Goal: Task Accomplishment & Management: Manage account settings

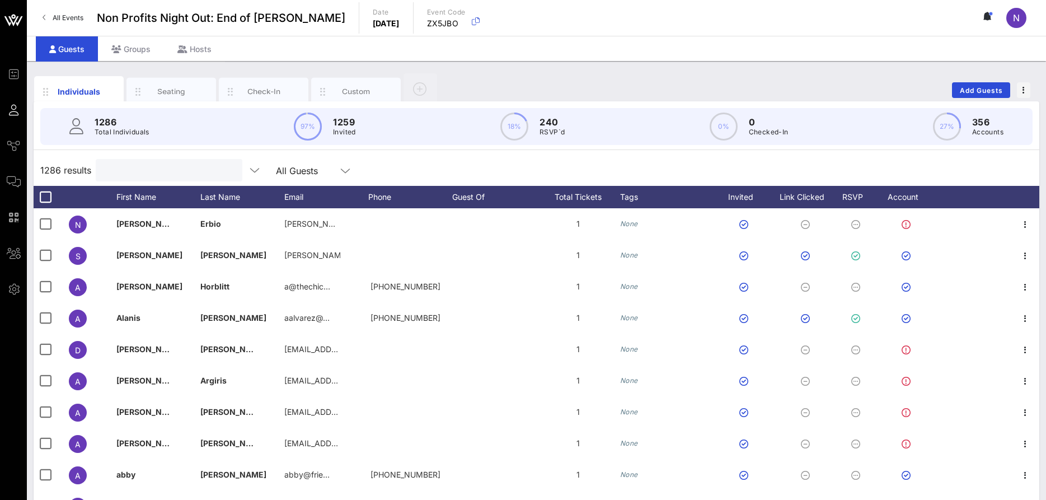
click at [139, 166] on input "text" at bounding box center [167, 170] width 131 height 15
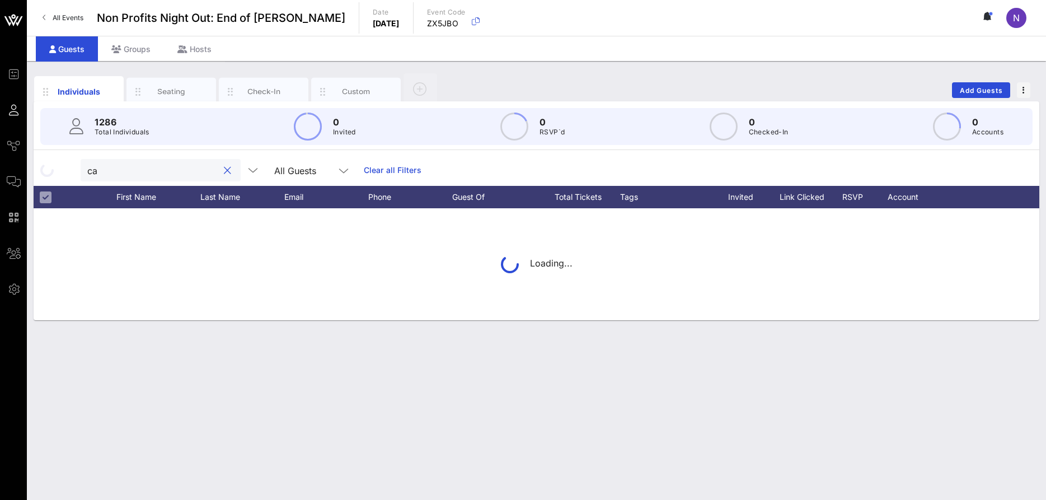
type input "c"
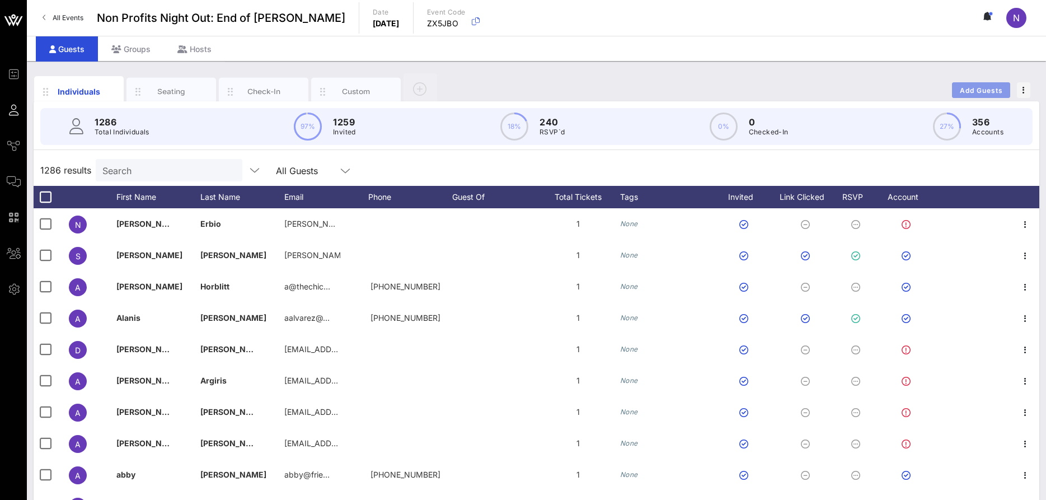
click at [967, 88] on span "Add Guests" at bounding box center [981, 90] width 44 height 8
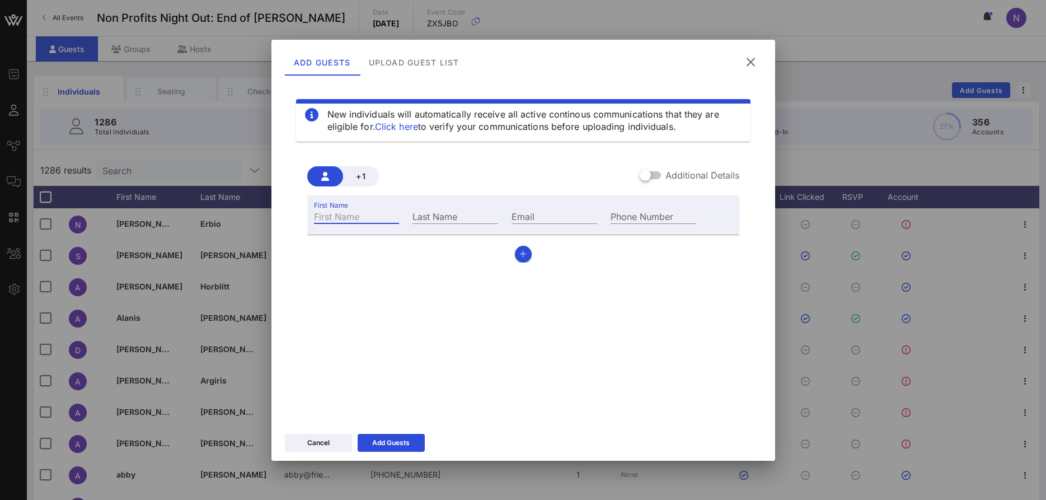
click at [343, 221] on input "First Name" at bounding box center [357, 216] width 86 height 15
type input "Michael"
type input "Carlino"
click at [537, 214] on input "Email" at bounding box center [555, 216] width 86 height 15
paste input "michael.carlino@escalon.services"
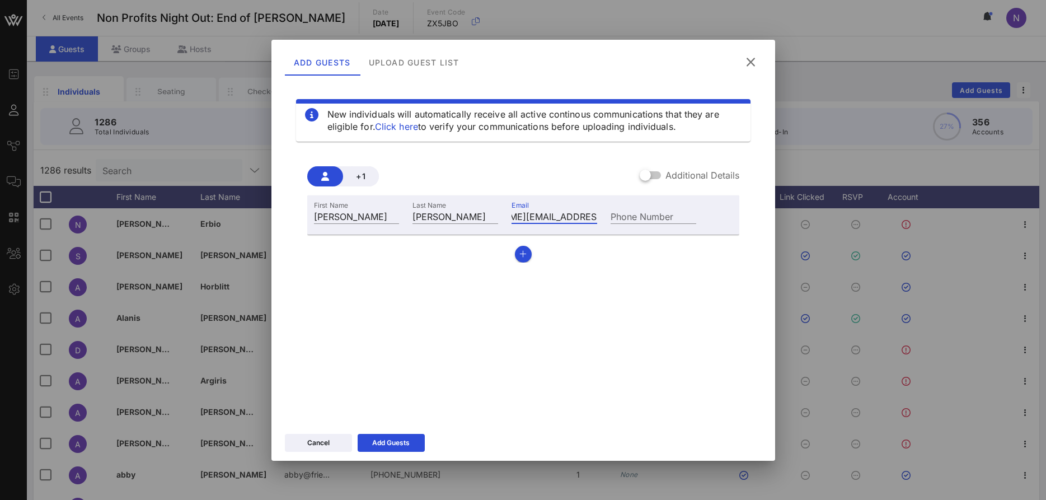
type input "michael.carlino@escalon.services"
click at [535, 340] on div "New individuals will automatically receive all active continous communications …" at bounding box center [523, 249] width 477 height 336
click at [388, 443] on icon at bounding box center [391, 442] width 8 height 7
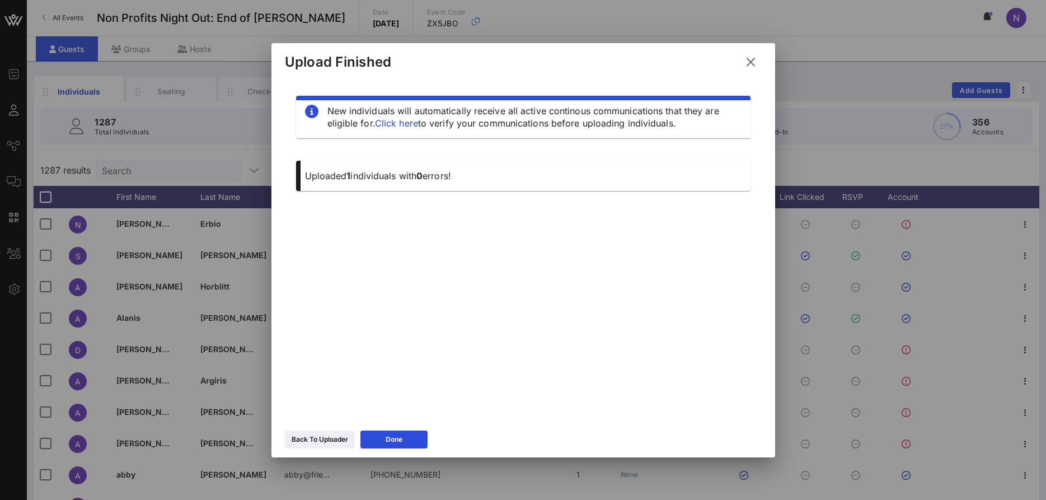
click at [750, 63] on icon at bounding box center [750, 61] width 15 height 13
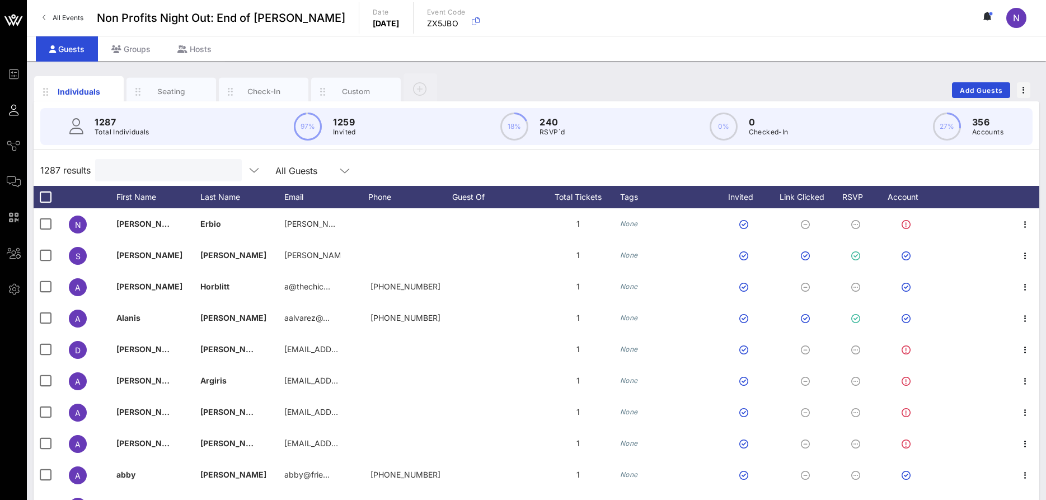
click at [154, 172] on input "text" at bounding box center [167, 170] width 131 height 15
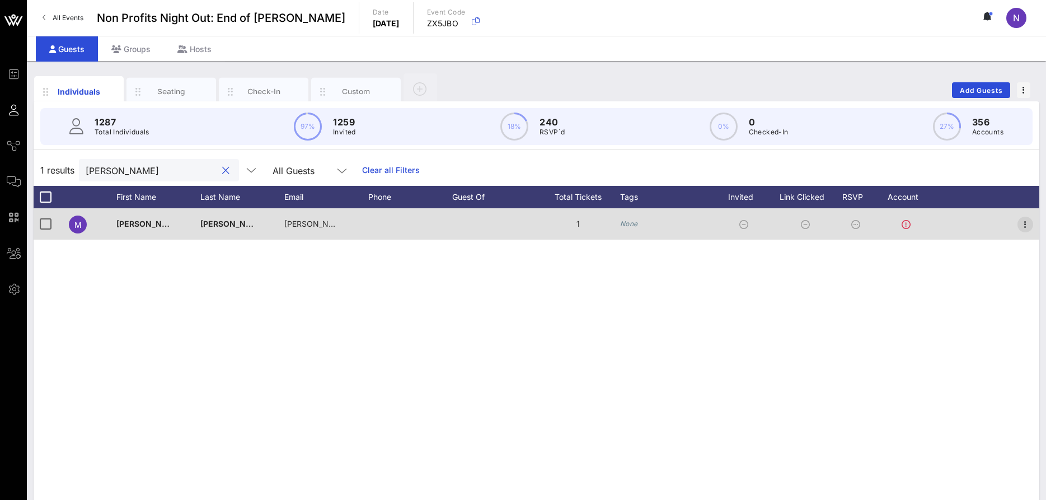
type input "carlino"
click at [1027, 223] on icon "button" at bounding box center [1025, 224] width 13 height 13
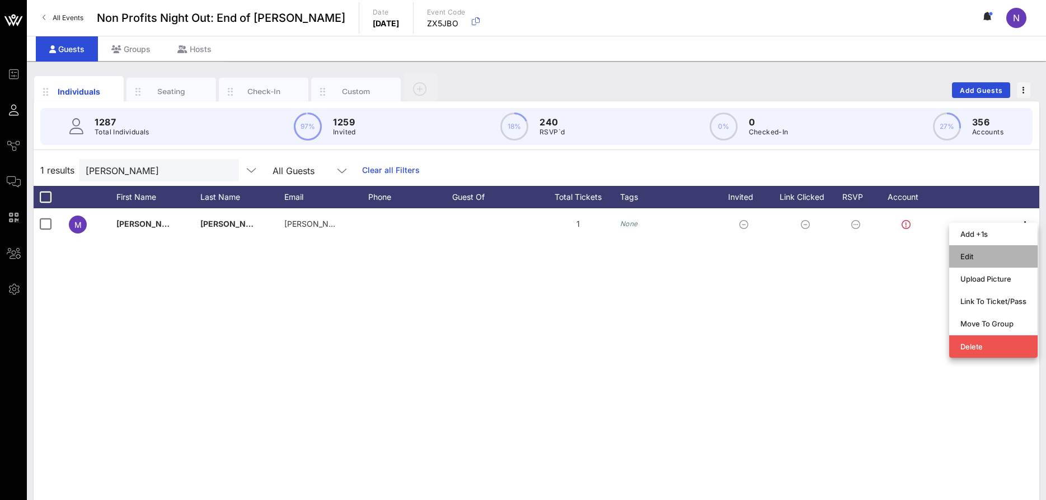
click at [963, 252] on div "Edit" at bounding box center [993, 256] width 66 height 9
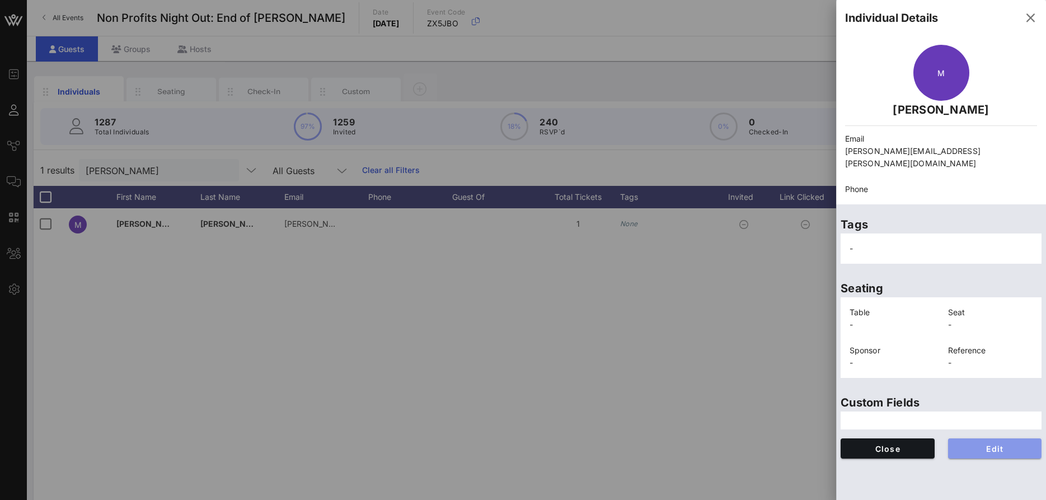
click at [998, 444] on span "Edit" at bounding box center [995, 449] width 76 height 10
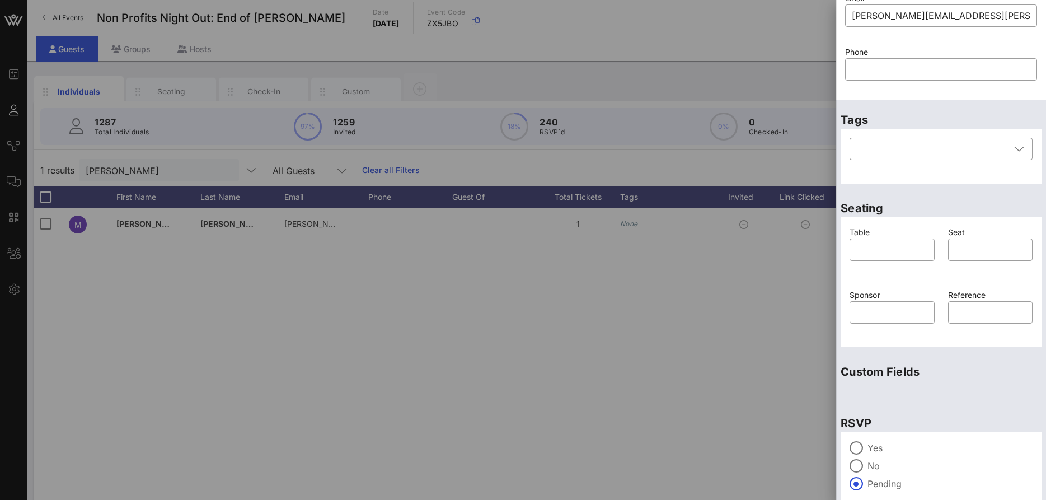
scroll to position [149, 0]
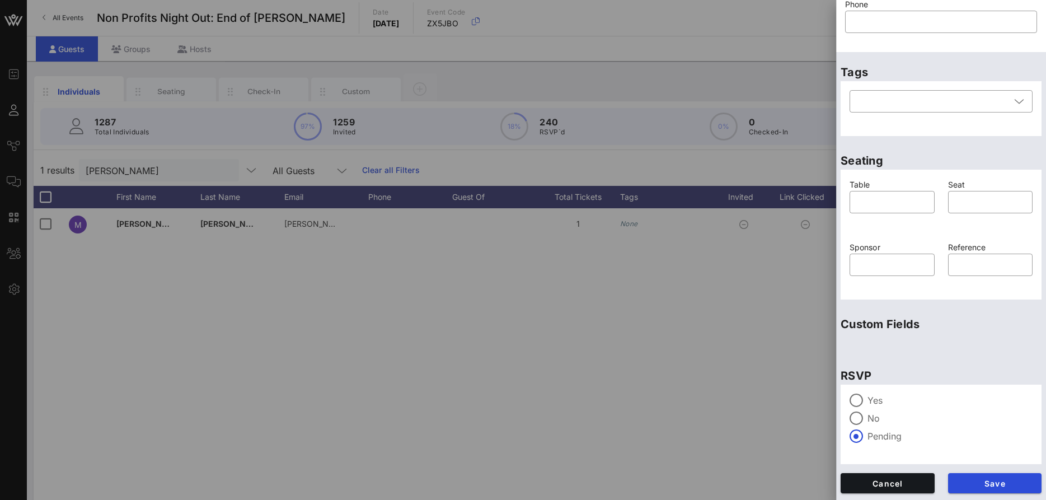
click at [869, 401] on label "Yes" at bounding box center [949, 400] width 165 height 11
click at [996, 491] on button "Save" at bounding box center [995, 483] width 94 height 20
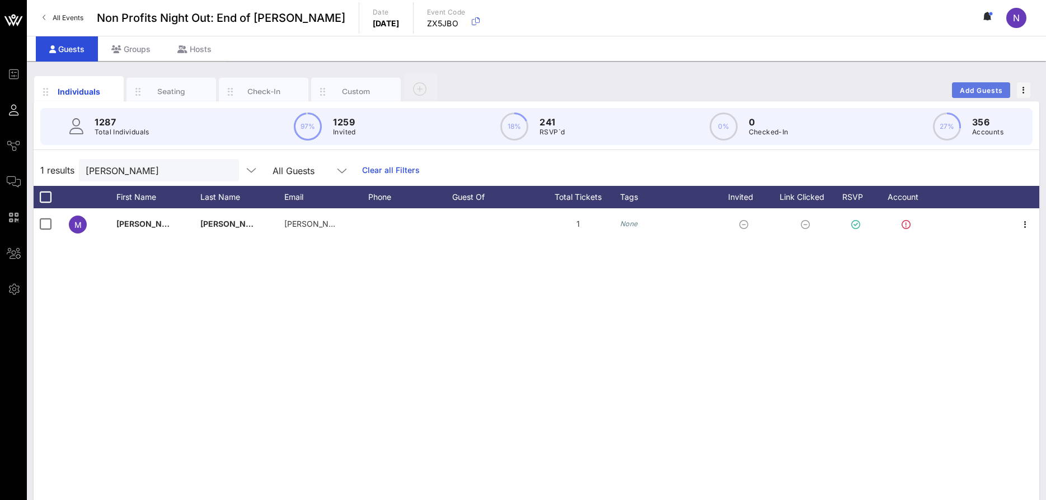
click at [976, 91] on span "Add Guests" at bounding box center [981, 90] width 44 height 8
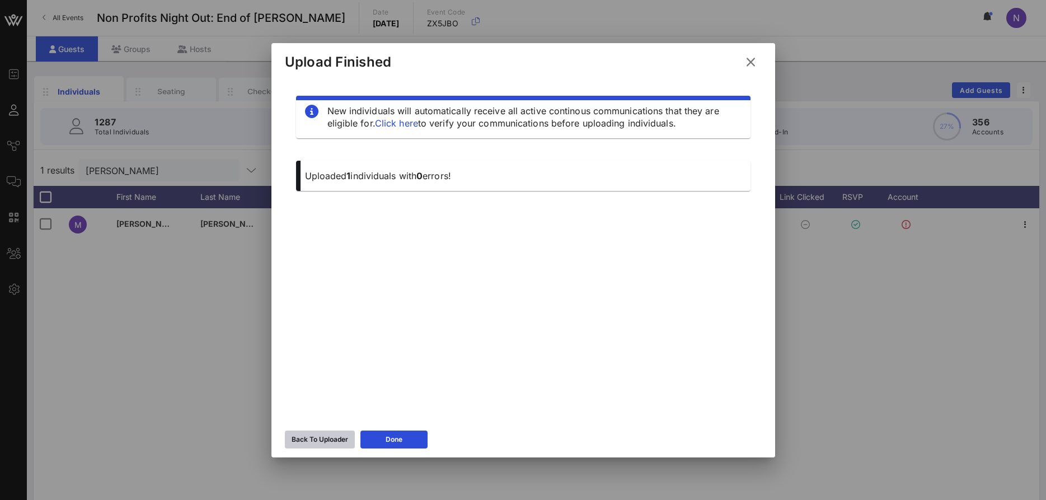
click at [312, 434] on div "Back To Uploader" at bounding box center [320, 439] width 57 height 11
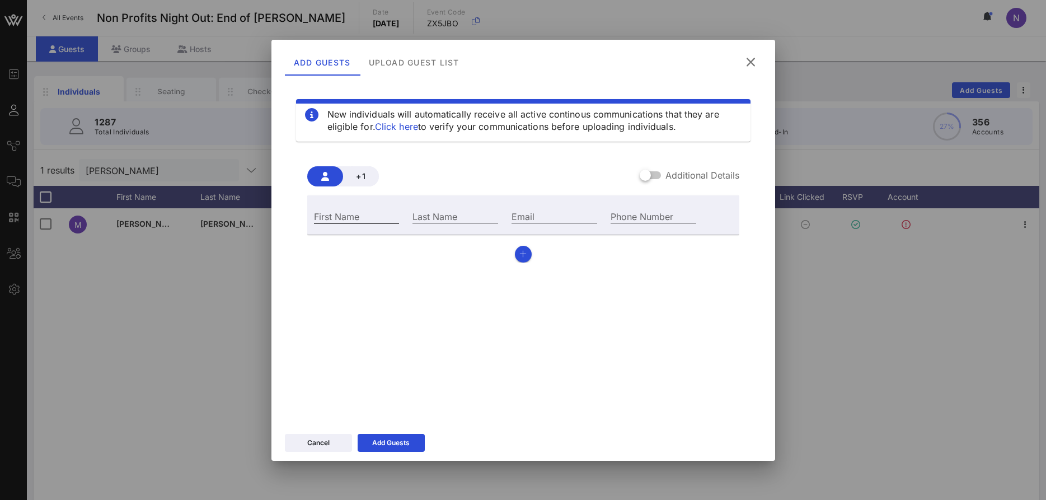
click at [350, 221] on input "First Name" at bounding box center [357, 216] width 86 height 15
click at [362, 218] on input "First Name" at bounding box center [357, 216] width 86 height 15
type input "Deepesh"
type input "Agarwal"
paste input "Yoursardently@gmail.com"
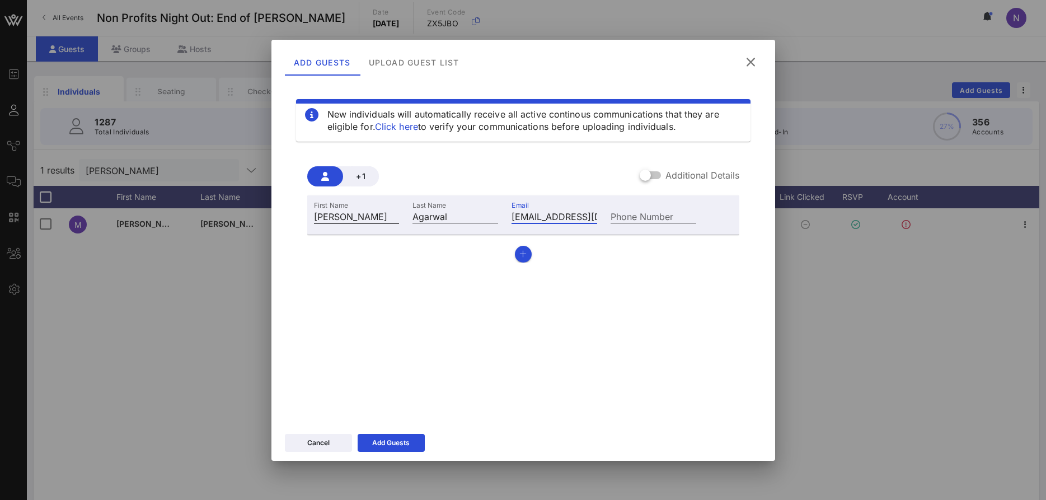
scroll to position [0, 25]
type input "Yoursardently@gmail.com"
click at [381, 445] on div "Add Guests" at bounding box center [390, 442] width 37 height 11
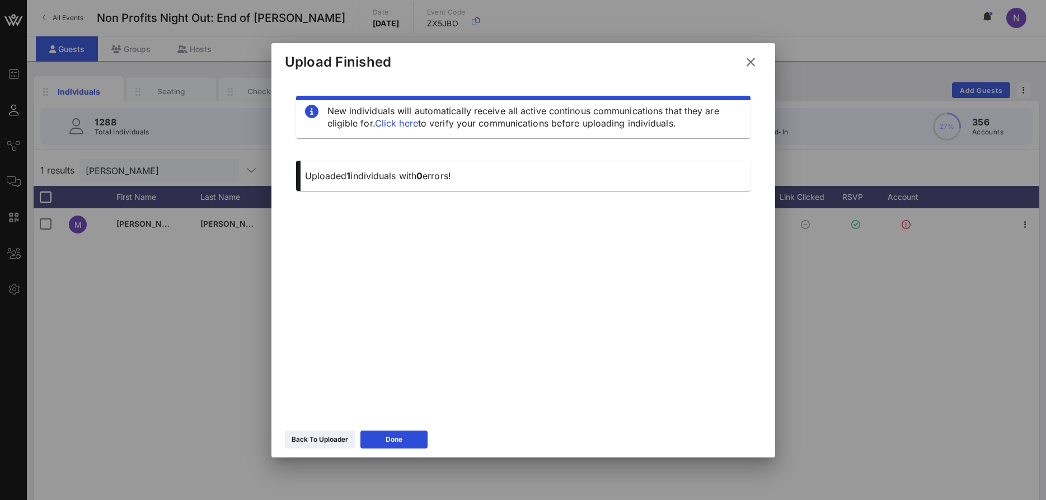
click at [750, 58] on icon at bounding box center [750, 61] width 15 height 13
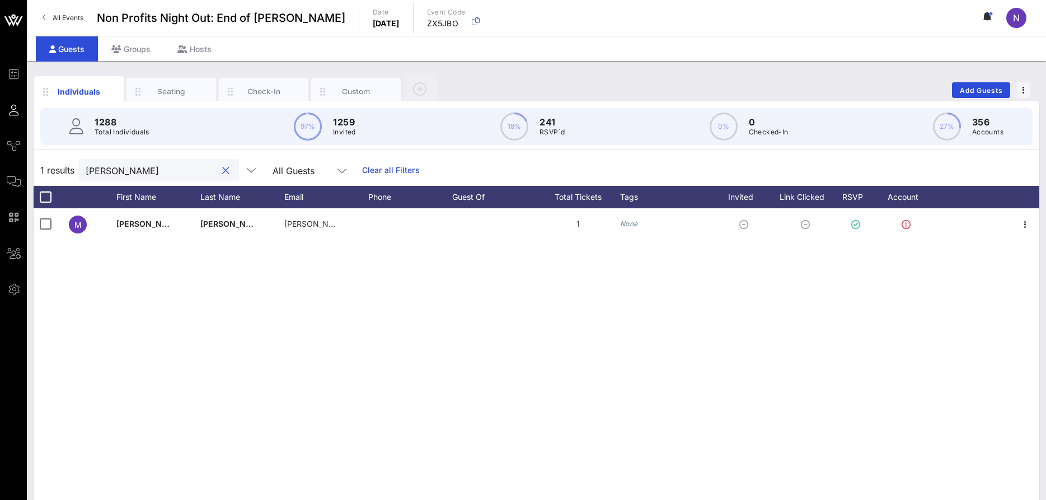
drag, startPoint x: 144, startPoint y: 171, endPoint x: -29, endPoint y: 170, distance: 172.4
click at [86, 170] on input "carlino" at bounding box center [151, 170] width 131 height 15
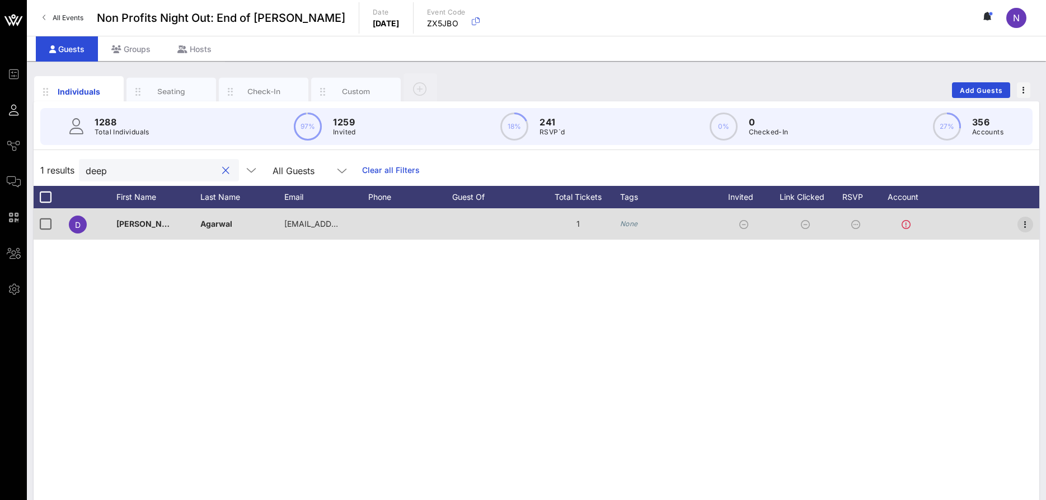
type input "deep"
click at [1023, 221] on icon "button" at bounding box center [1025, 224] width 13 height 13
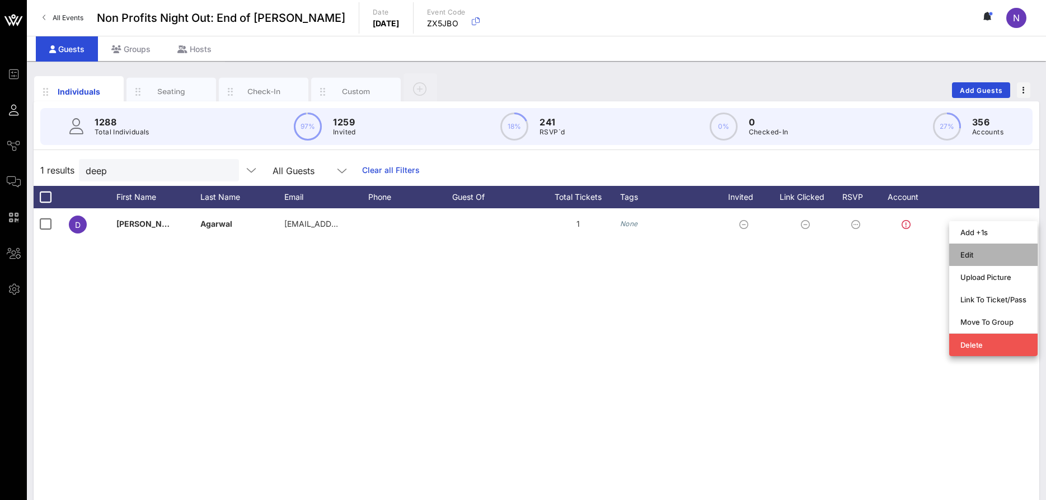
click at [983, 259] on div "Edit" at bounding box center [993, 254] width 66 height 9
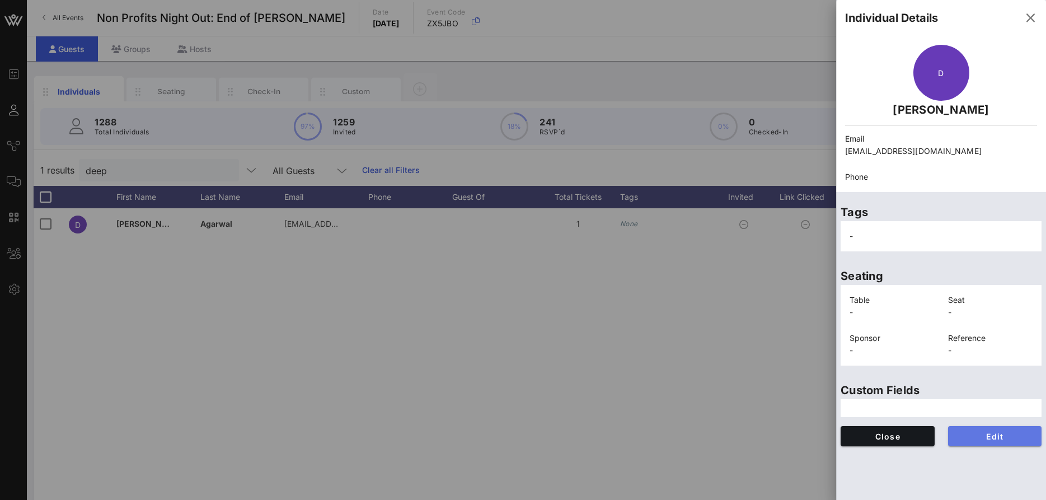
click at [977, 431] on button "Edit" at bounding box center [995, 436] width 94 height 20
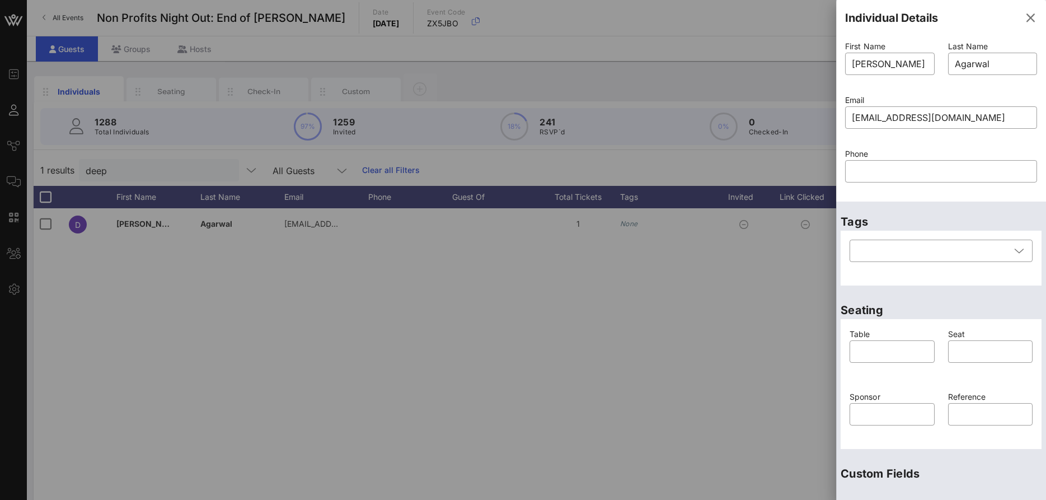
scroll to position [149, 0]
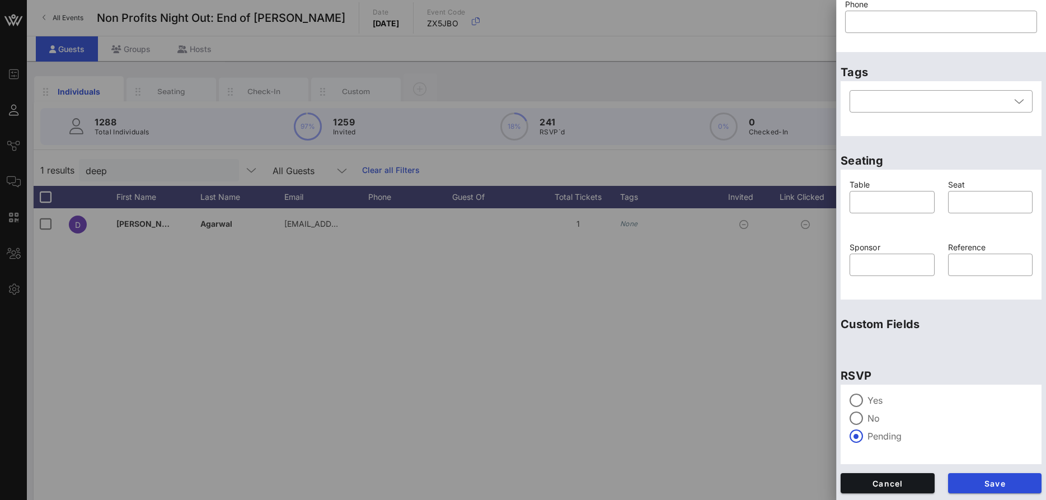
click at [874, 407] on div "Yes No Pending" at bounding box center [941, 417] width 183 height 49
click at [868, 398] on label "Yes" at bounding box center [949, 400] width 165 height 11
click at [978, 480] on span "Save" at bounding box center [995, 484] width 76 height 10
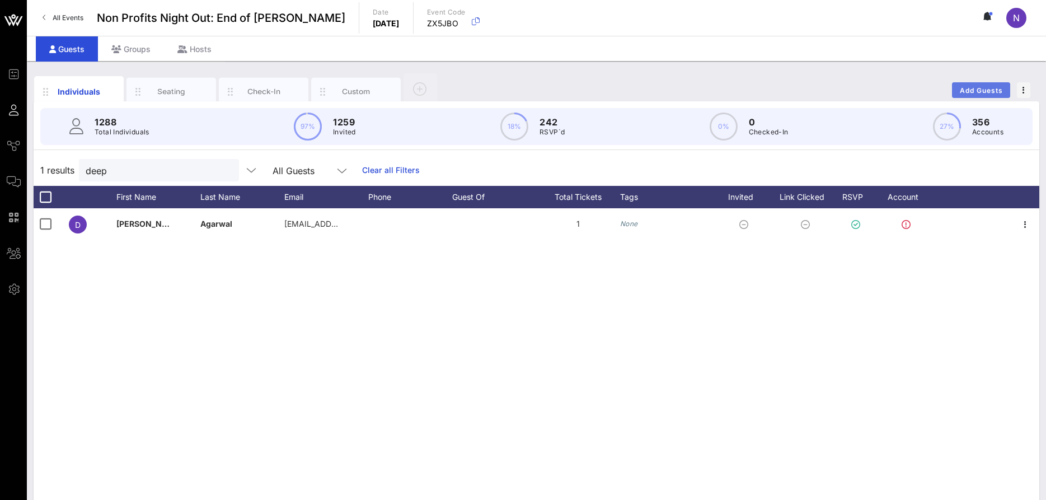
click at [965, 92] on span "Add Guests" at bounding box center [981, 90] width 44 height 8
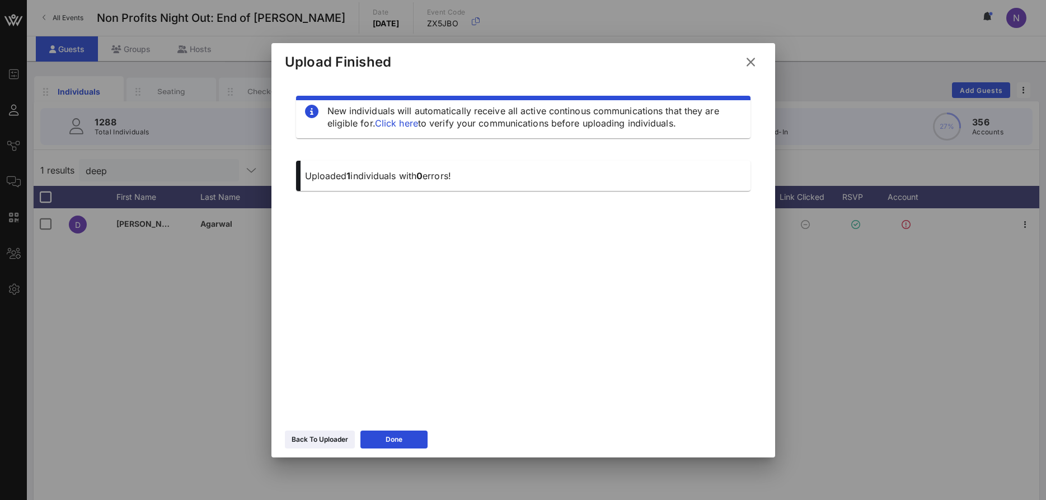
drag, startPoint x: 302, startPoint y: 439, endPoint x: 312, endPoint y: 407, distance: 33.5
click at [302, 439] on div "Back To Uploader" at bounding box center [320, 439] width 57 height 11
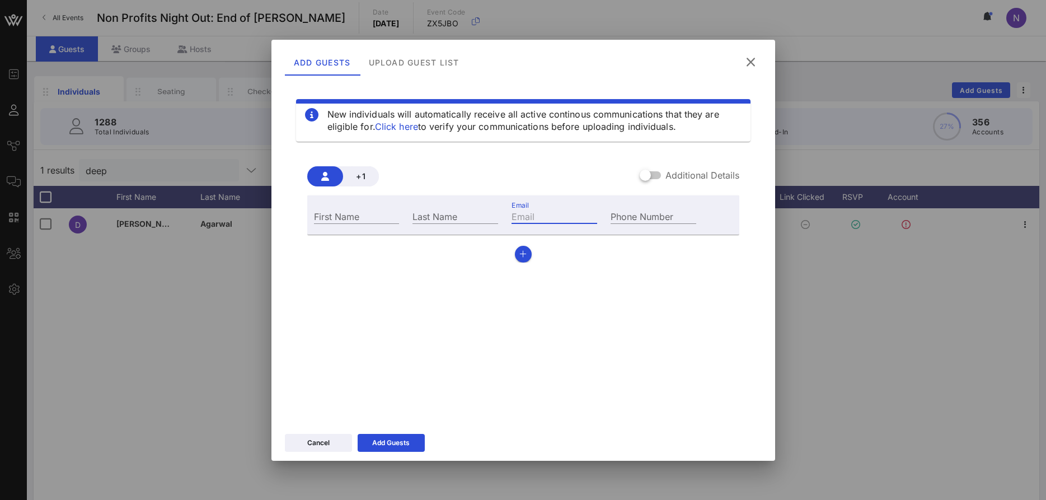
click at [536, 215] on input "Email" at bounding box center [555, 216] width 86 height 15
paste input "lin.manuel@gmail.com"
type input "lin.manuel@gmail.com"
click at [382, 219] on input "First Name" at bounding box center [357, 216] width 86 height 15
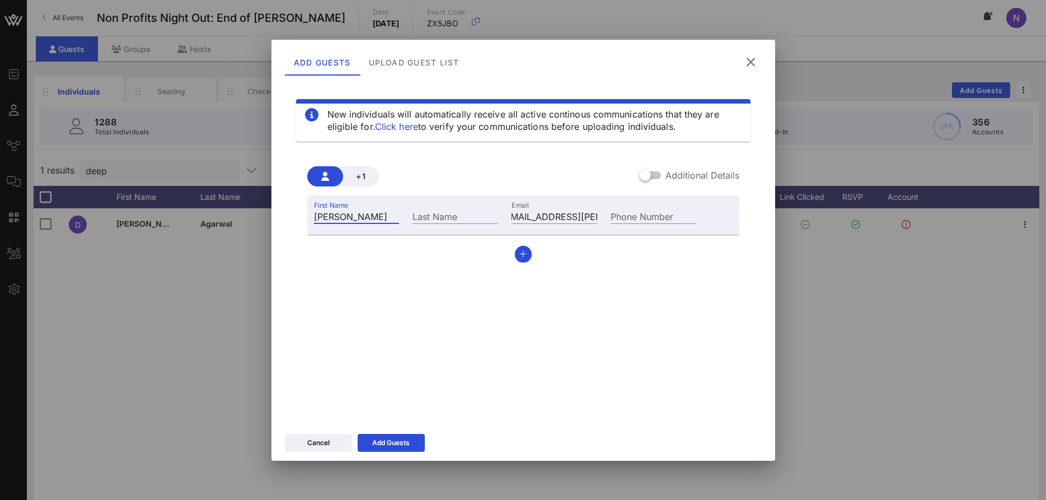
type input "Lin"
type input "Manuel"
click at [392, 450] on button "Add Guests" at bounding box center [391, 443] width 67 height 18
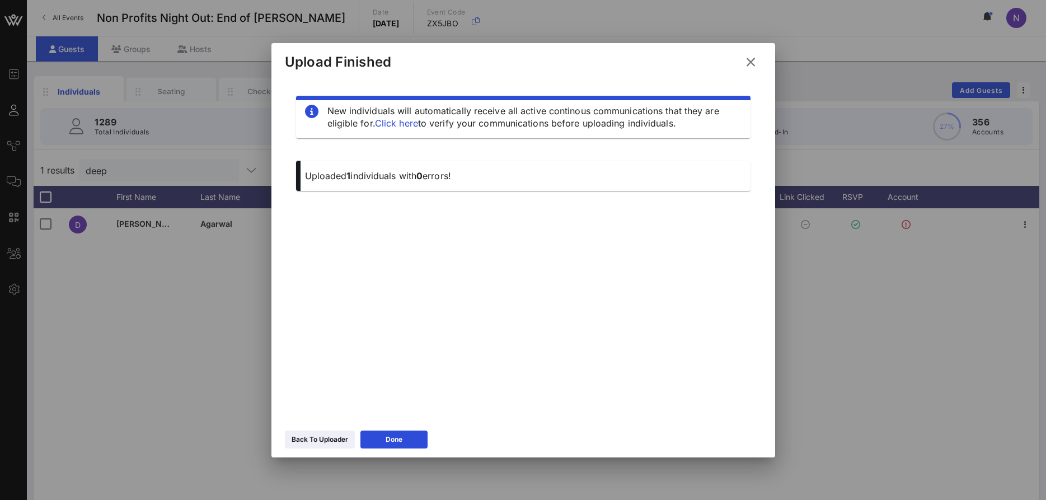
click at [750, 57] on icon at bounding box center [750, 61] width 15 height 13
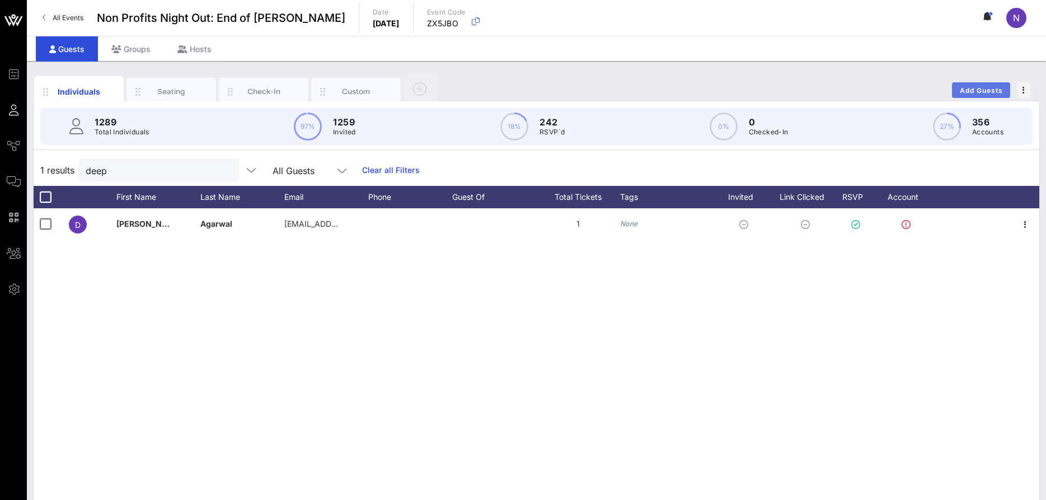
click at [982, 93] on span "Add Guests" at bounding box center [981, 90] width 44 height 8
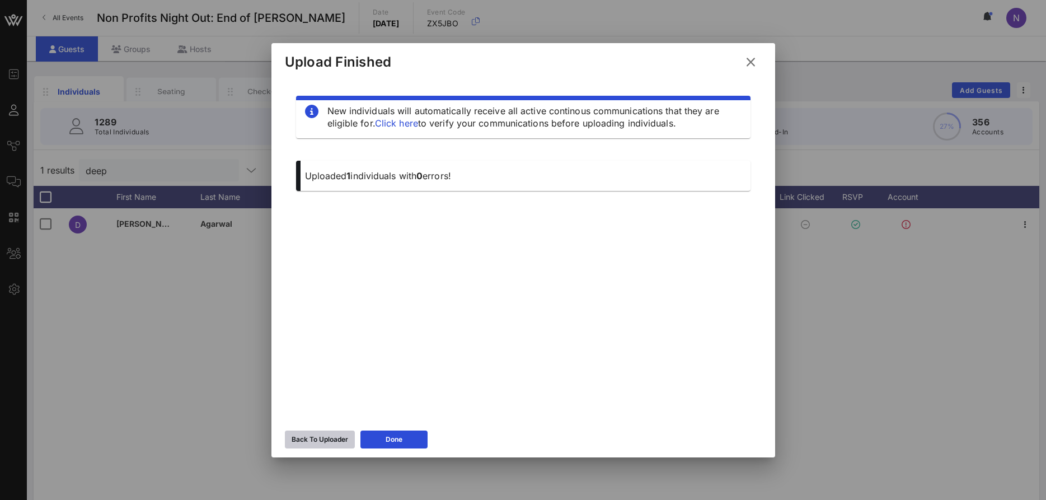
click at [321, 442] on icon at bounding box center [320, 439] width 8 height 7
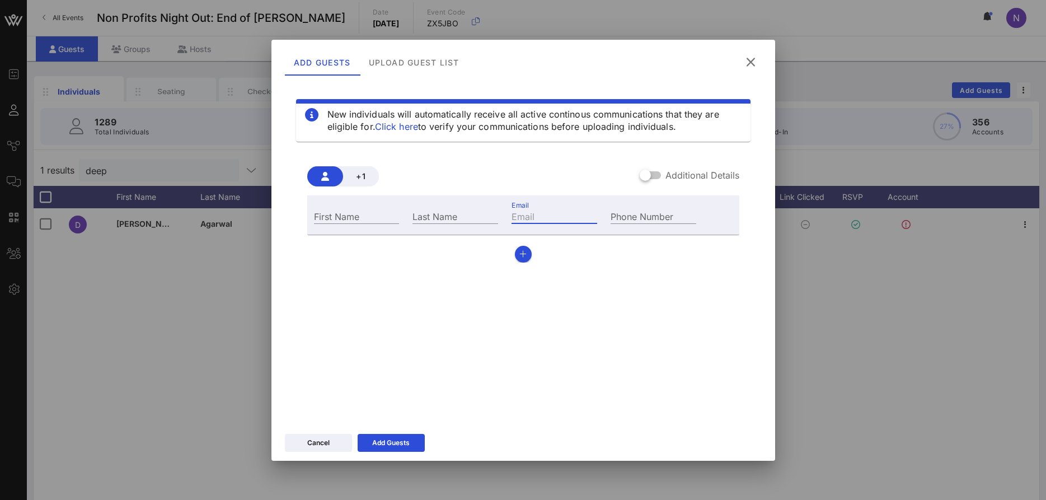
click at [515, 214] on input "Email" at bounding box center [555, 216] width 86 height 15
paste input "girish.massand@bny.com"
type input "girish.massand@bny.com"
click at [365, 220] on input "First Name" at bounding box center [357, 216] width 86 height 15
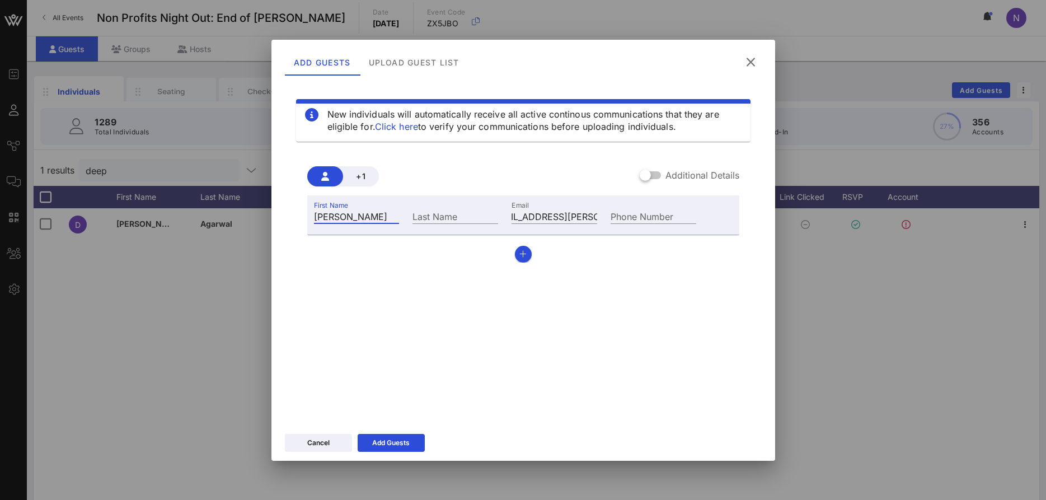
type input "Girish"
type input "Massand"
click at [523, 258] on button "button" at bounding box center [523, 254] width 17 height 17
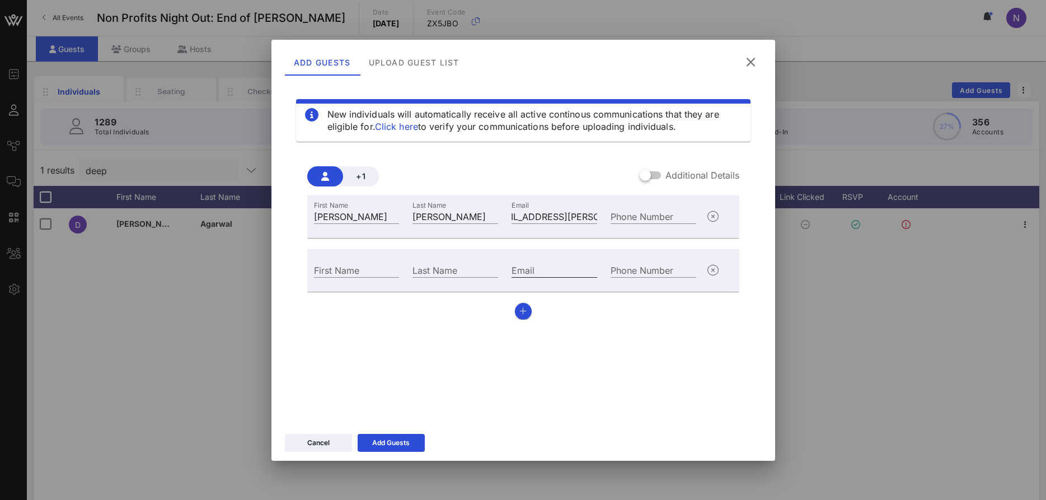
click at [546, 276] on input "Email" at bounding box center [555, 269] width 86 height 15
paste input "tatiana@tatianaberenguer.com.br"
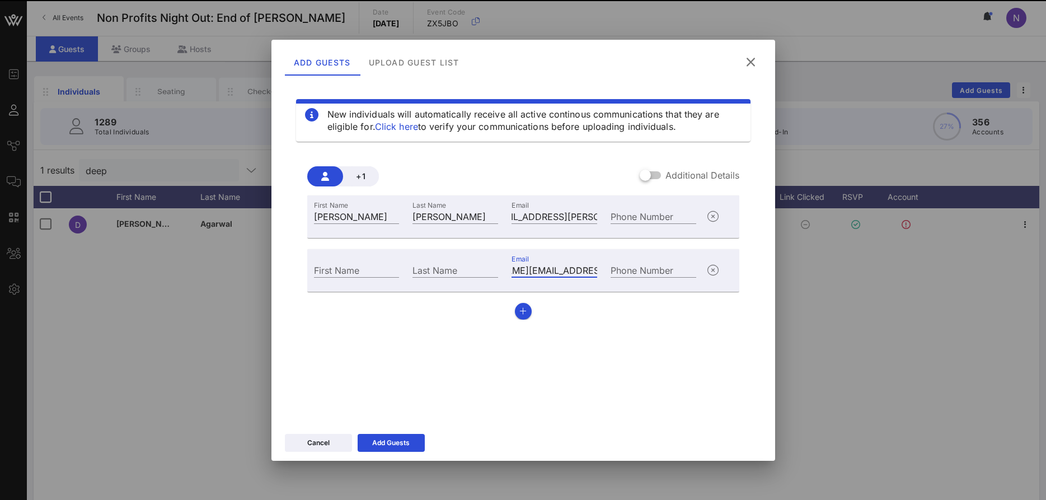
type input "tatiana@tatianaberenguer.com.br"
click at [343, 260] on div "First Name" at bounding box center [356, 269] width 99 height 30
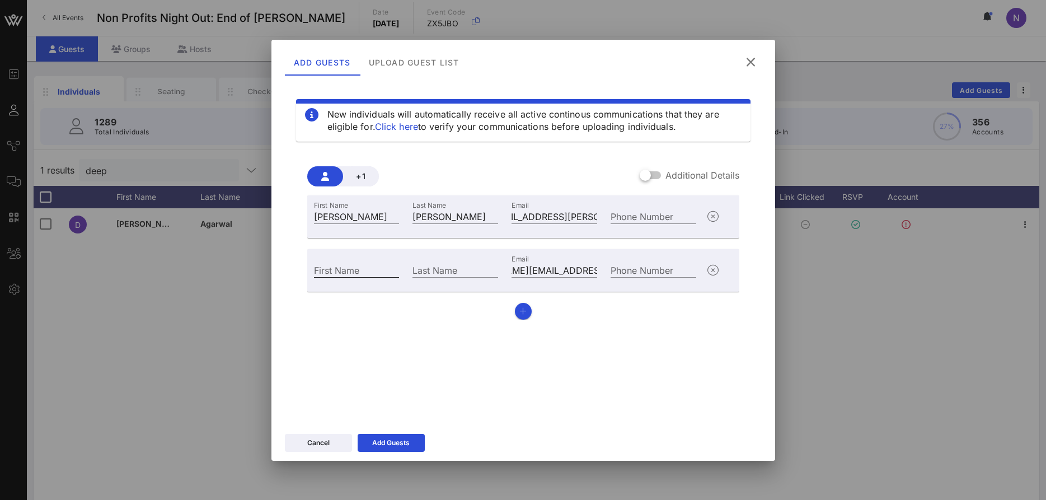
click at [335, 268] on input "First Name" at bounding box center [357, 269] width 86 height 15
type input "Tatiana"
type input "Berenguer"
click at [395, 441] on icon at bounding box center [391, 442] width 8 height 7
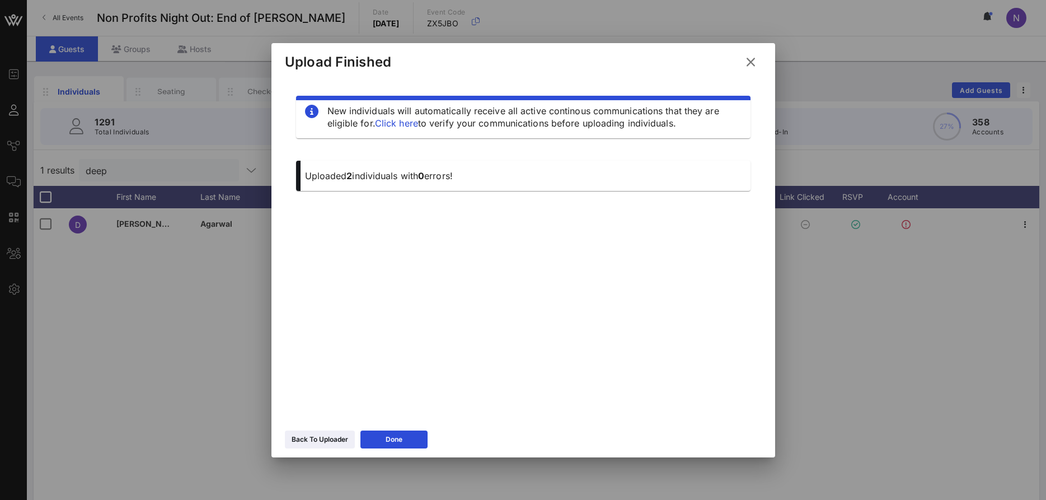
click at [753, 58] on icon at bounding box center [750, 61] width 15 height 13
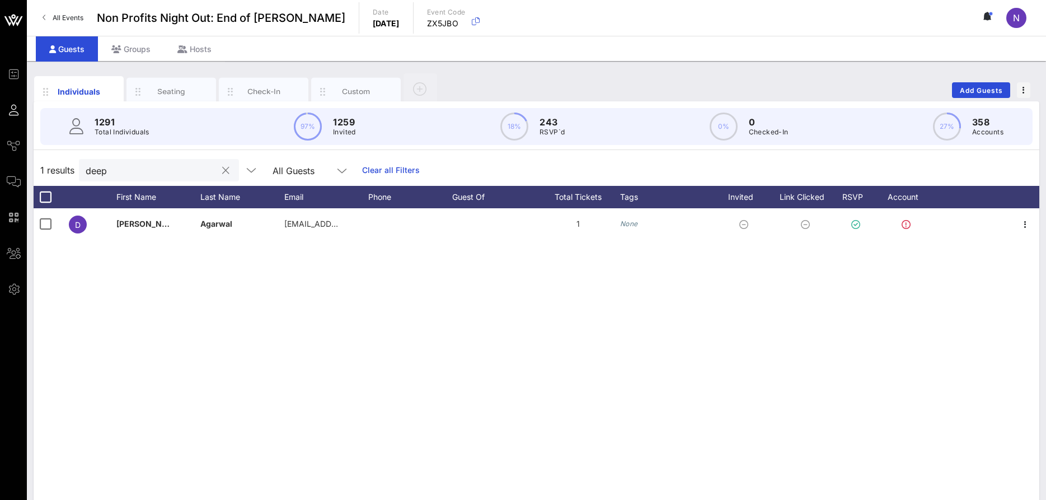
click at [222, 170] on button "clear icon" at bounding box center [225, 170] width 7 height 11
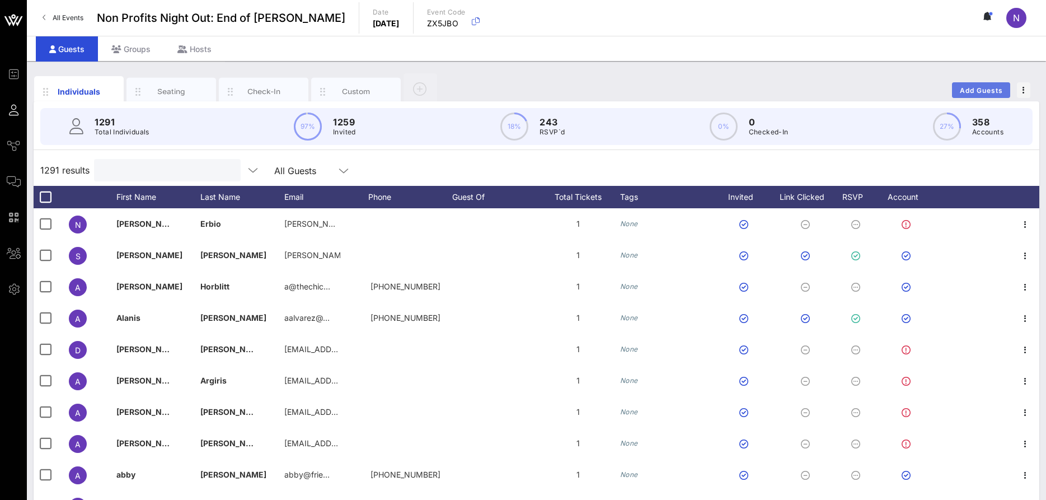
click at [976, 91] on span "Add Guests" at bounding box center [981, 90] width 44 height 8
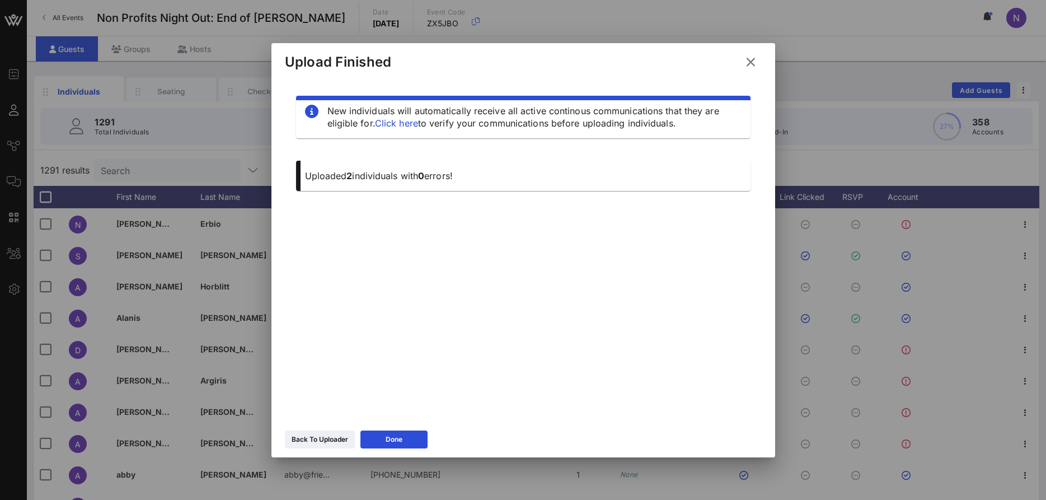
click at [753, 60] on icon at bounding box center [750, 61] width 15 height 13
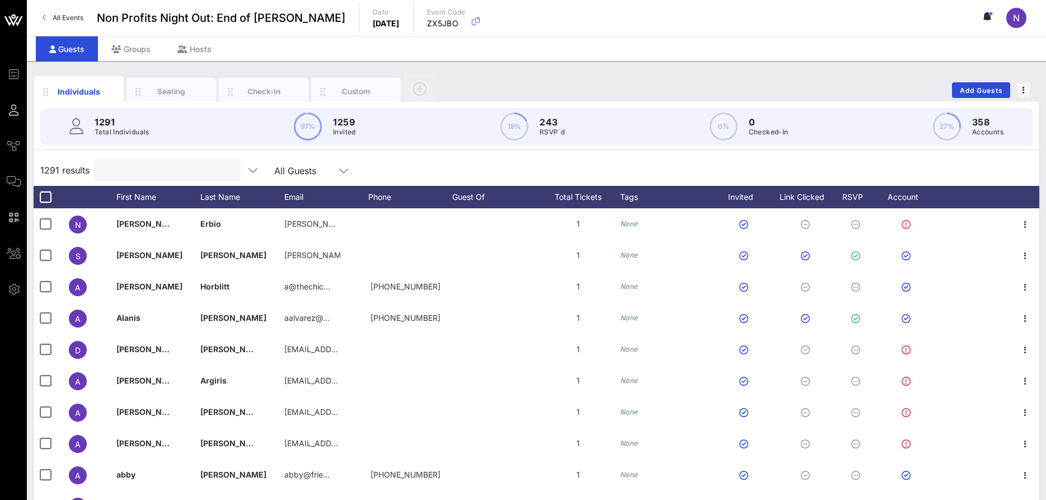
click at [143, 171] on input "text" at bounding box center [166, 170] width 131 height 15
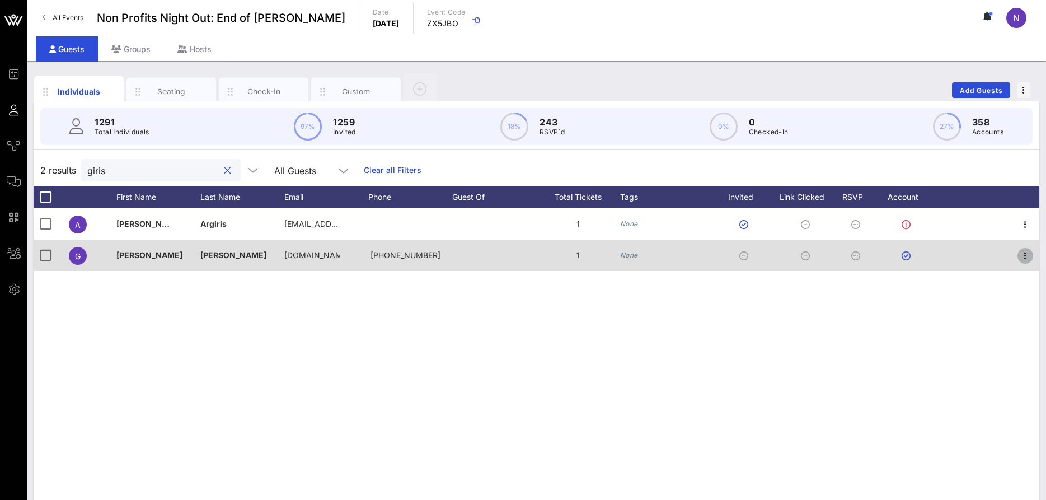
click at [1023, 254] on icon "button" at bounding box center [1025, 255] width 13 height 13
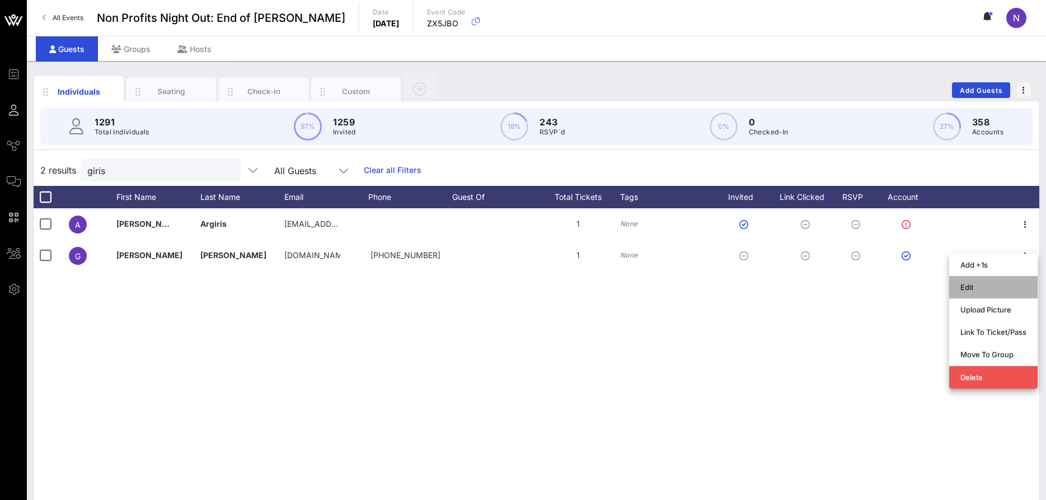
click at [982, 287] on div "Edit" at bounding box center [993, 287] width 66 height 9
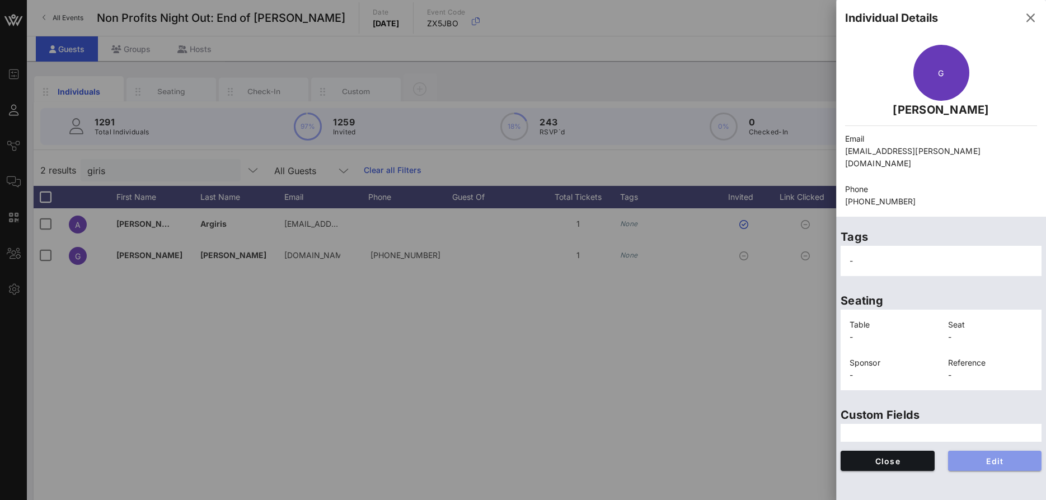
click at [976, 451] on button "Edit" at bounding box center [995, 461] width 94 height 20
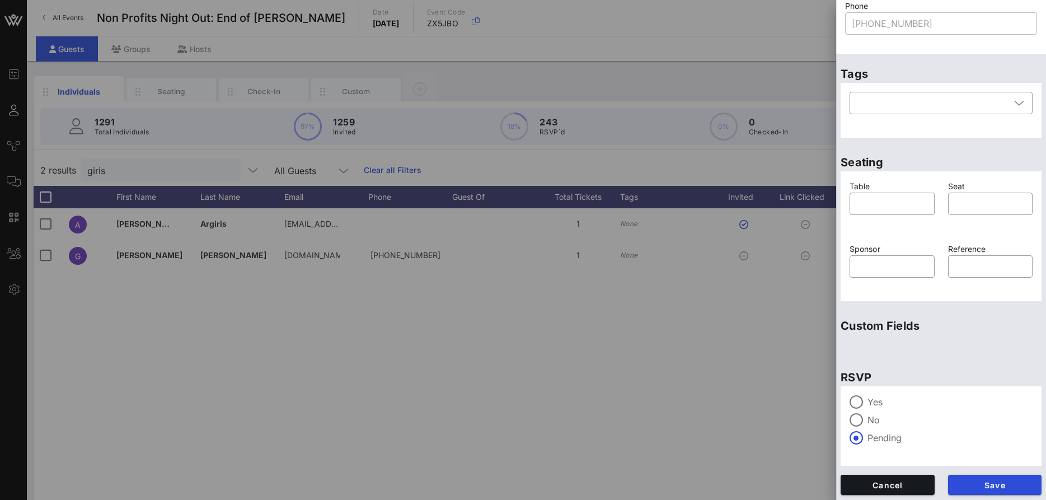
scroll to position [149, 0]
click at [866, 395] on div "Yes" at bounding box center [941, 399] width 183 height 13
click at [972, 485] on span "Save" at bounding box center [995, 484] width 76 height 10
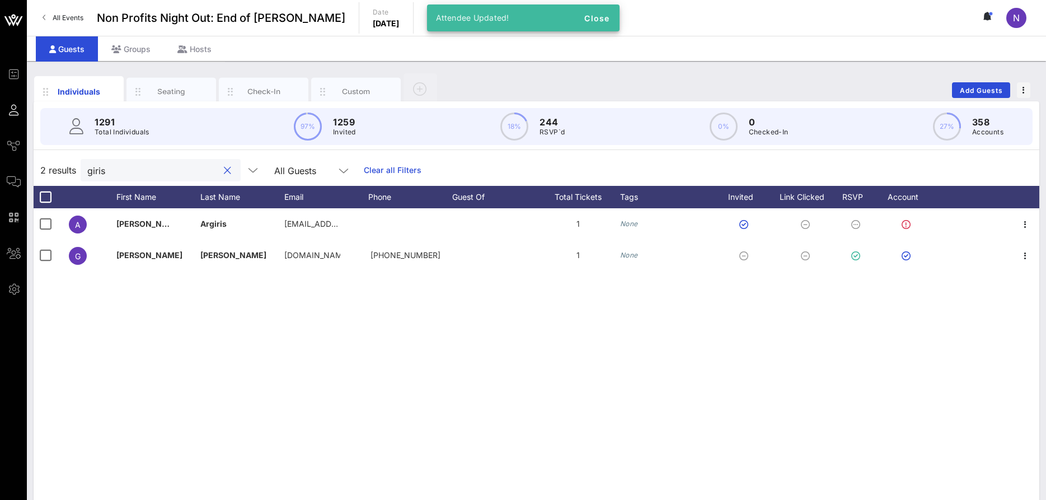
drag, startPoint x: 123, startPoint y: 176, endPoint x: 17, endPoint y: 176, distance: 105.2
click at [87, 176] on input "giris" at bounding box center [152, 170] width 131 height 15
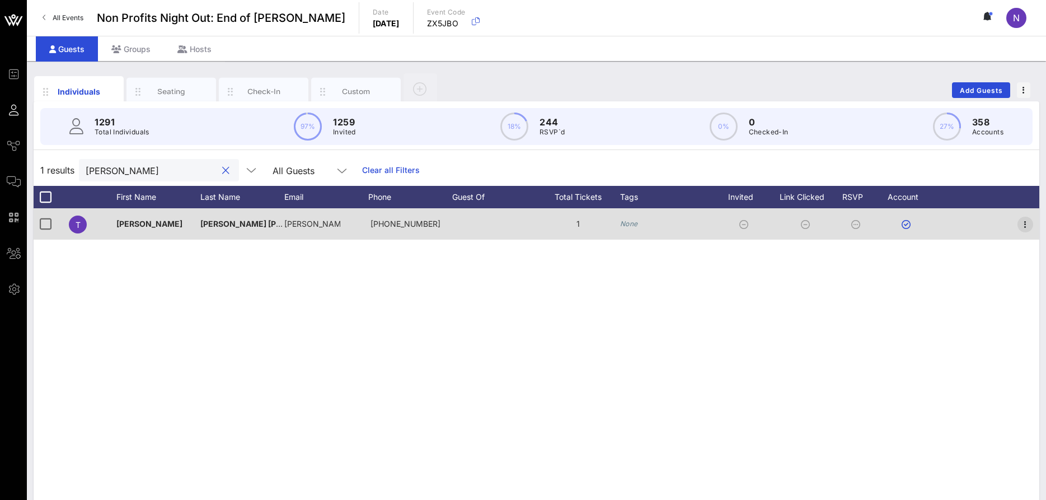
type input "tatia"
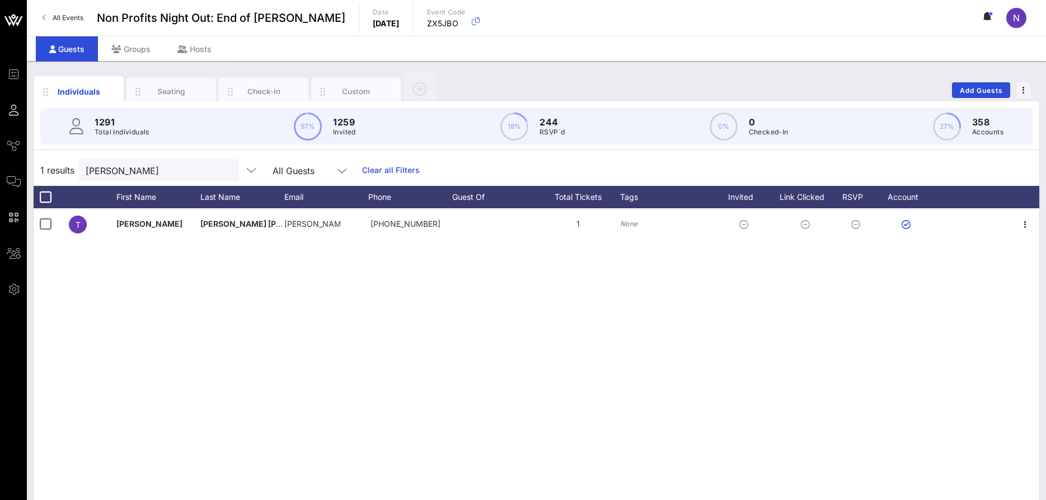
click at [707, 311] on div "T Tatiana Almeida Berenguer tatiana@t… +5521972538610 1 None" at bounding box center [537, 376] width 1006 height 336
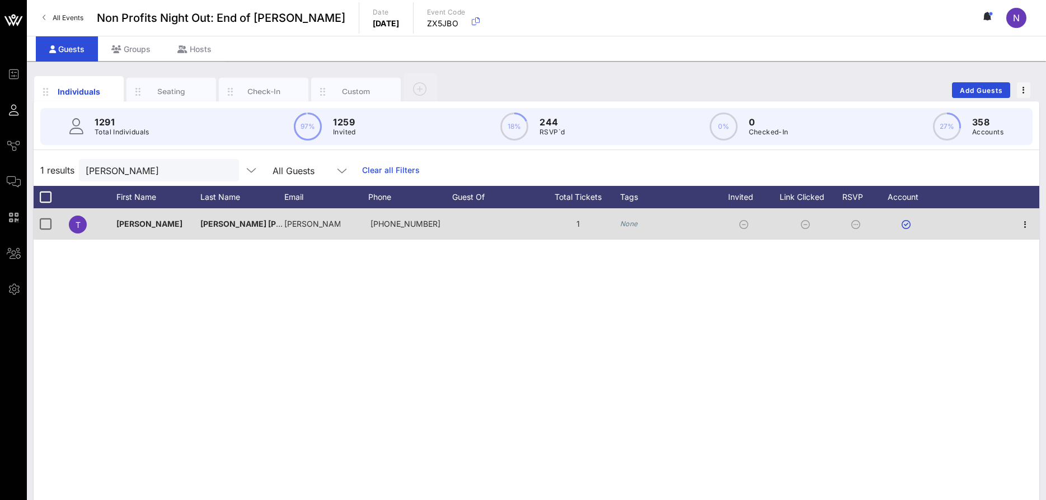
click at [1017, 227] on div at bounding box center [1025, 223] width 28 height 31
click at [1026, 227] on icon "button" at bounding box center [1025, 224] width 13 height 13
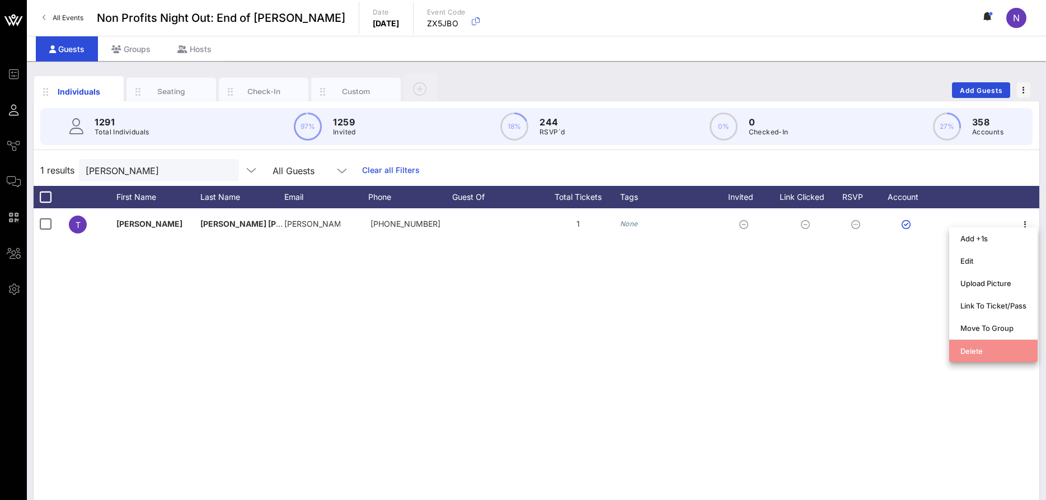
click at [978, 346] on div "Delete" at bounding box center [993, 350] width 66 height 9
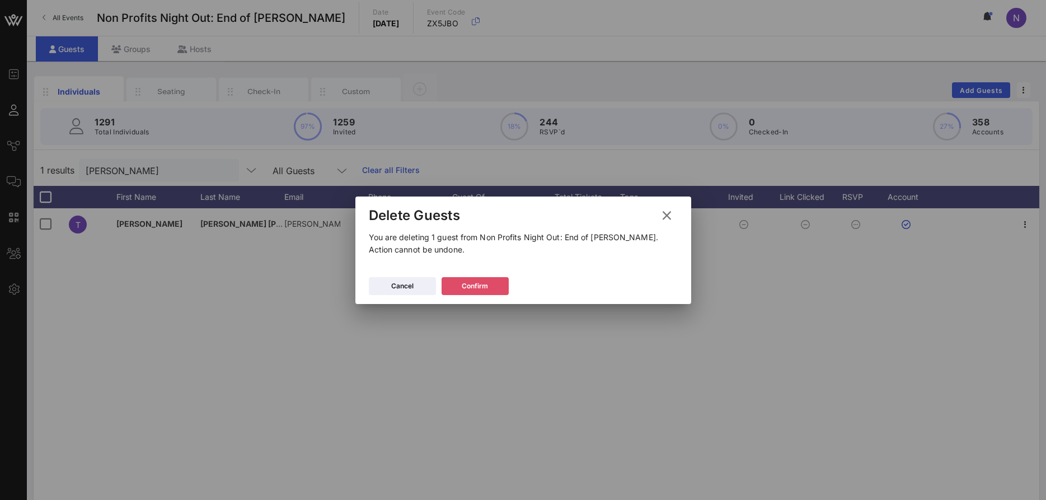
click at [471, 287] on button "Confirm" at bounding box center [475, 286] width 67 height 18
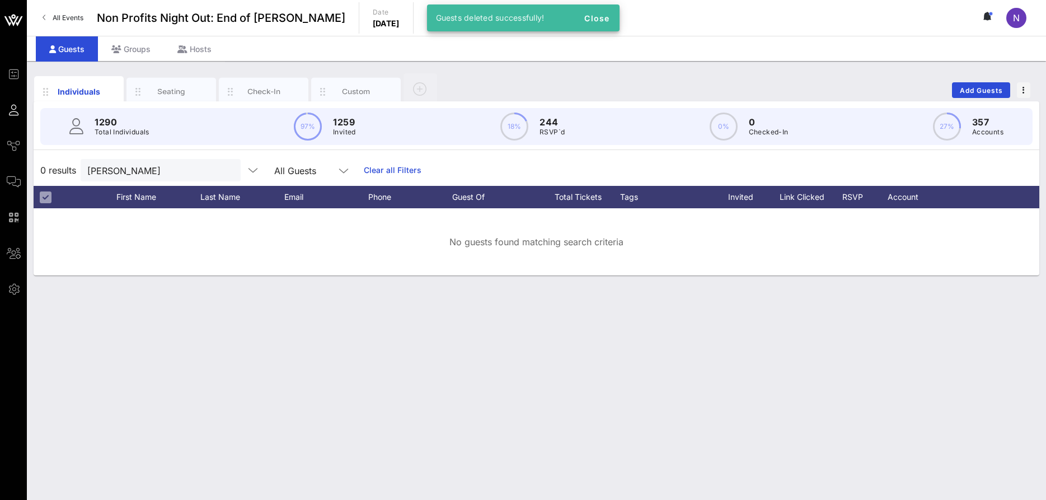
click at [221, 165] on div at bounding box center [227, 170] width 13 height 13
click at [227, 173] on div "tatia" at bounding box center [161, 170] width 160 height 22
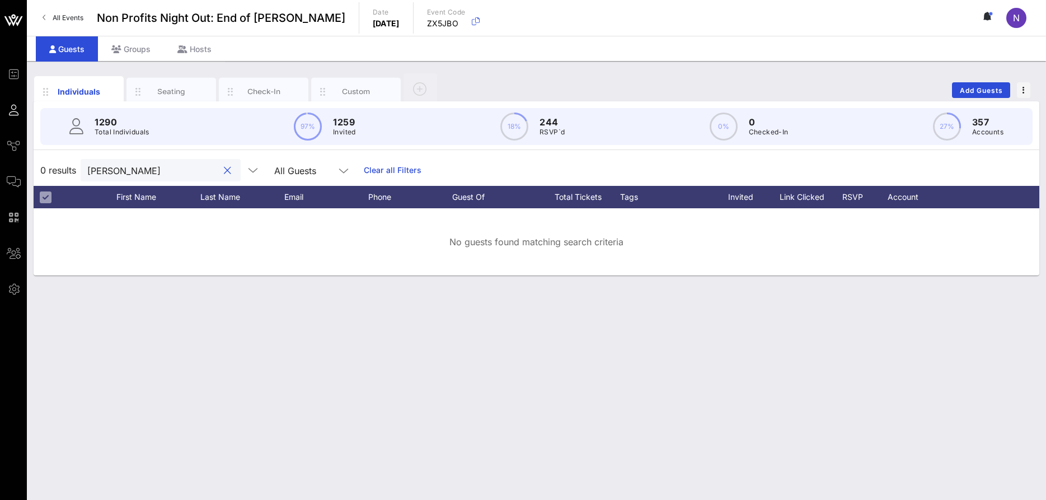
click at [224, 172] on button "clear icon" at bounding box center [227, 170] width 7 height 11
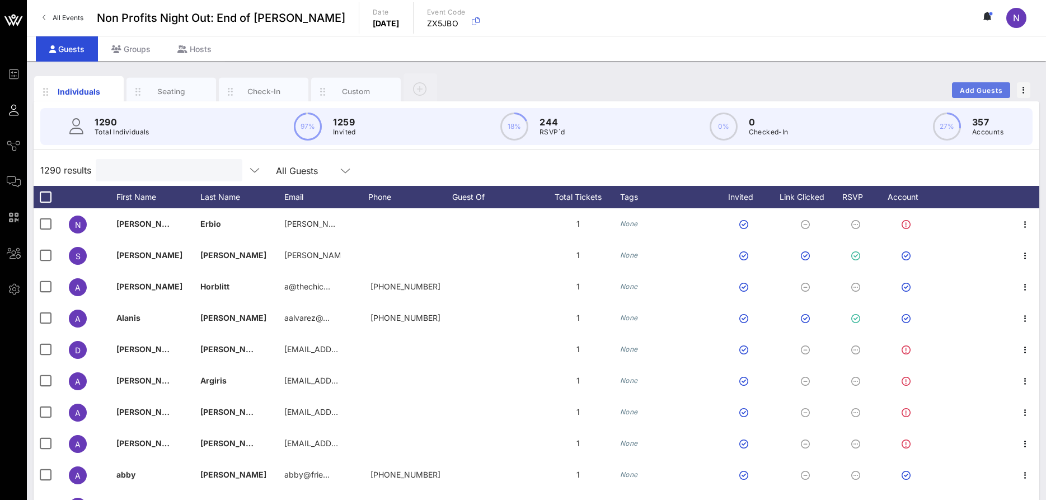
click at [969, 97] on button "Add Guests" at bounding box center [981, 90] width 58 height 16
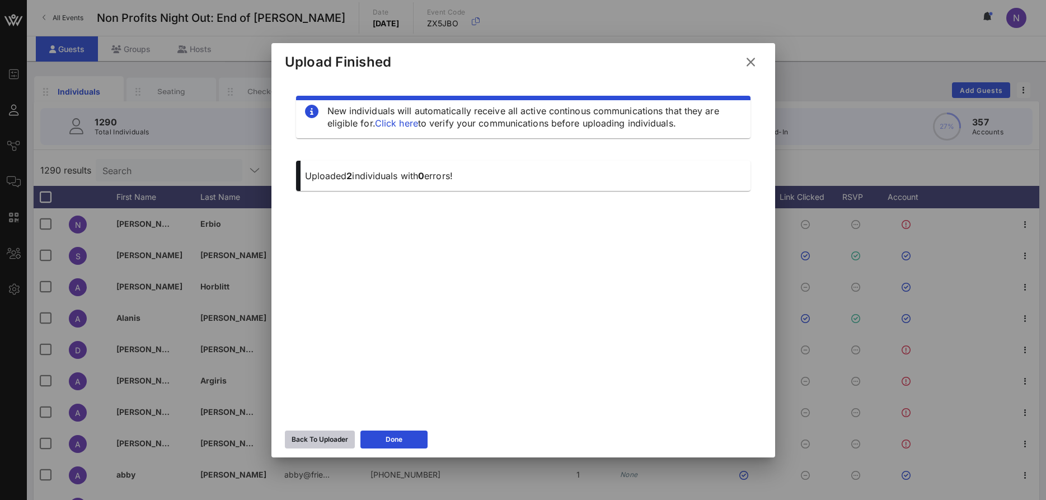
click at [315, 440] on div "Back To Uploader" at bounding box center [320, 439] width 57 height 11
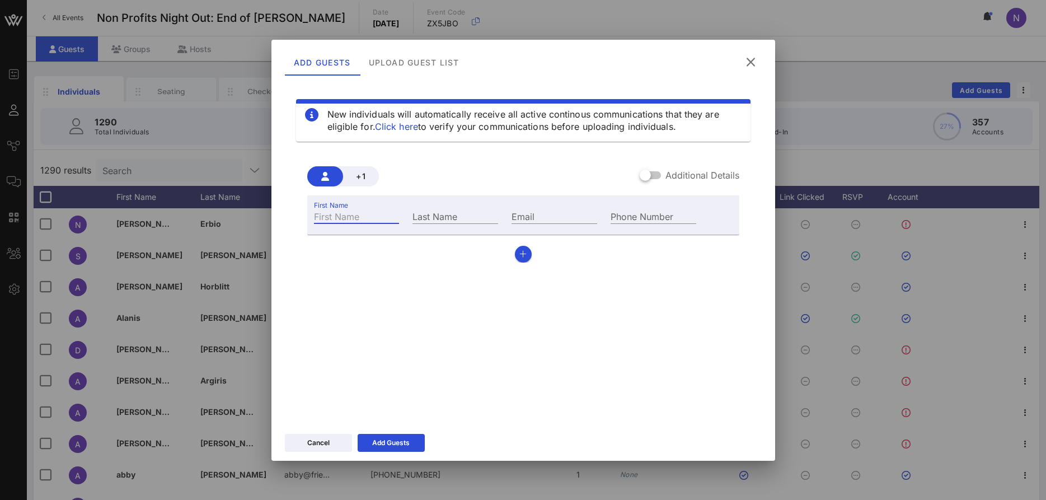
click at [331, 215] on input "First Name" at bounding box center [357, 216] width 86 height 15
type input "Tatiana"
type input "A"
type input "T"
type input "Berenguer"
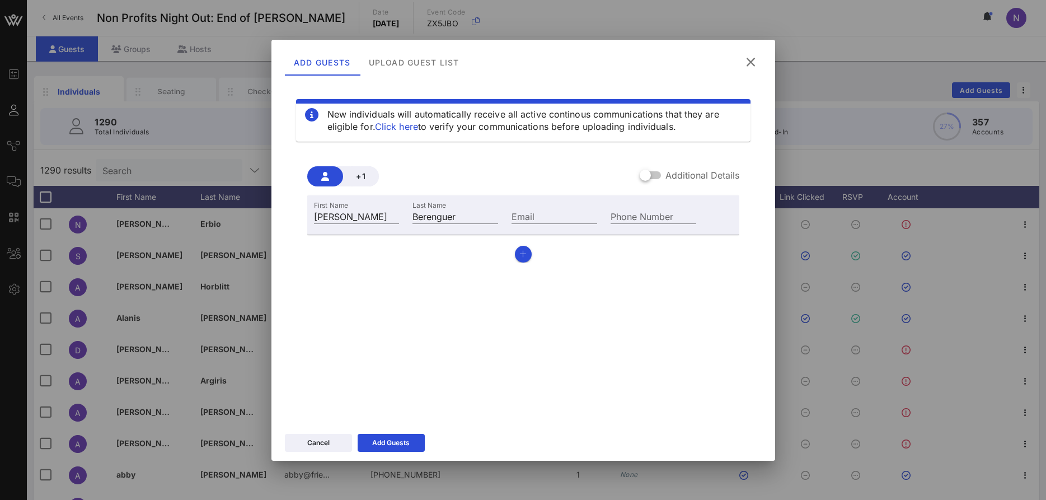
click at [573, 198] on div "First Name Tatiana Last Name Berenguer Email Phone Number" at bounding box center [523, 214] width 432 height 39
click at [560, 208] on div "Email" at bounding box center [554, 215] width 99 height 30
click at [556, 217] on input "Email" at bounding box center [555, 216] width 86 height 15
paste input "tatiana@tatianaberenguer.com.br"
type input "tatiana@tatianaberenguer.com.br"
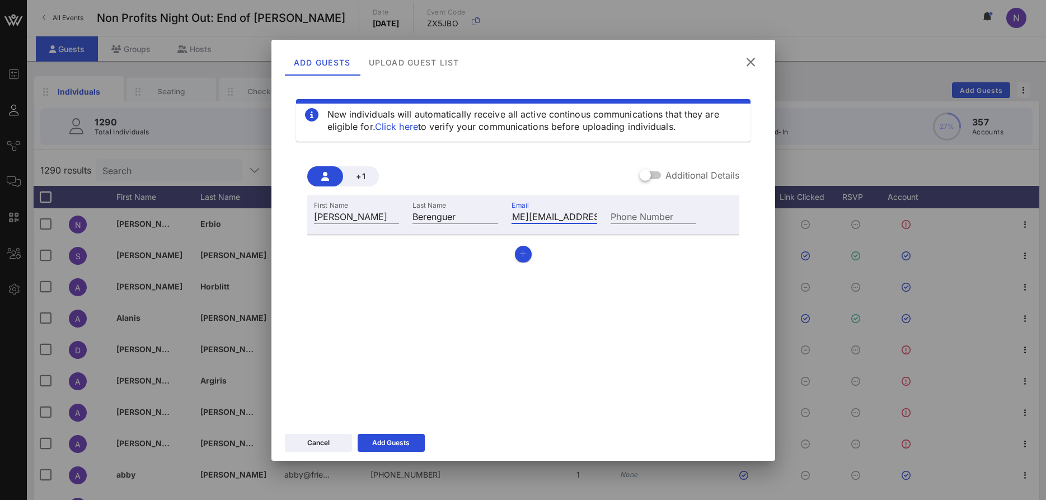
scroll to position [0, 56]
click at [391, 453] on div "Cancel Add Guests" at bounding box center [523, 444] width 504 height 32
drag, startPoint x: 389, startPoint y: 442, endPoint x: 384, endPoint y: 432, distance: 11.3
click at [388, 442] on icon at bounding box center [391, 442] width 8 height 7
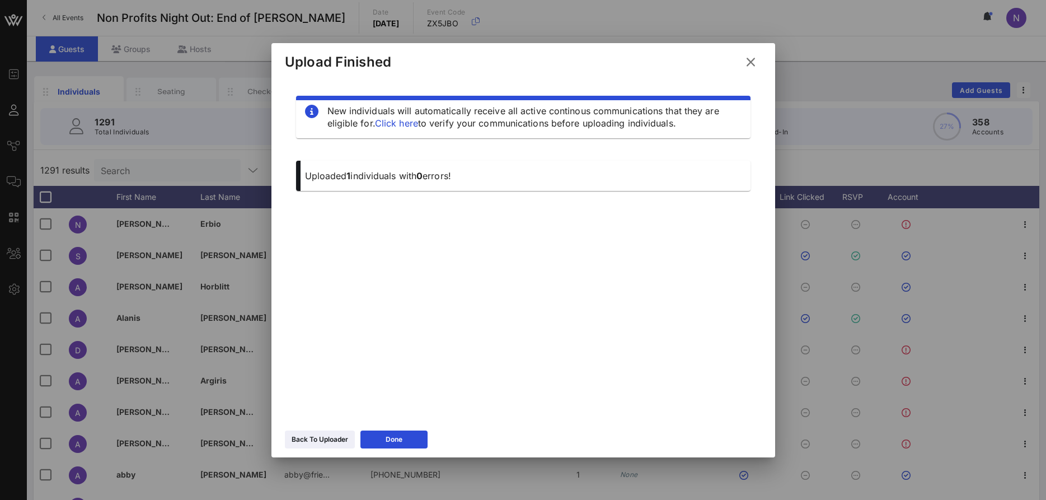
click at [756, 59] on icon at bounding box center [750, 61] width 15 height 13
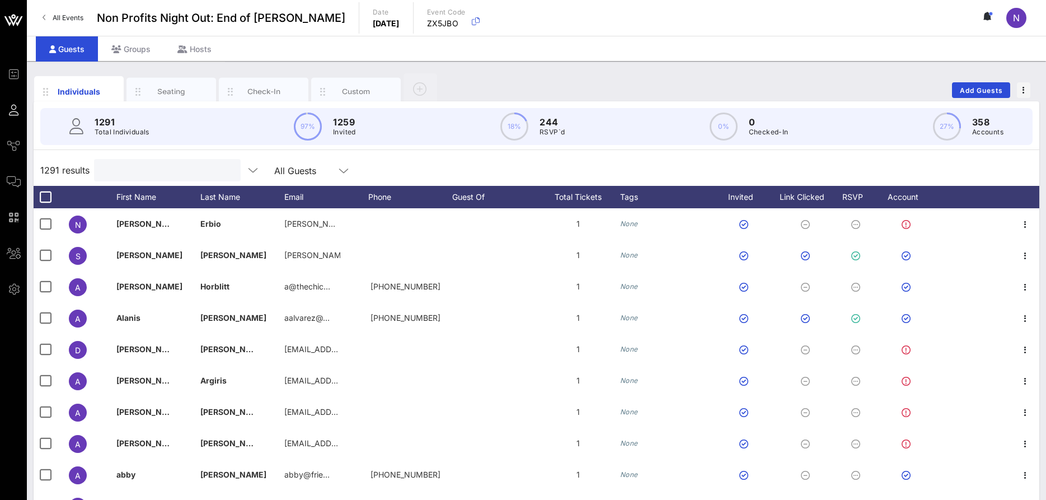
click at [142, 175] on input "text" at bounding box center [166, 170] width 131 height 15
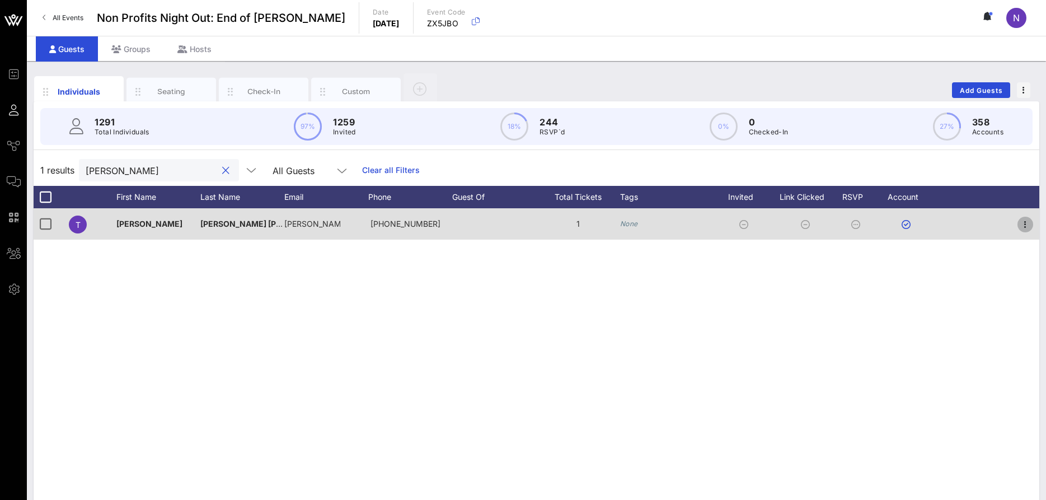
click at [1024, 222] on icon "button" at bounding box center [1025, 224] width 13 height 13
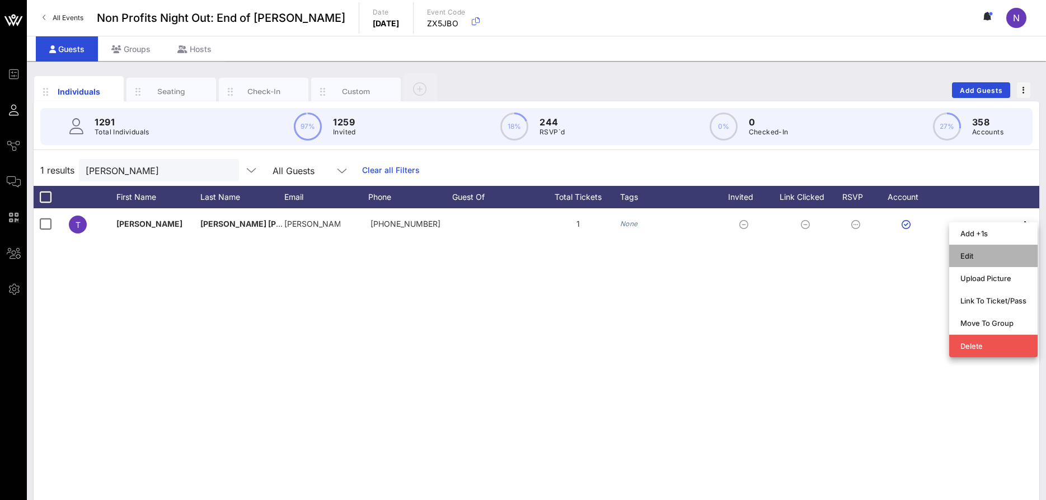
click at [975, 254] on div "Edit" at bounding box center [993, 255] width 66 height 9
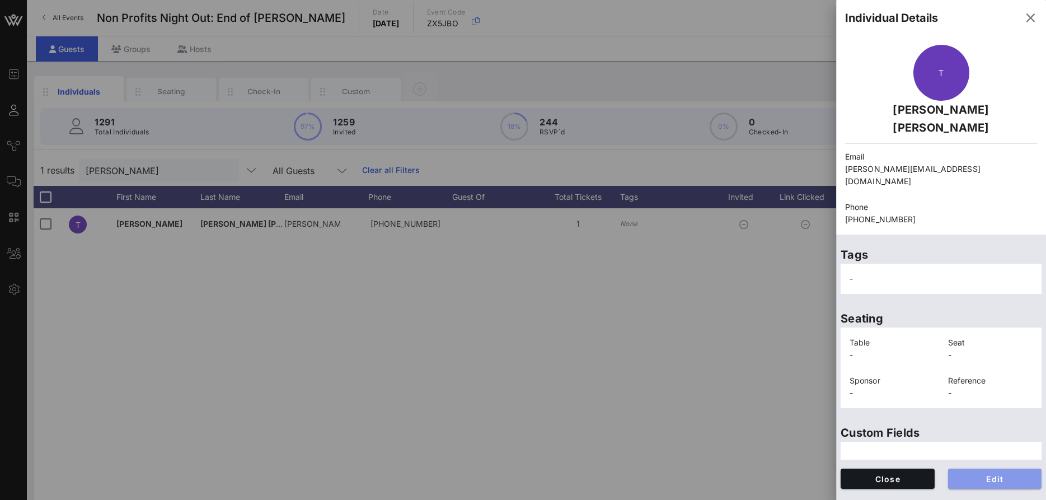
click at [1003, 474] on span "Edit" at bounding box center [995, 479] width 76 height 10
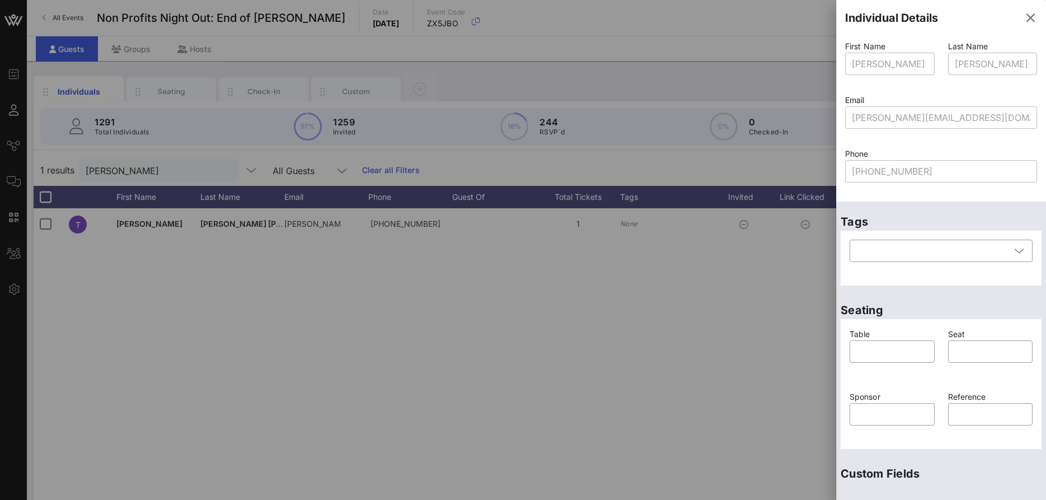
scroll to position [149, 0]
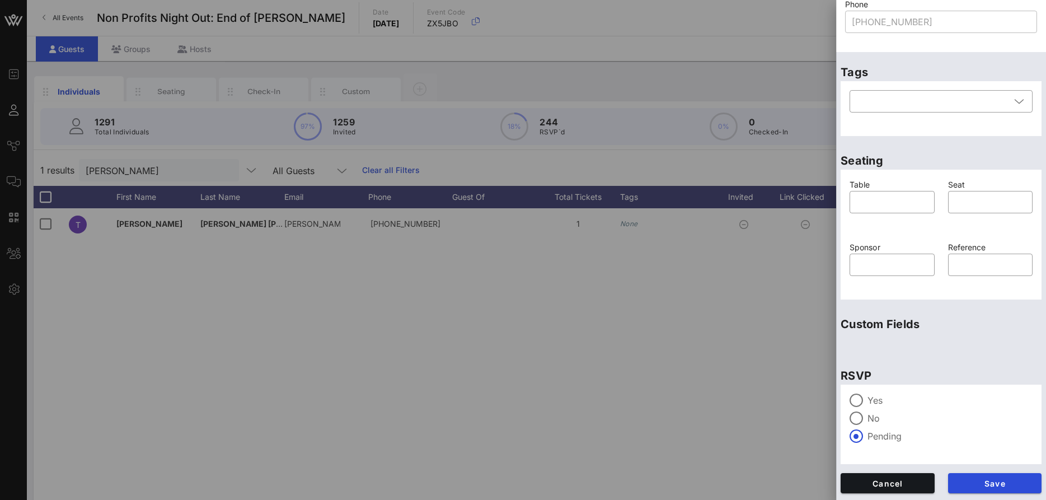
click at [870, 404] on label "Yes" at bounding box center [949, 400] width 165 height 11
click at [996, 491] on button "Save" at bounding box center [995, 483] width 94 height 20
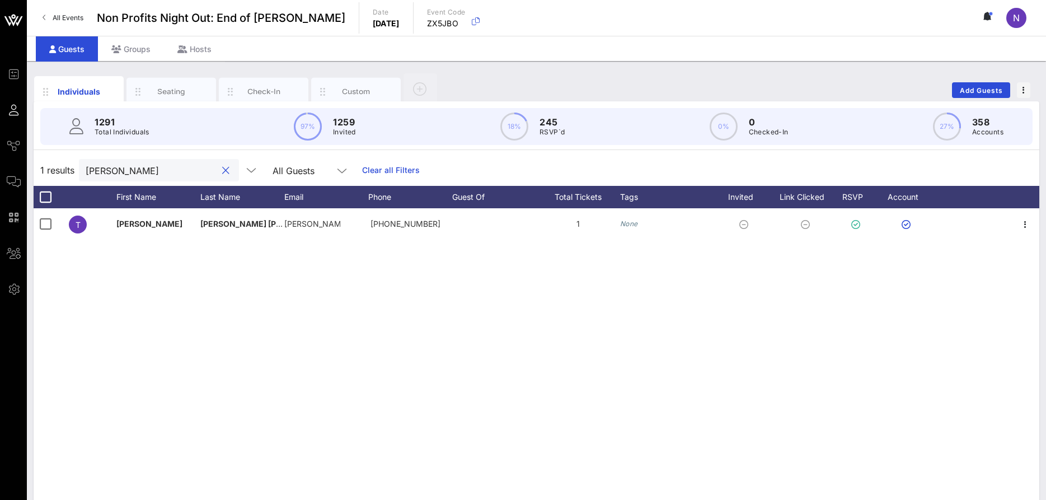
drag, startPoint x: 138, startPoint y: 176, endPoint x: -29, endPoint y: 155, distance: 167.5
click at [86, 163] on input "tatia" at bounding box center [151, 170] width 131 height 15
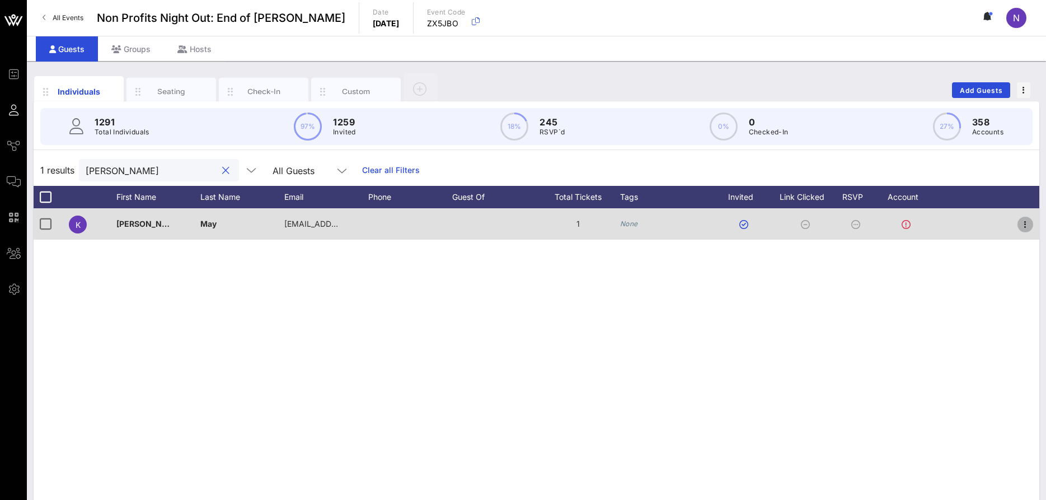
click at [1021, 228] on icon "button" at bounding box center [1025, 224] width 13 height 13
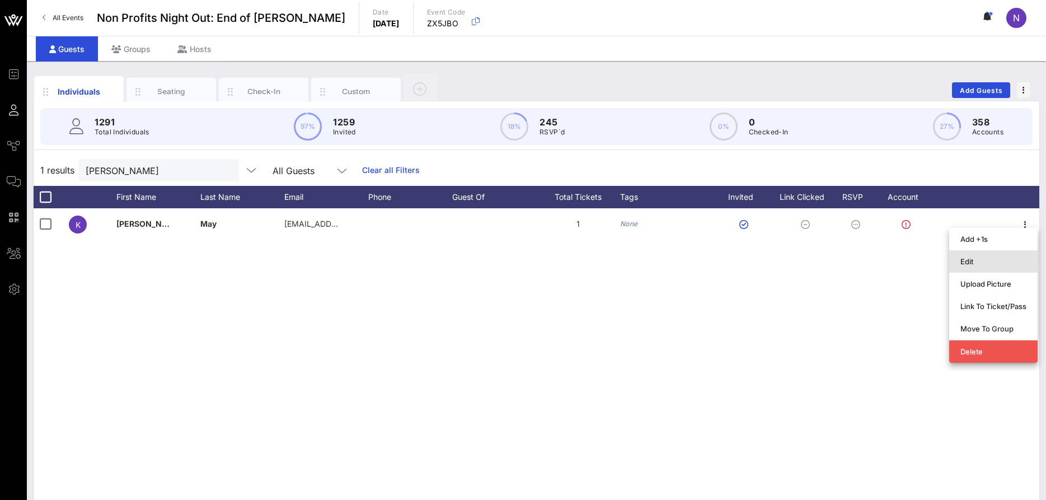
click at [998, 262] on div "Edit" at bounding box center [993, 261] width 66 height 9
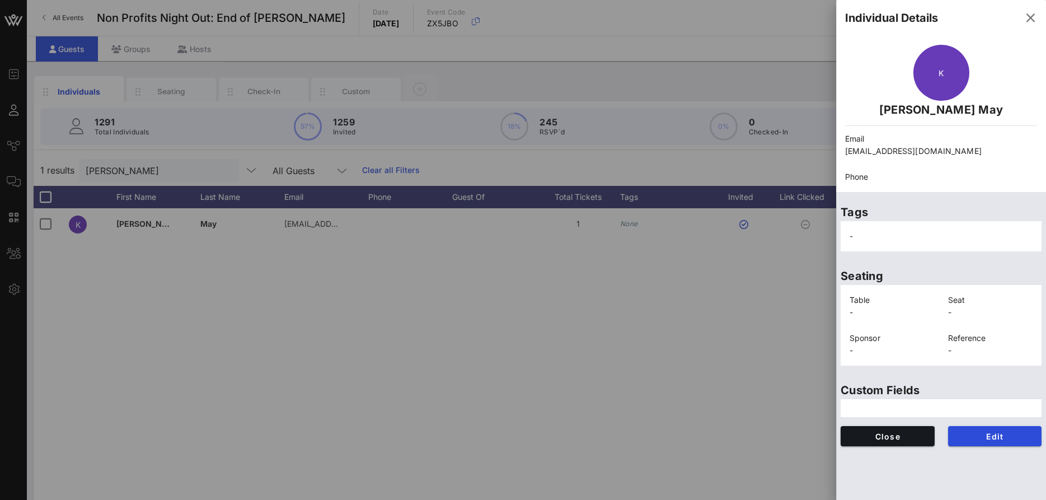
click at [993, 424] on div "Edit" at bounding box center [994, 436] width 107 height 34
click at [987, 443] on button "Edit" at bounding box center [995, 436] width 94 height 20
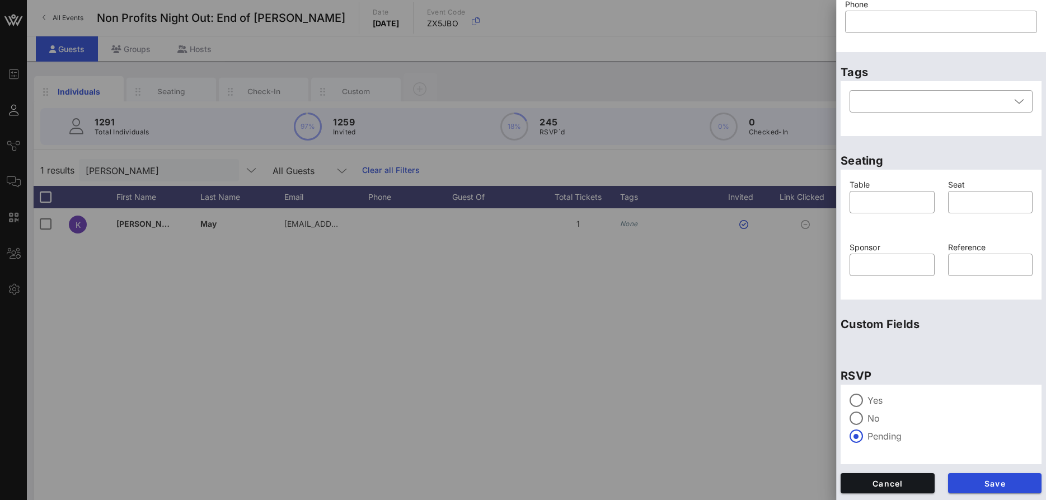
click at [883, 401] on label "Yes" at bounding box center [949, 400] width 165 height 11
click at [983, 490] on button "Save" at bounding box center [995, 483] width 94 height 20
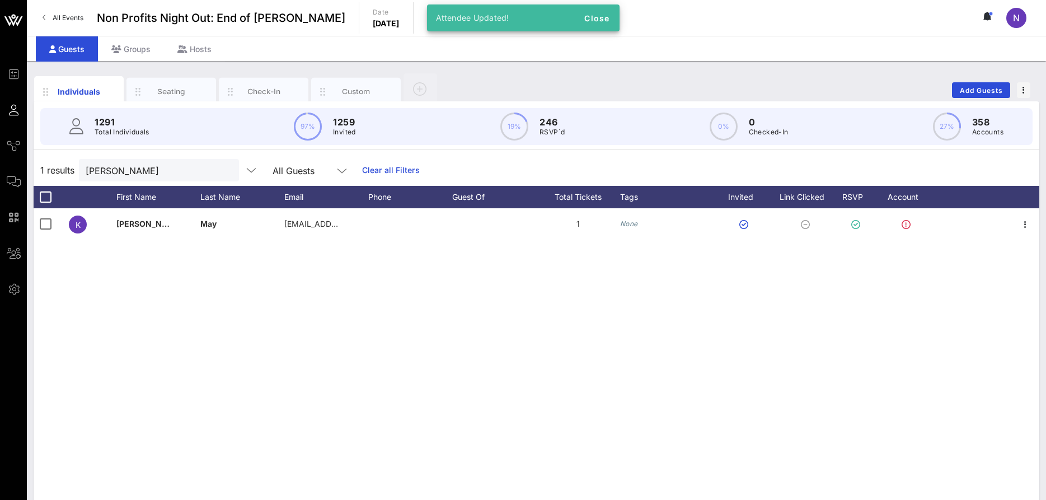
click at [283, 298] on div "K Kristy May kristymay@gmail.com 1 None" at bounding box center [537, 376] width 1006 height 336
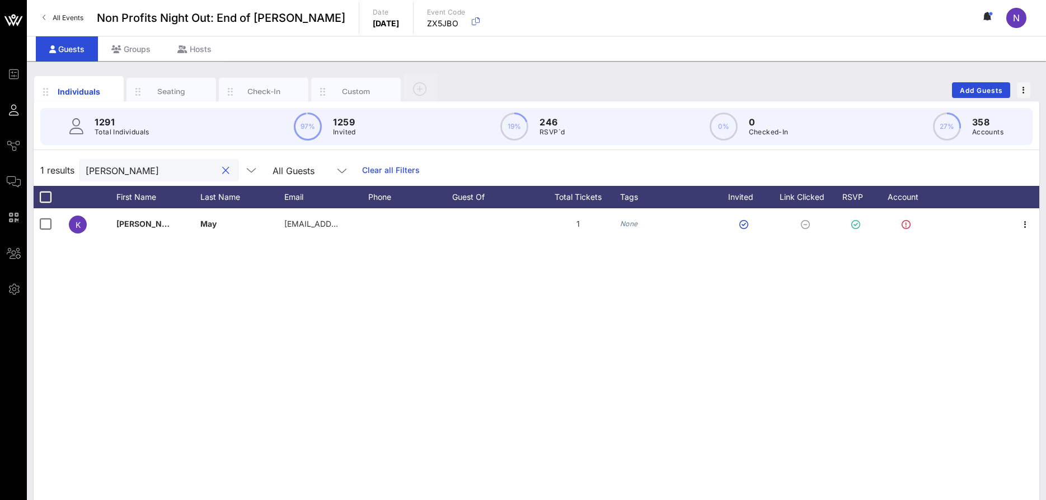
drag, startPoint x: 140, startPoint y: 172, endPoint x: 25, endPoint y: 162, distance: 115.7
click at [86, 163] on input "kristy" at bounding box center [151, 170] width 131 height 15
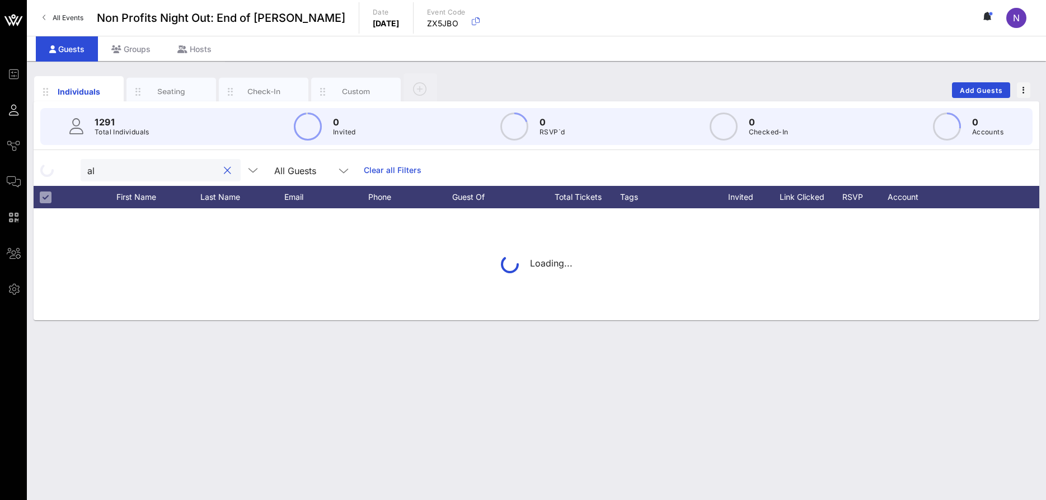
type input "a"
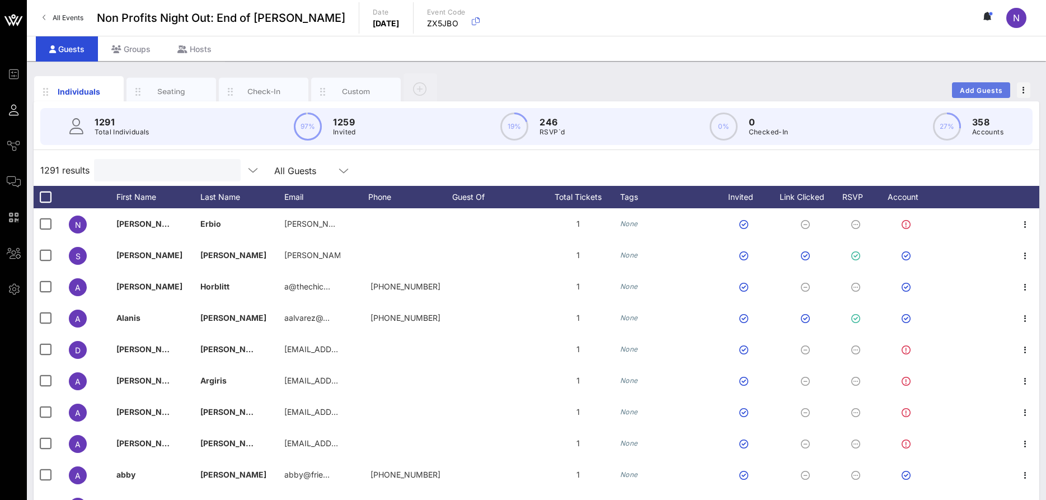
click at [978, 92] on span "Add Guests" at bounding box center [981, 90] width 44 height 8
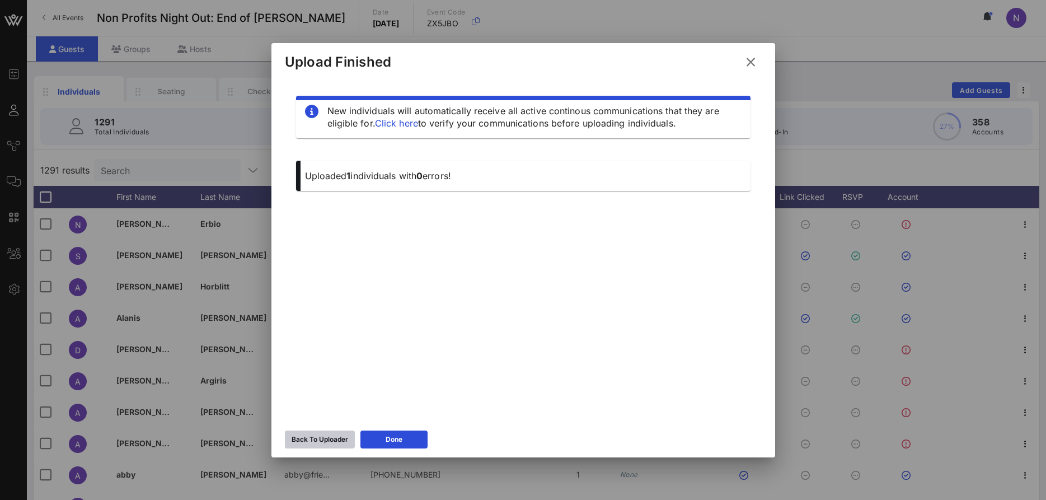
click at [321, 437] on icon at bounding box center [320, 439] width 8 height 7
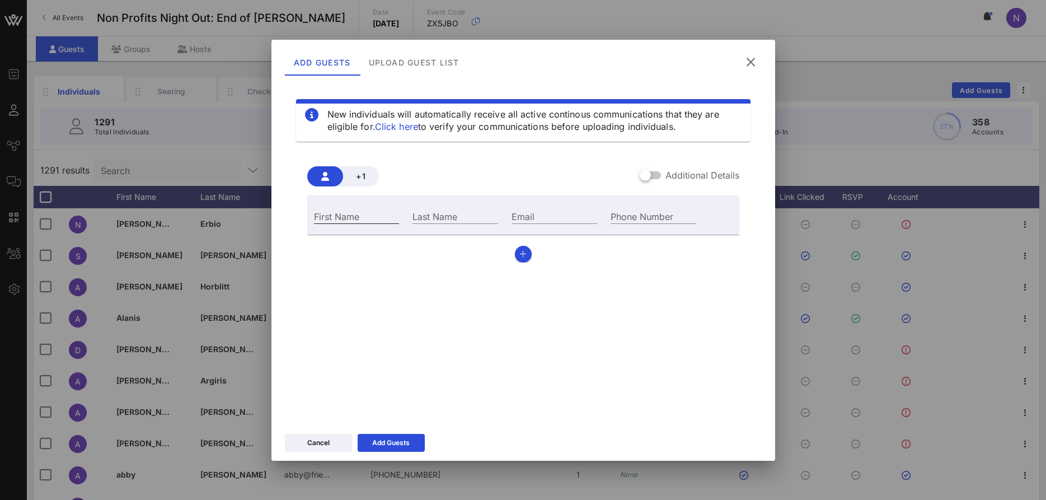
click at [364, 216] on input "First Name" at bounding box center [357, 216] width 86 height 15
type input "Ali"
type input "Sedkey"
click at [541, 208] on div "Email" at bounding box center [554, 215] width 99 height 30
click at [536, 215] on input "Email" at bounding box center [555, 216] width 86 height 15
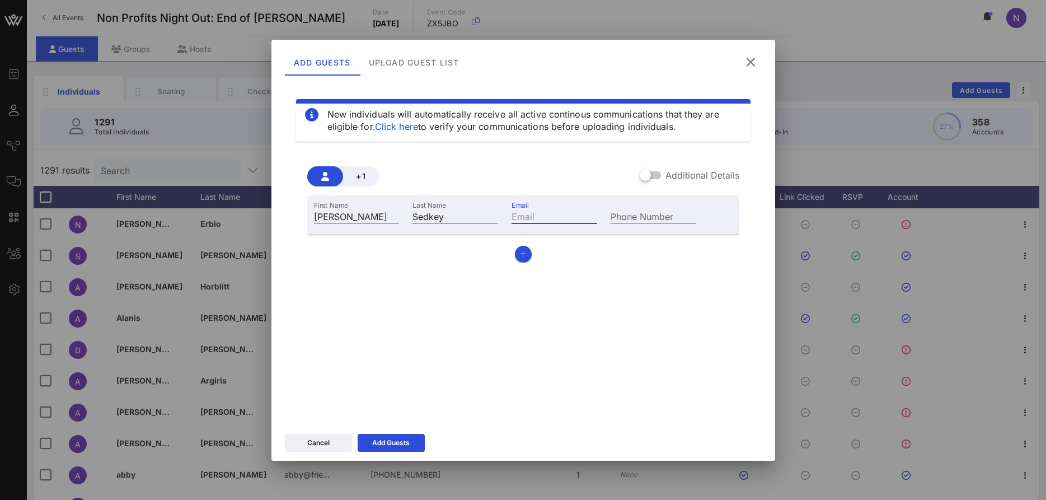
paste input "amsedkey@gmail.com"
type input "amsedkey@gmail.com"
click at [527, 256] on button "button" at bounding box center [523, 254] width 17 height 17
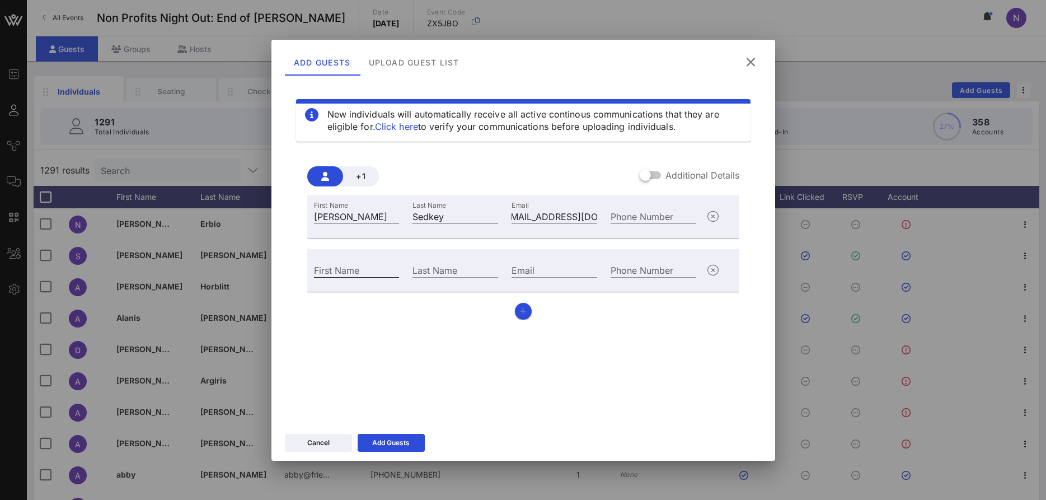
click at [322, 274] on input "First Name" at bounding box center [357, 269] width 86 height 15
type input "A. Gabriel"
type input "Cepeda"
click at [535, 266] on input "Email" at bounding box center [555, 269] width 86 height 15
paste input "gabrielcepeda96@gmail.com"
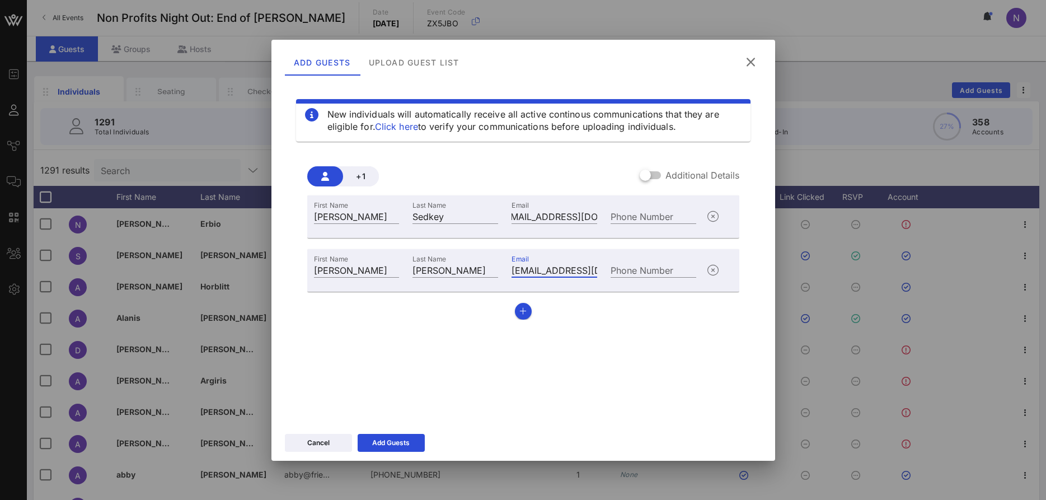
scroll to position [0, 39]
type input "gabrielcepeda96@gmail.com"
click at [375, 447] on div "Add Guests" at bounding box center [390, 442] width 37 height 11
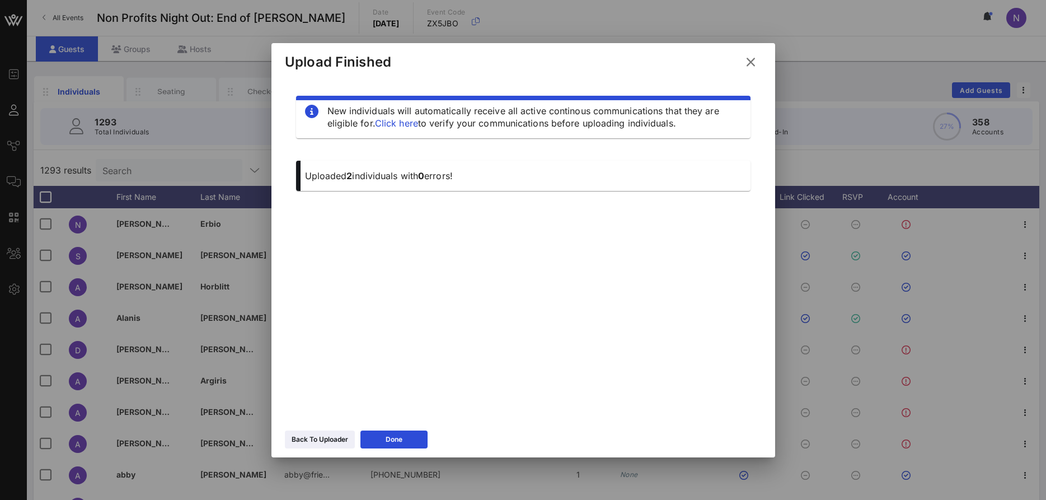
click at [749, 58] on icon at bounding box center [750, 61] width 15 height 13
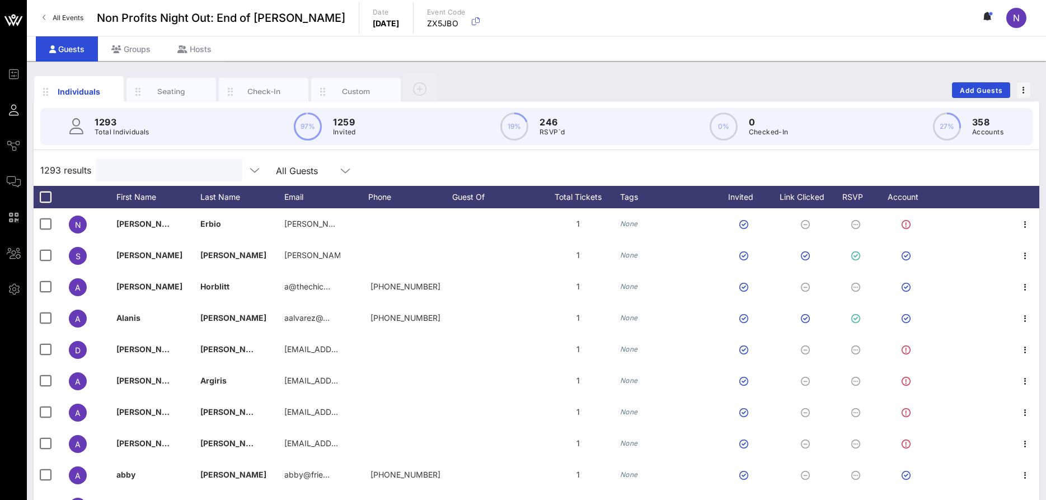
click at [116, 174] on input "text" at bounding box center [167, 170] width 131 height 15
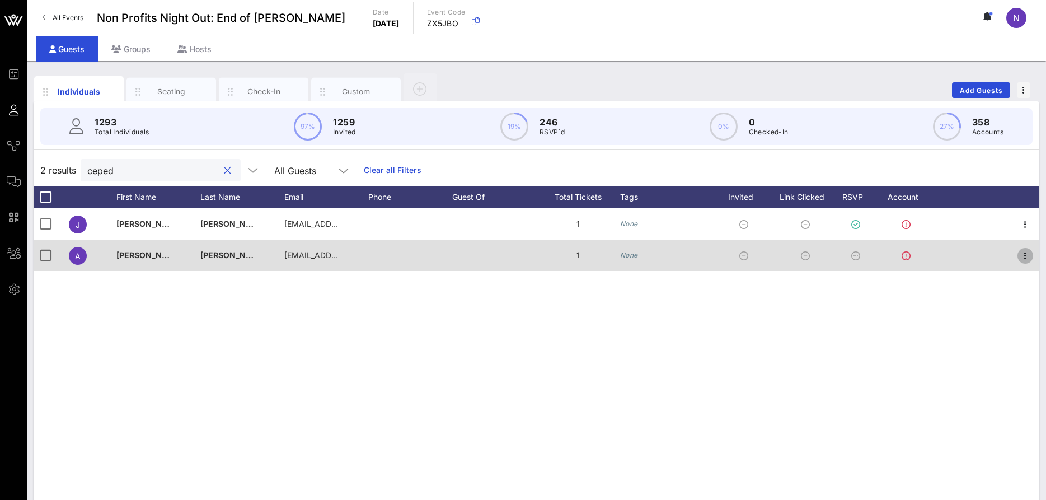
click at [1025, 259] on icon "button" at bounding box center [1025, 255] width 13 height 13
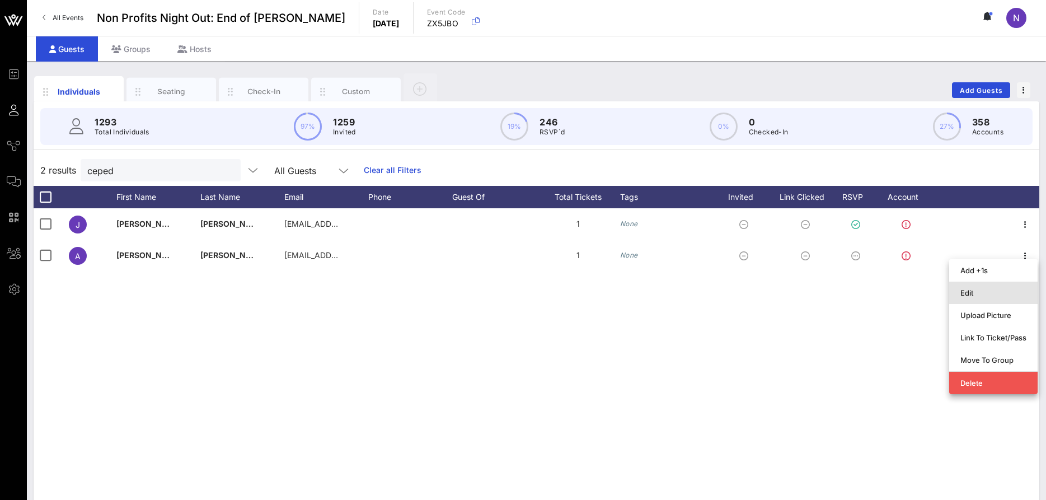
click at [978, 288] on div "Edit" at bounding box center [993, 292] width 66 height 9
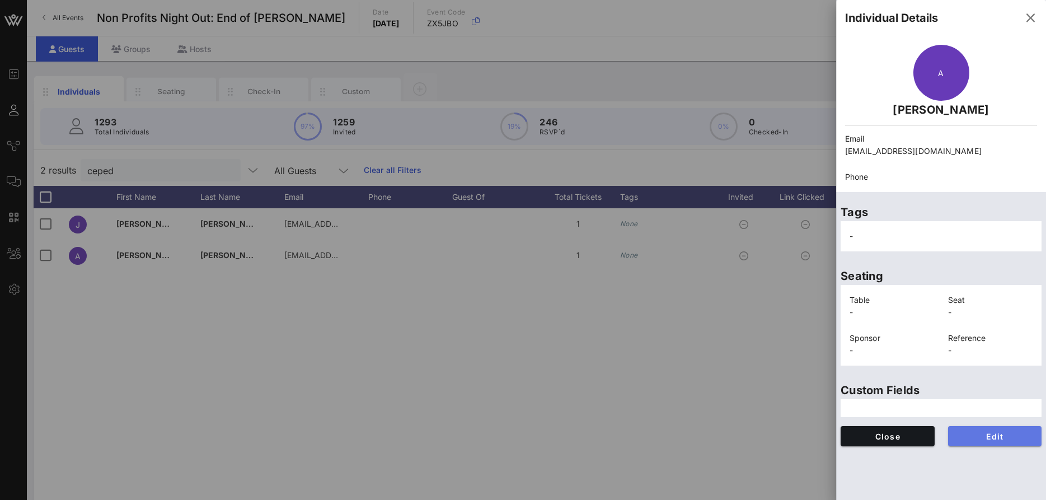
click at [975, 428] on button "Edit" at bounding box center [995, 436] width 94 height 20
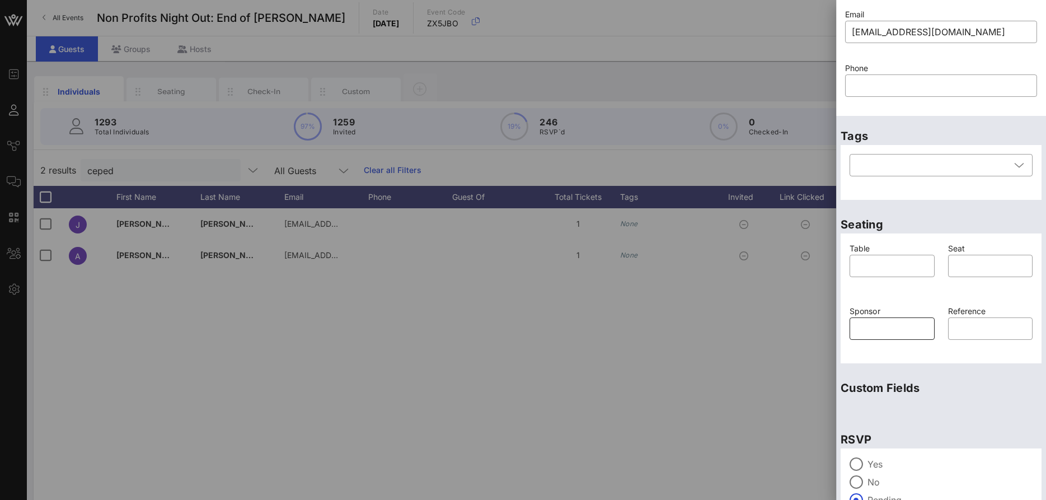
scroll to position [149, 0]
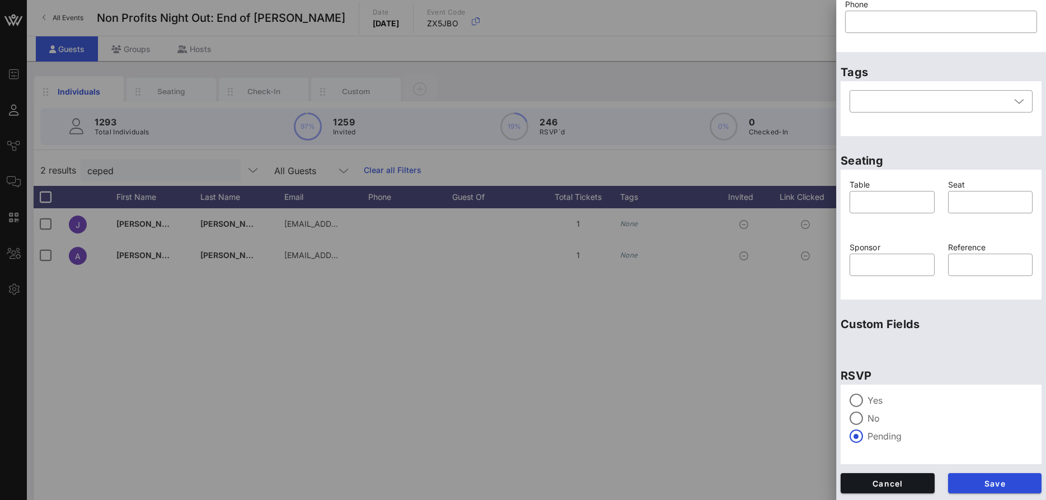
click at [875, 393] on div "Yes No Pending" at bounding box center [941, 423] width 201 height 79
click at [867, 400] on label "Yes" at bounding box center [949, 400] width 165 height 11
click at [965, 476] on button "Save" at bounding box center [995, 483] width 94 height 20
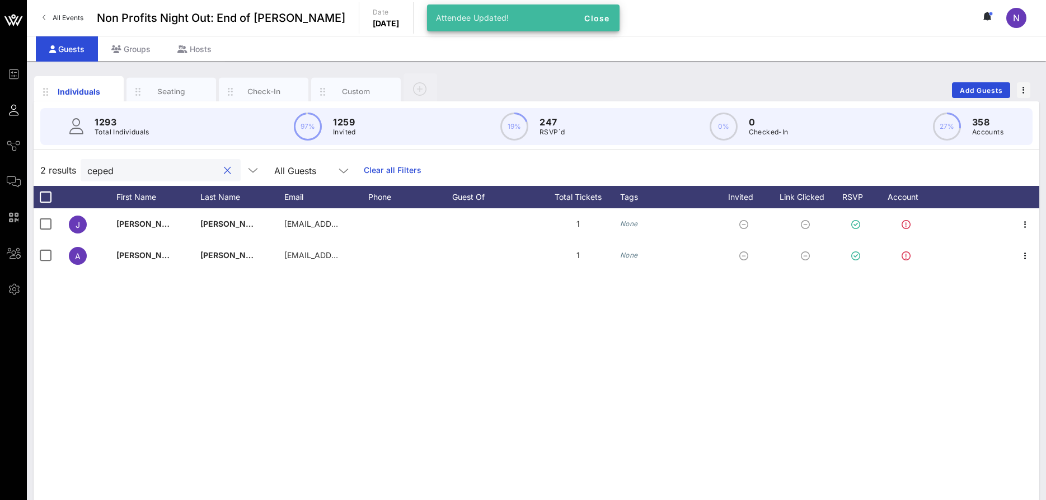
drag, startPoint x: 158, startPoint y: 176, endPoint x: -20, endPoint y: 170, distance: 178.1
click at [87, 170] on input "ceped" at bounding box center [152, 170] width 131 height 15
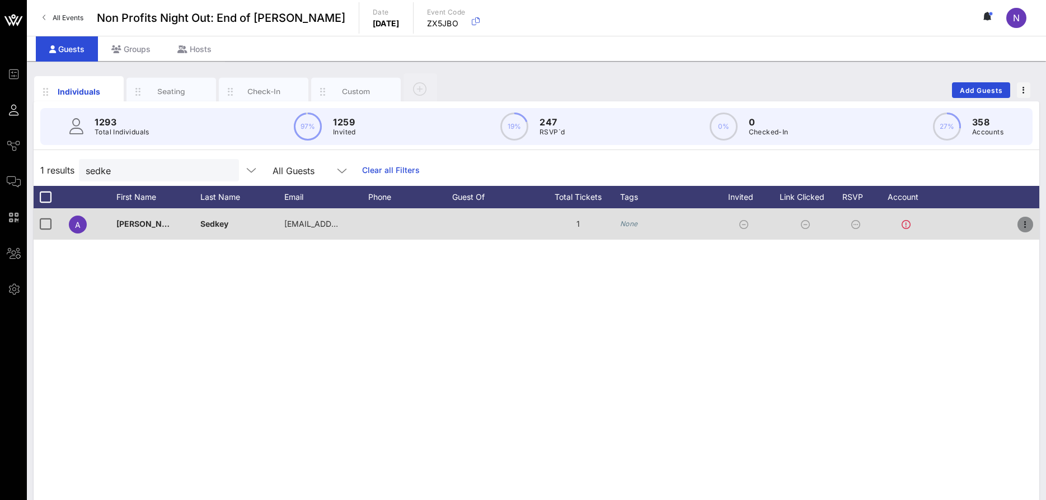
click at [1021, 223] on icon "button" at bounding box center [1025, 224] width 13 height 13
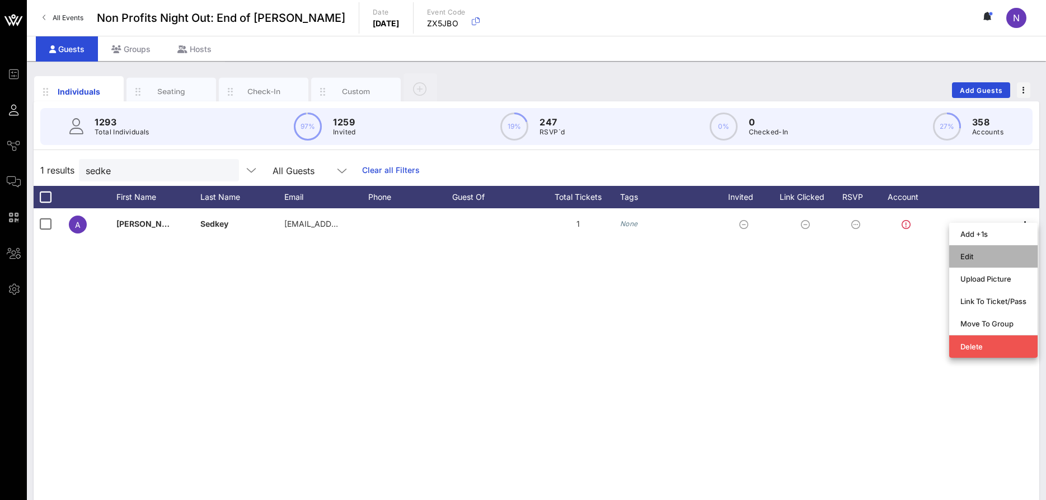
click at [956, 255] on div "Edit" at bounding box center [993, 256] width 88 height 22
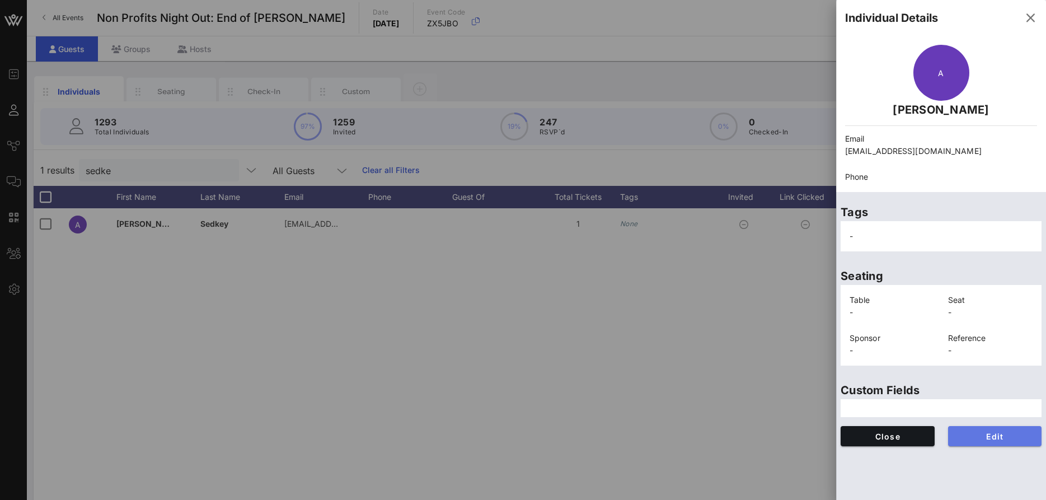
click at [983, 435] on span "Edit" at bounding box center [995, 436] width 76 height 10
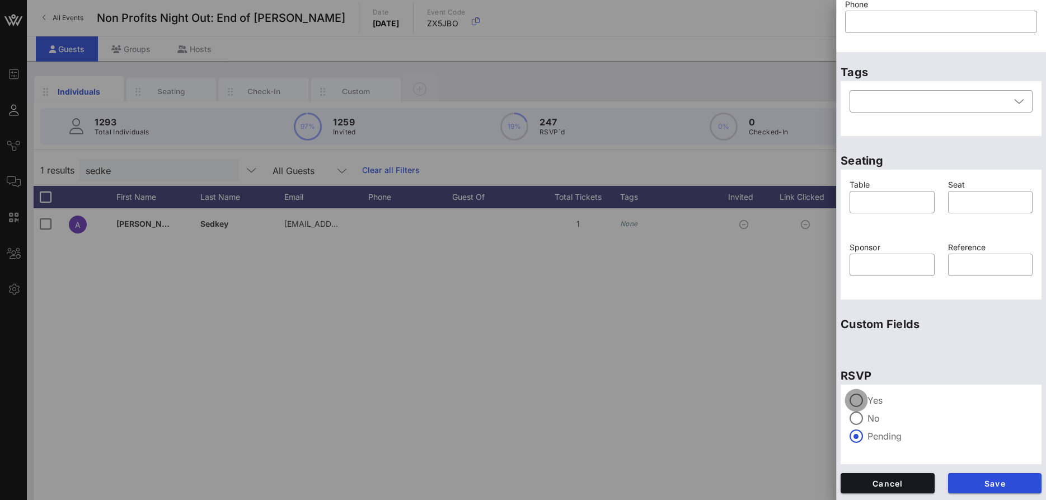
click at [865, 398] on div at bounding box center [856, 400] width 19 height 19
click at [1013, 484] on span "Save" at bounding box center [995, 484] width 76 height 10
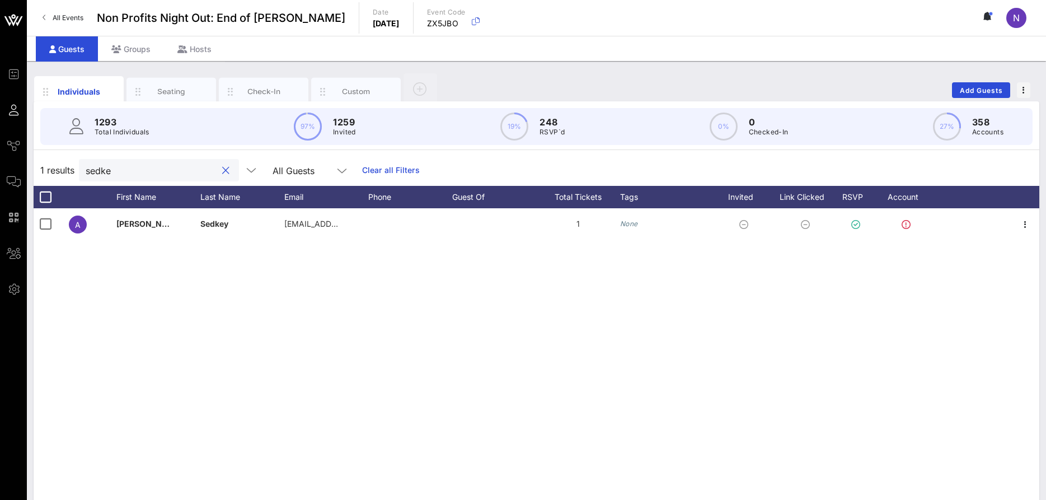
drag, startPoint x: 132, startPoint y: 170, endPoint x: -26, endPoint y: 160, distance: 158.1
click at [86, 163] on input "sedke" at bounding box center [151, 170] width 131 height 15
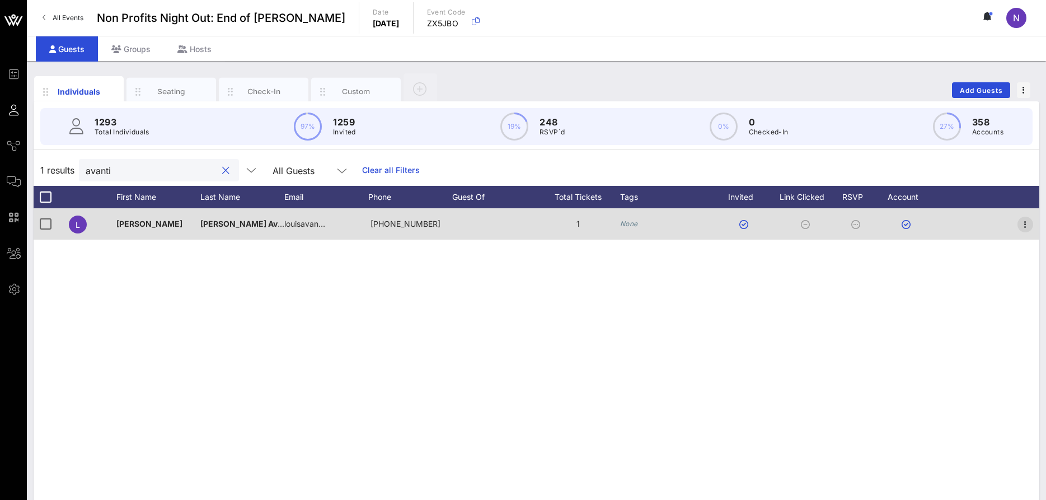
type input "avanti"
click at [1024, 222] on icon "button" at bounding box center [1025, 224] width 13 height 13
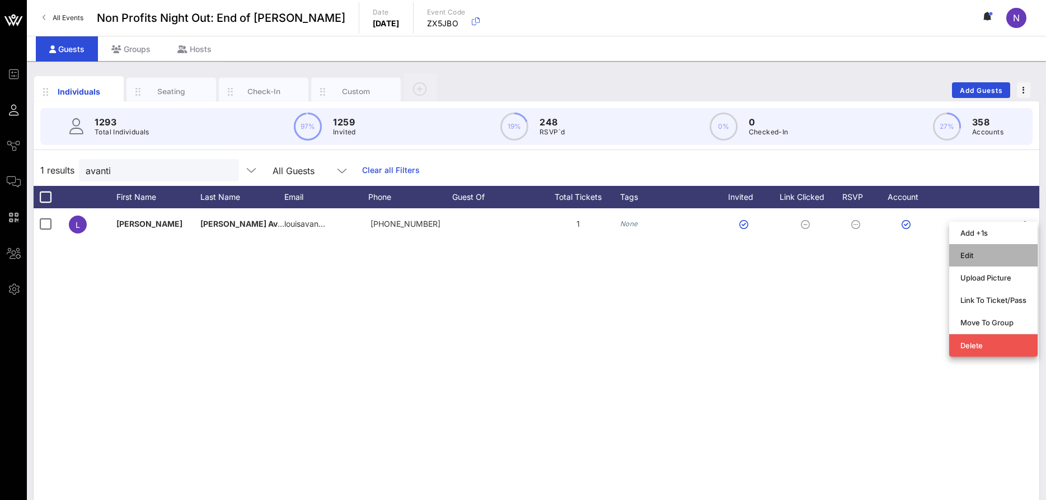
click at [972, 254] on div "Edit" at bounding box center [993, 255] width 66 height 9
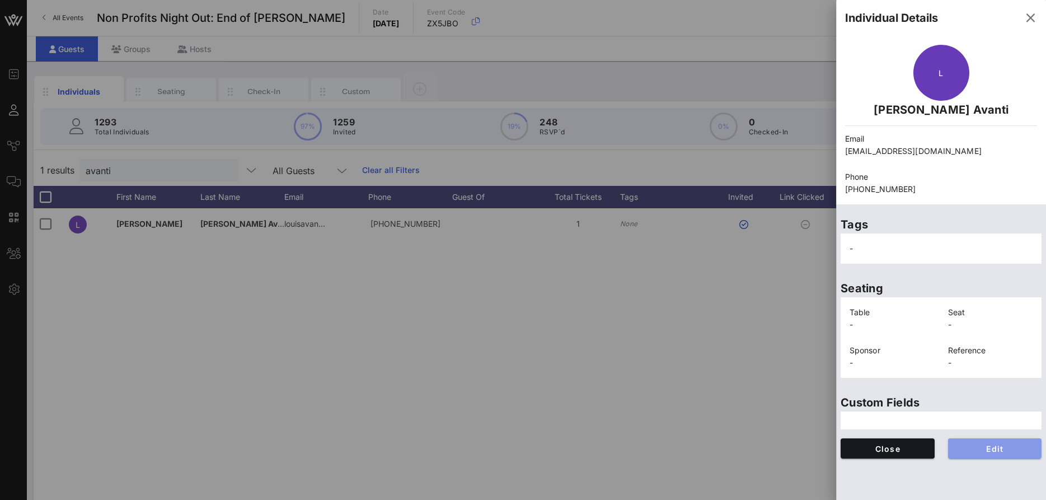
click at [1007, 448] on span "Edit" at bounding box center [995, 449] width 76 height 10
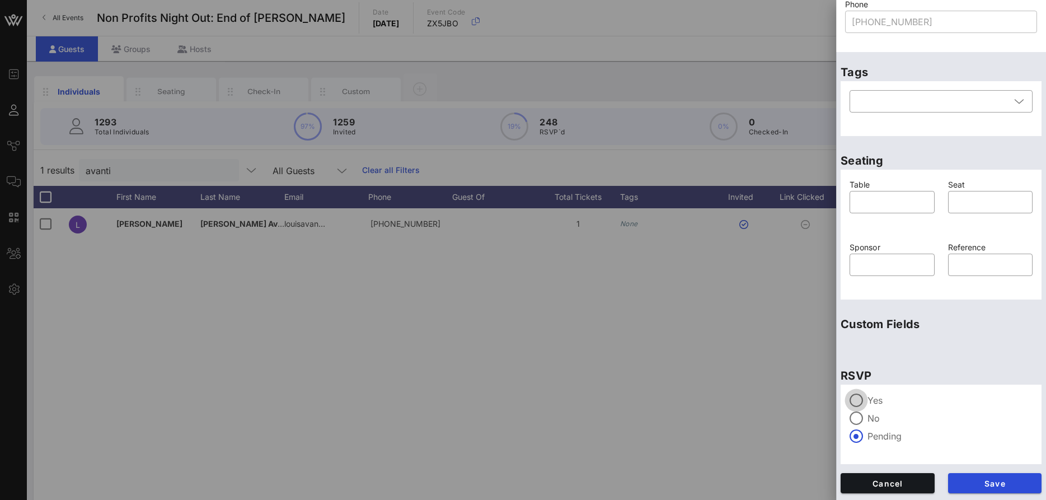
click at [861, 393] on div at bounding box center [856, 400] width 19 height 19
click at [1015, 487] on span "Save" at bounding box center [995, 484] width 76 height 10
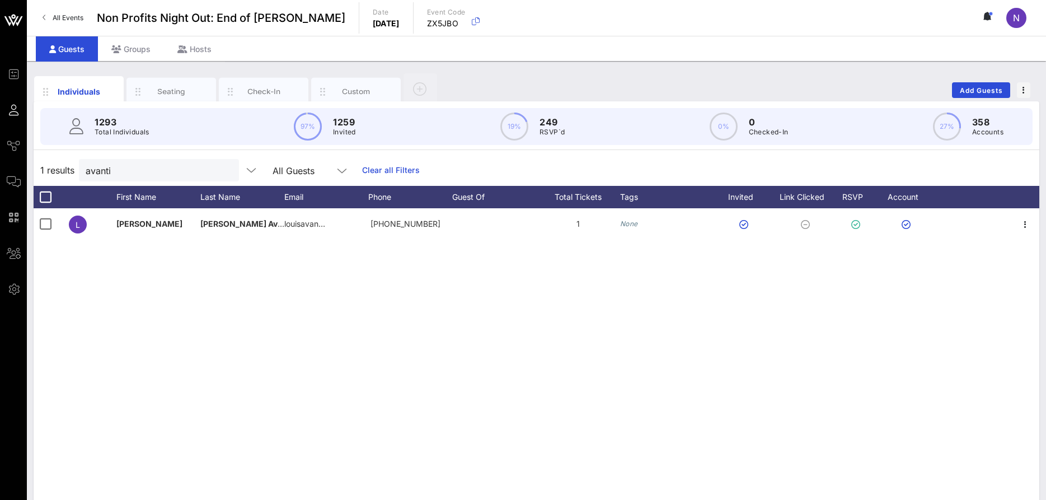
click at [219, 171] on div at bounding box center [225, 170] width 13 height 13
click at [222, 173] on button "clear icon" at bounding box center [225, 170] width 7 height 11
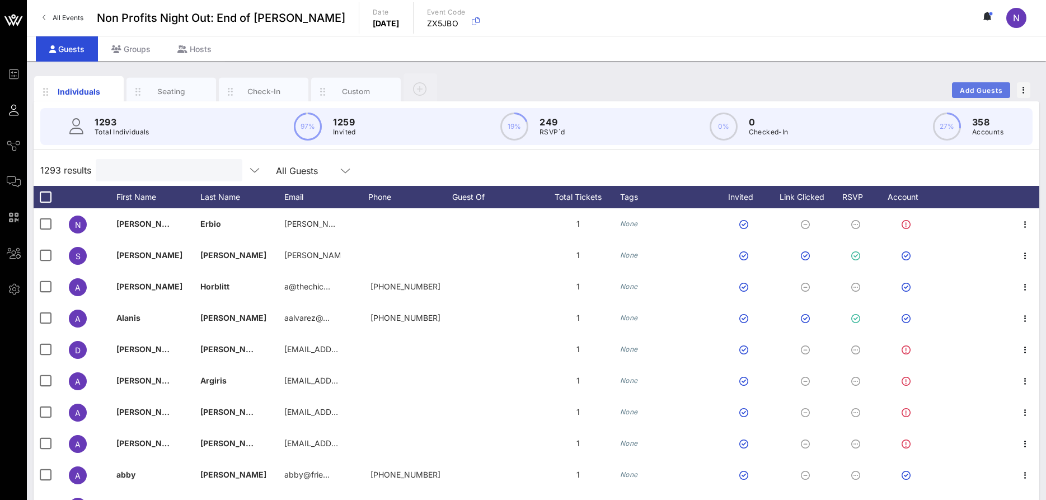
click at [959, 85] on button "Add Guests" at bounding box center [981, 90] width 58 height 16
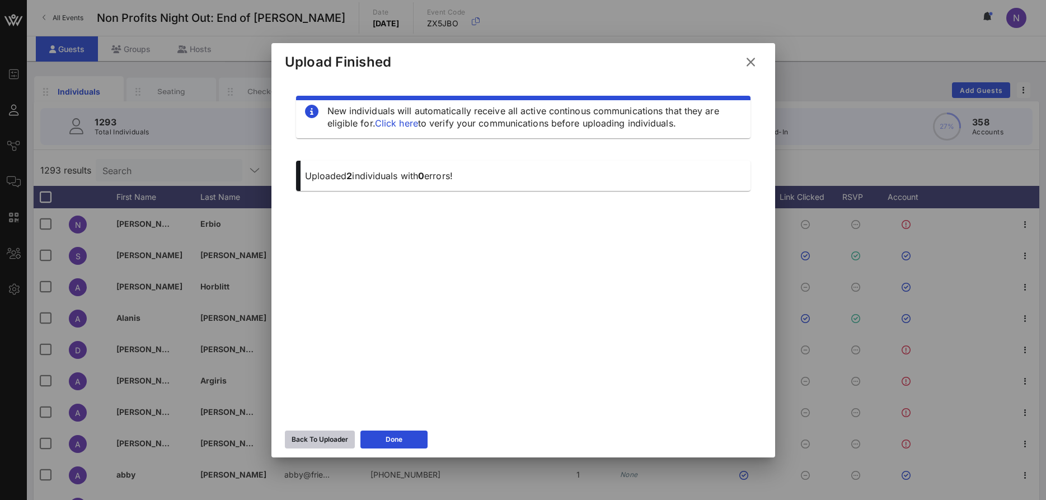
click at [322, 430] on button "Back To Uploader" at bounding box center [320, 439] width 70 height 18
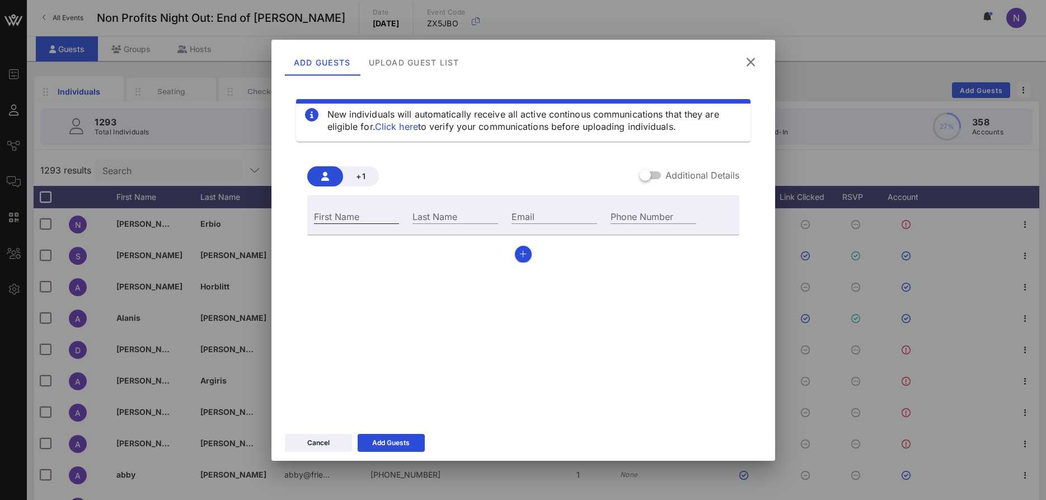
click at [355, 219] on input "First Name" at bounding box center [357, 216] width 86 height 15
type input "Shannon"
type input "Reimers"
paste input "American Jewish World Service"
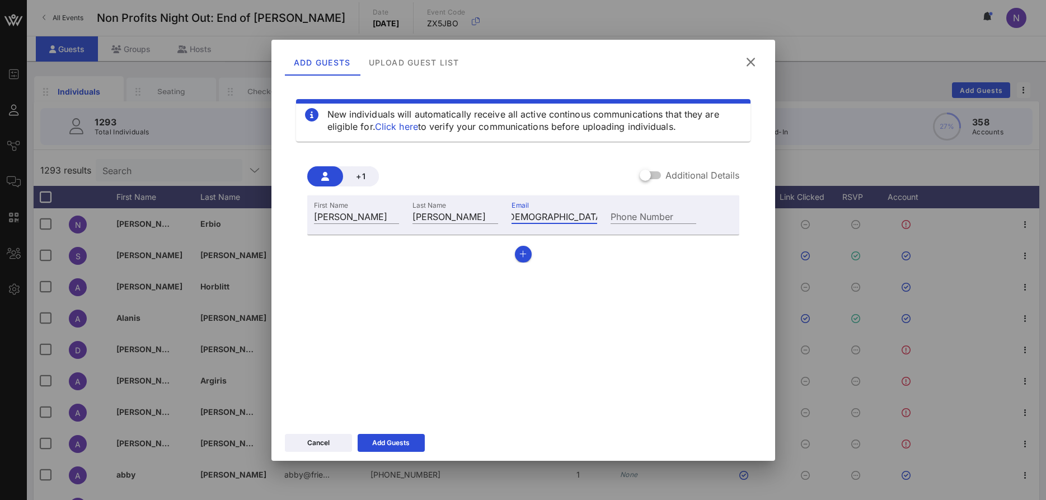
click at [555, 215] on input "American Jewish World Service" at bounding box center [555, 216] width 86 height 15
paste input "sreimers@ajws.org"
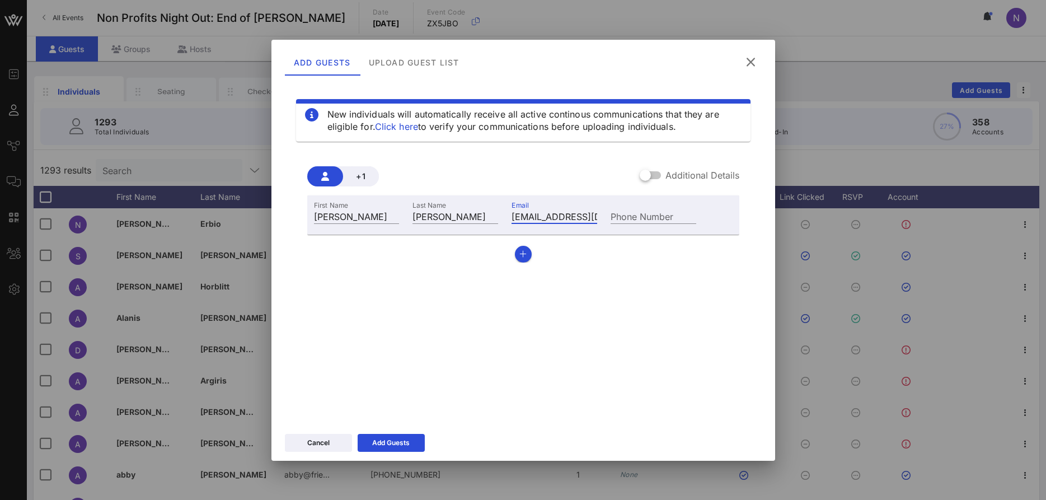
type input "sreimers@ajws.org"
click at [387, 452] on div "Cancel Add Guests" at bounding box center [523, 444] width 504 height 32
click at [390, 444] on icon at bounding box center [391, 442] width 8 height 7
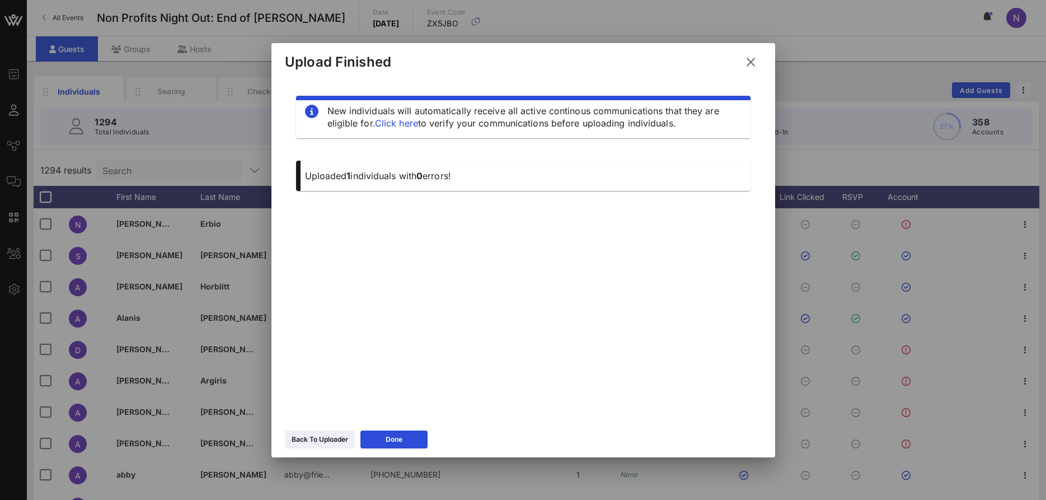
click at [748, 65] on icon at bounding box center [750, 61] width 15 height 13
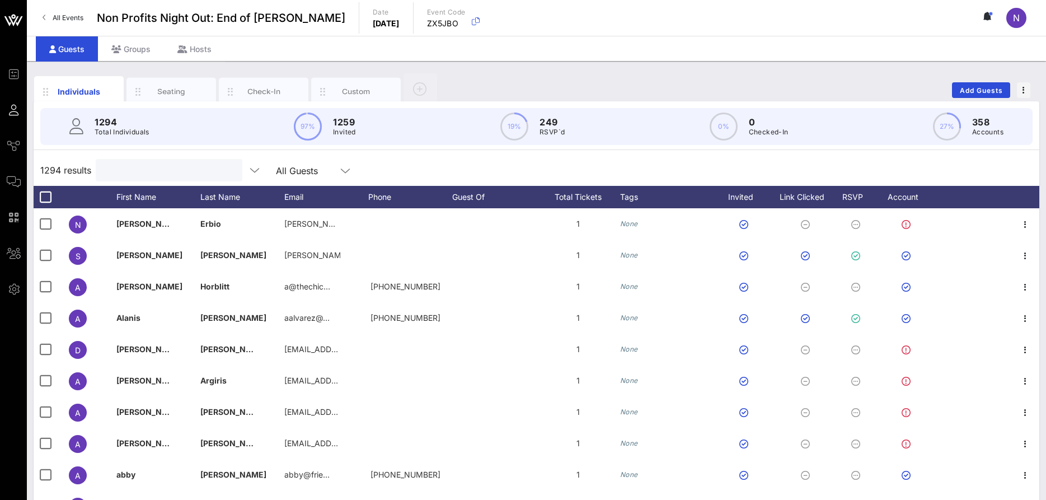
click at [149, 170] on input "text" at bounding box center [167, 170] width 131 height 15
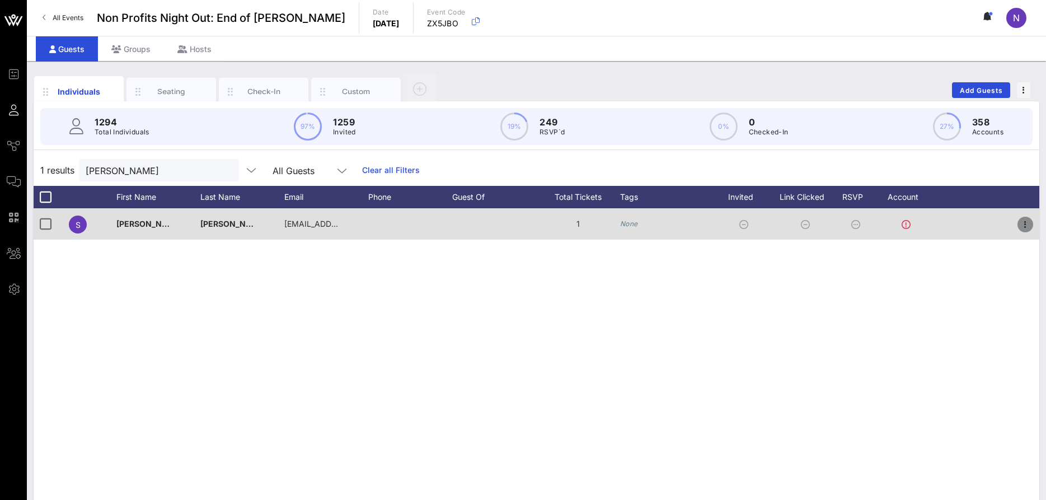
click at [1028, 219] on icon "button" at bounding box center [1025, 224] width 13 height 13
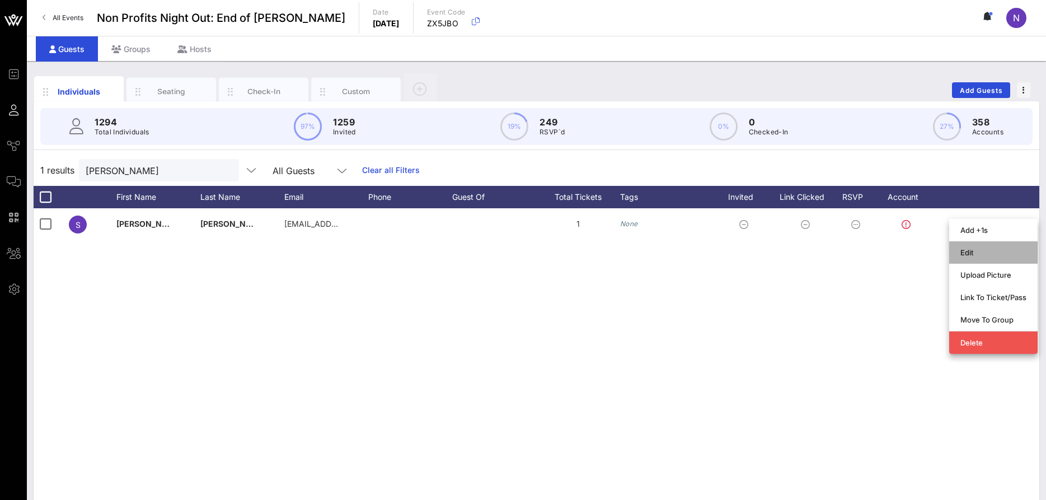
click at [989, 257] on div "Edit" at bounding box center [993, 252] width 66 height 18
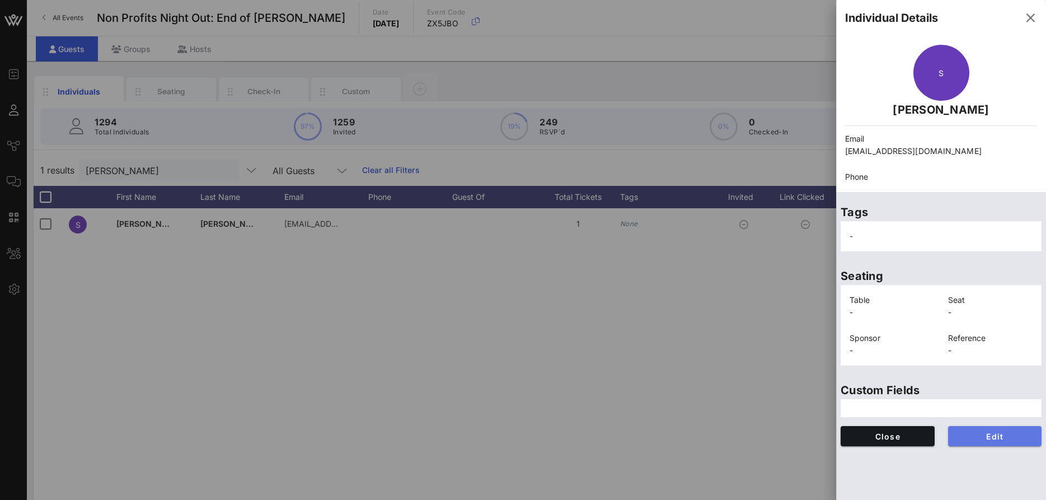
click at [988, 428] on button "Edit" at bounding box center [995, 436] width 94 height 20
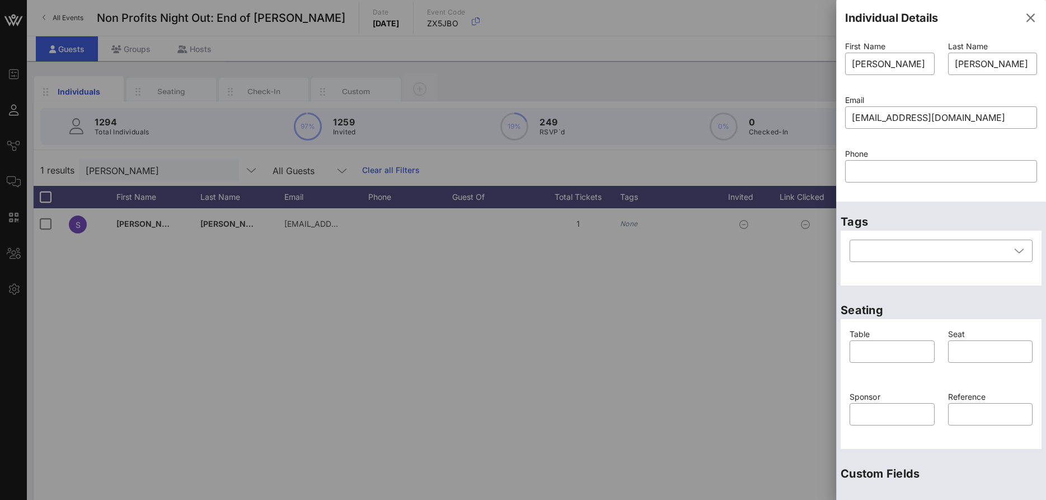
scroll to position [149, 0]
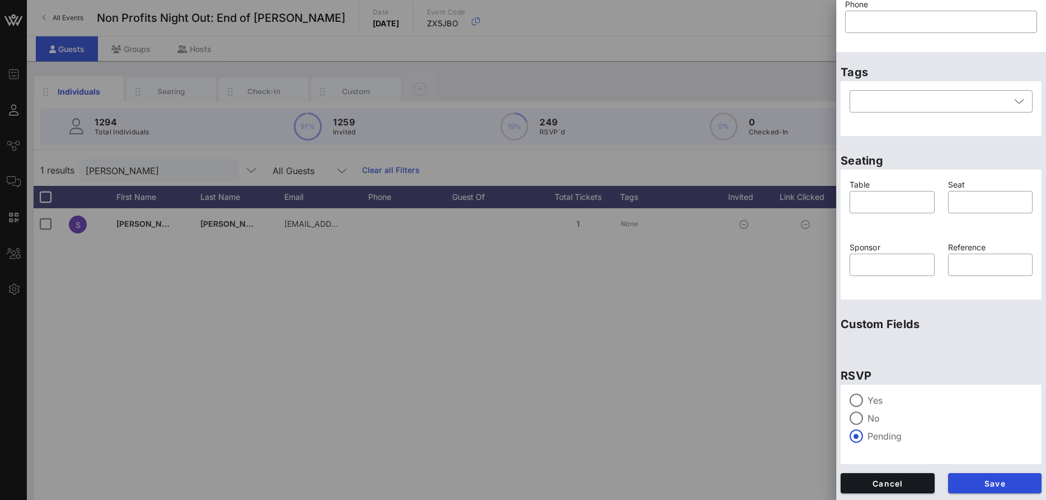
click at [867, 405] on div "Yes" at bounding box center [941, 399] width 183 height 13
click at [981, 468] on div "Save" at bounding box center [994, 483] width 107 height 34
click at [986, 481] on span "Save" at bounding box center [995, 484] width 76 height 10
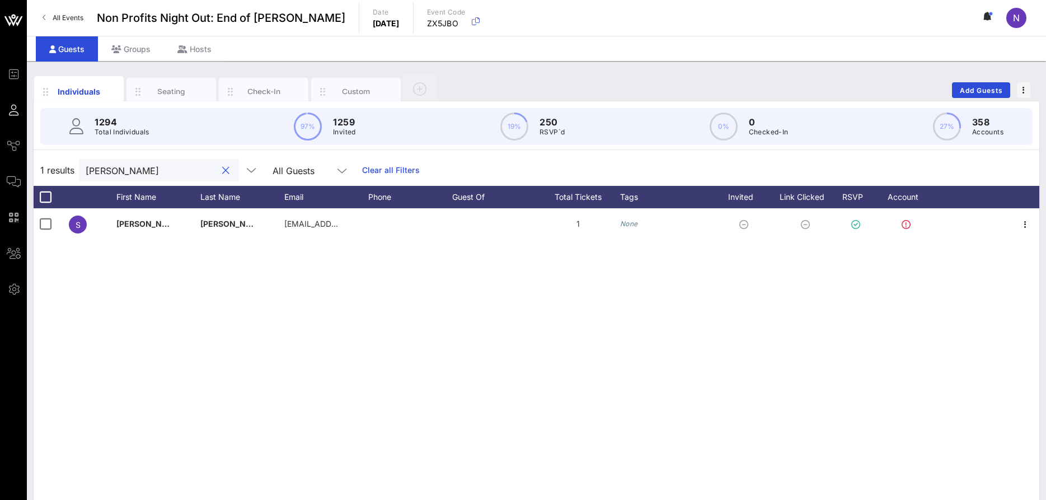
drag, startPoint x: 166, startPoint y: 176, endPoint x: -29, endPoint y: 194, distance: 195.0
click at [86, 177] on input "shannon" at bounding box center [151, 170] width 131 height 15
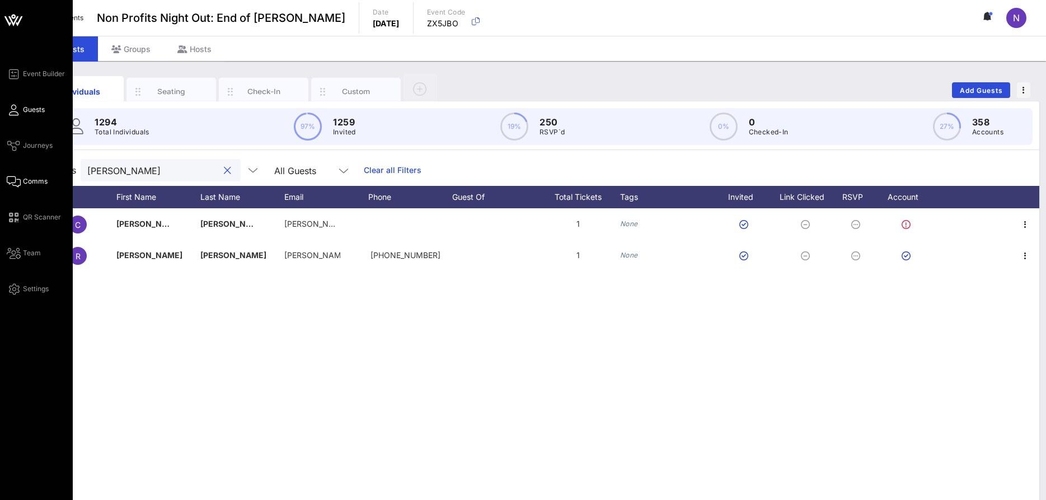
type input "dalton"
click at [33, 177] on span "Comms" at bounding box center [35, 181] width 25 height 10
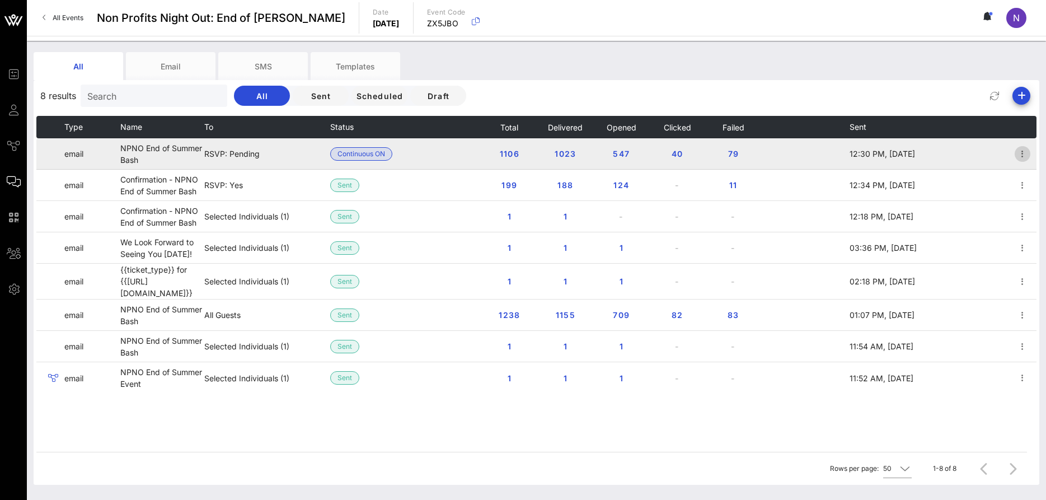
click at [1026, 148] on icon "button" at bounding box center [1022, 153] width 13 height 13
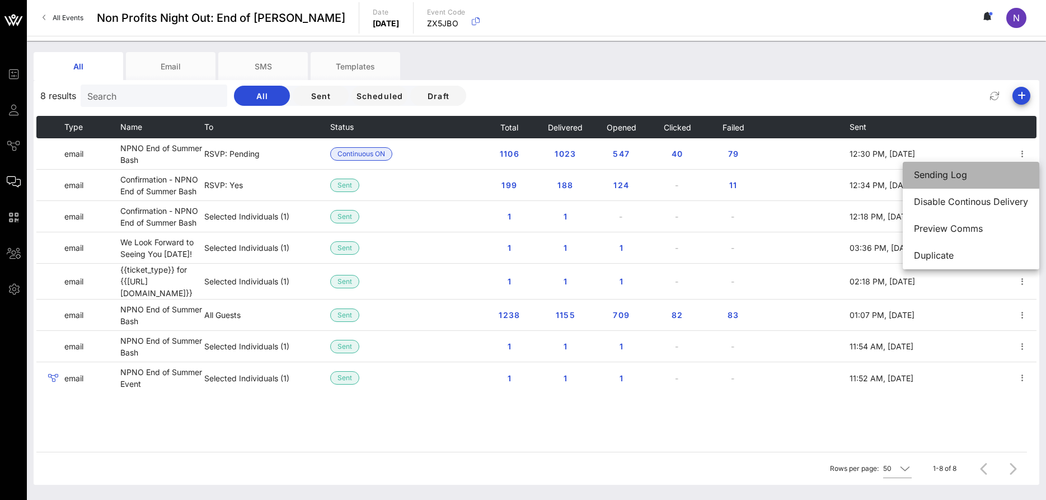
click at [979, 175] on div "Sending Log" at bounding box center [971, 175] width 114 height 11
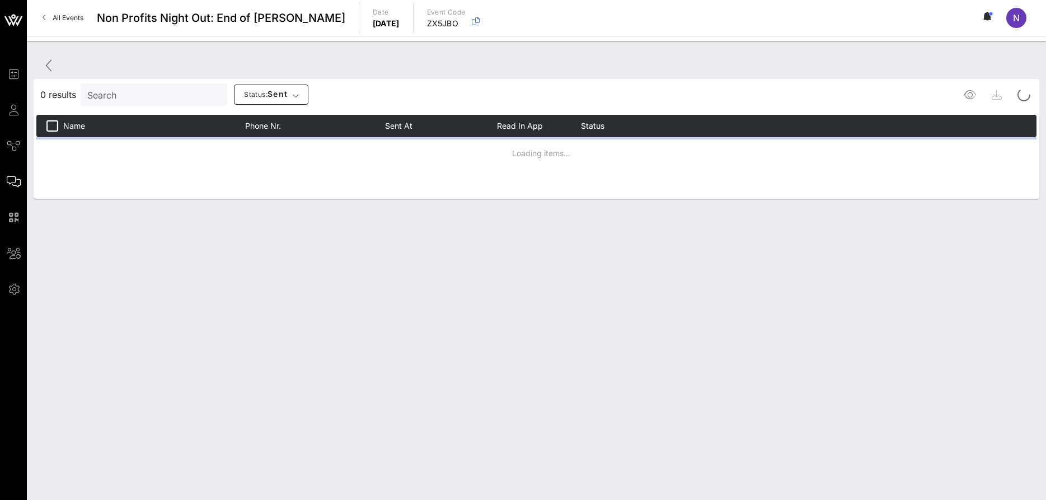
click at [133, 91] on input "Search" at bounding box center [152, 94] width 131 height 15
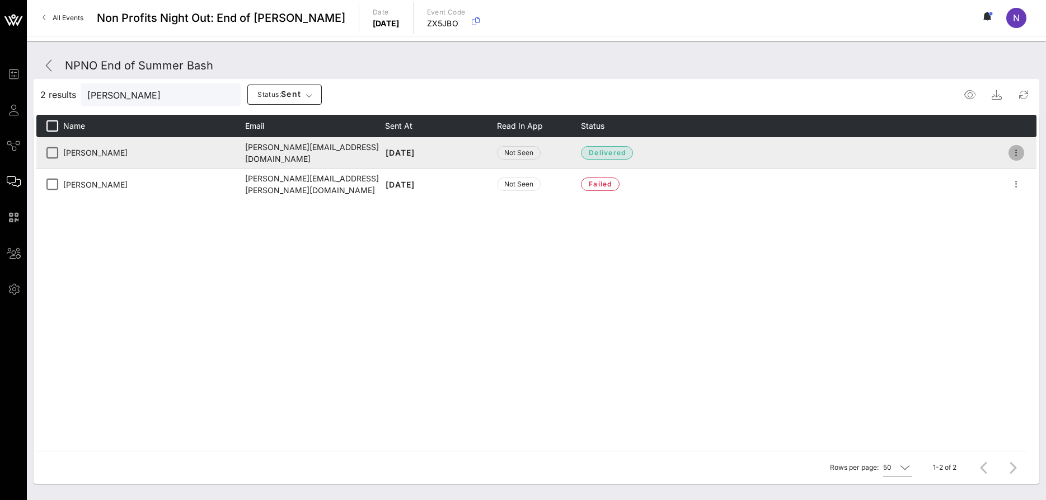
click at [1017, 150] on icon "button" at bounding box center [1016, 152] width 13 height 13
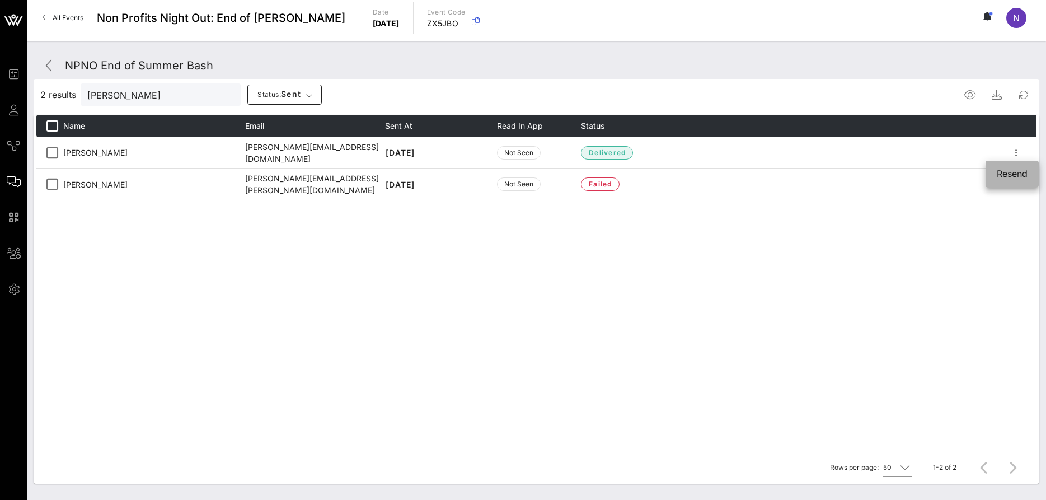
click at [1017, 175] on div "Resend" at bounding box center [1012, 173] width 31 height 11
drag, startPoint x: 124, startPoint y: 100, endPoint x: -29, endPoint y: 85, distance: 153.5
click at [87, 87] on input "dalton" at bounding box center [152, 94] width 131 height 15
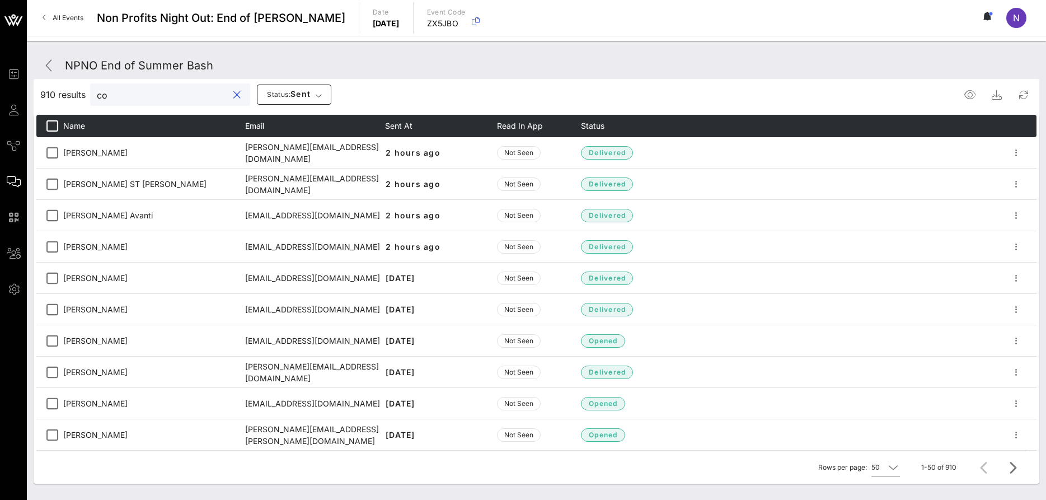
type input "c"
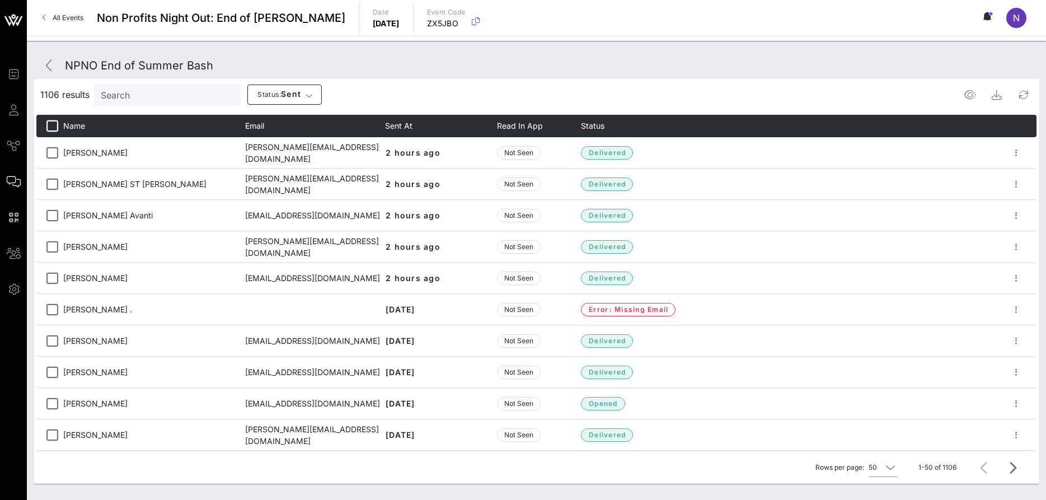
click at [133, 91] on input "Search" at bounding box center [166, 94] width 131 height 15
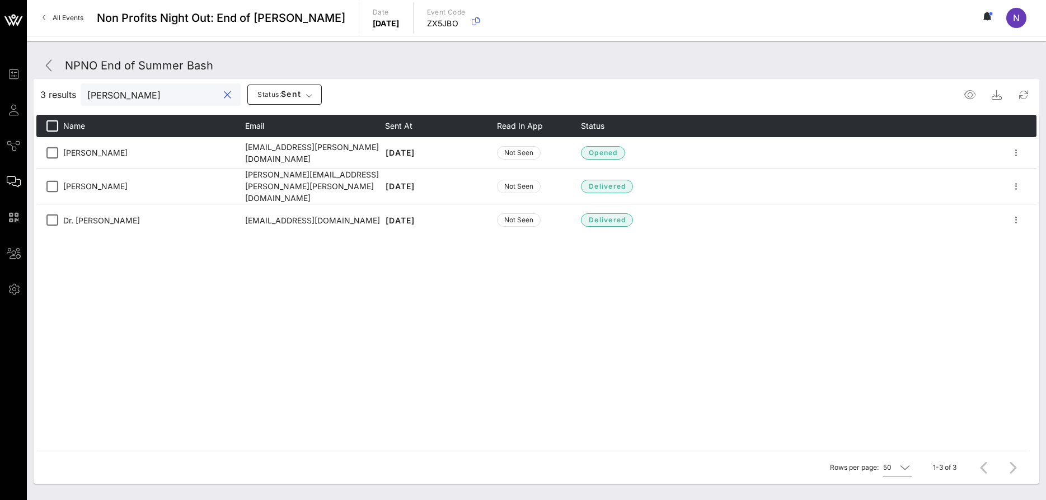
type input "charles"
drag, startPoint x: 149, startPoint y: 94, endPoint x: -29, endPoint y: 92, distance: 178.0
click at [87, 92] on input "charles" at bounding box center [152, 94] width 131 height 15
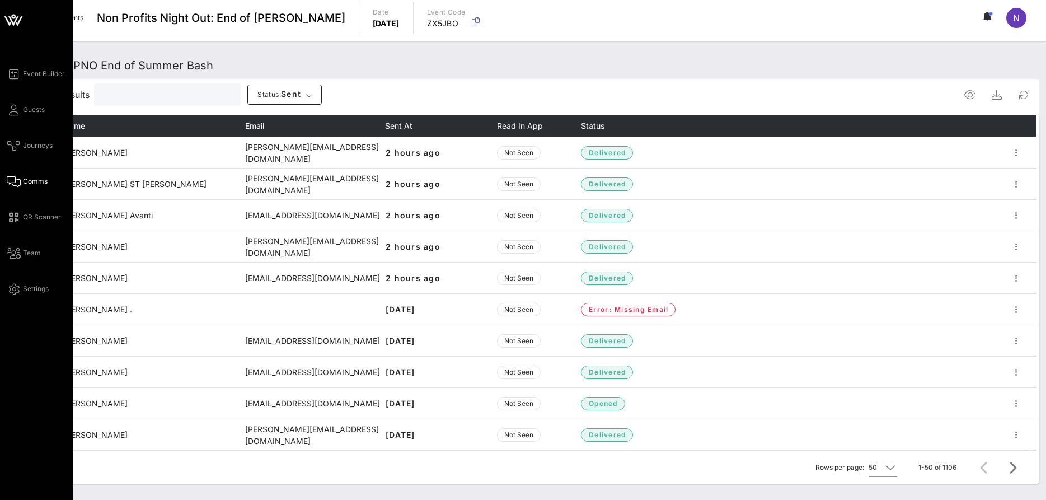
click at [47, 110] on div "Event Builder Guests Journeys Comms QR Scanner Team Settings" at bounding box center [40, 181] width 66 height 228
click at [36, 109] on span "Guests" at bounding box center [34, 110] width 22 height 10
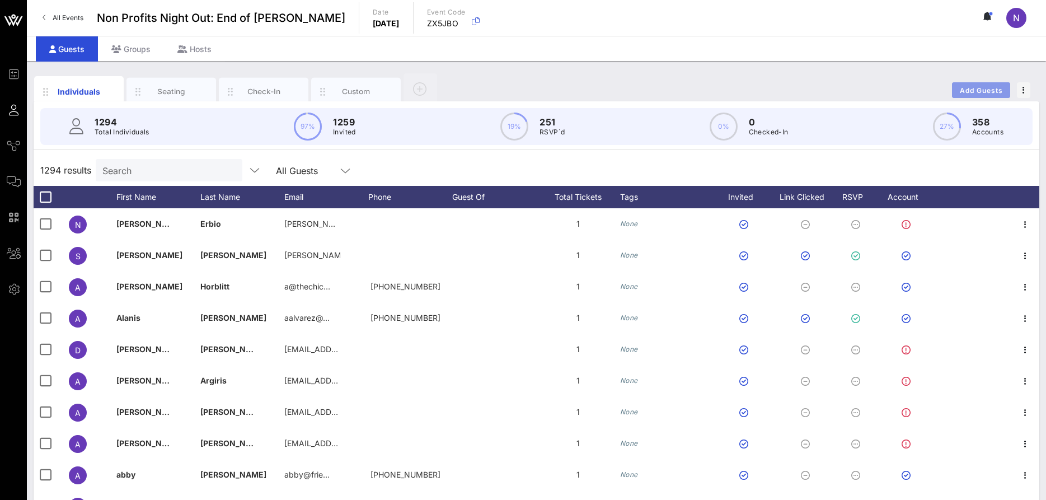
click at [981, 90] on span "Add Guests" at bounding box center [981, 90] width 44 height 8
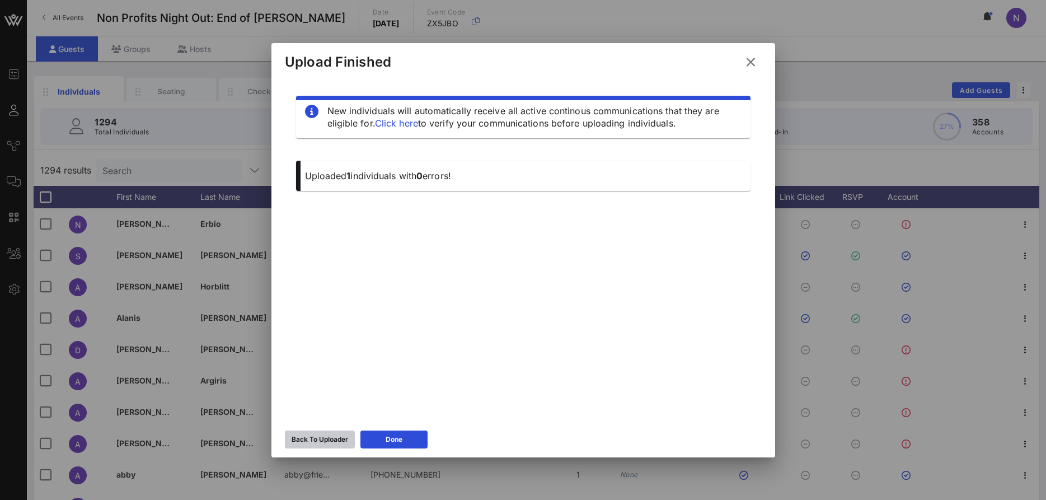
click at [308, 431] on button "Back To Uploader" at bounding box center [320, 439] width 70 height 18
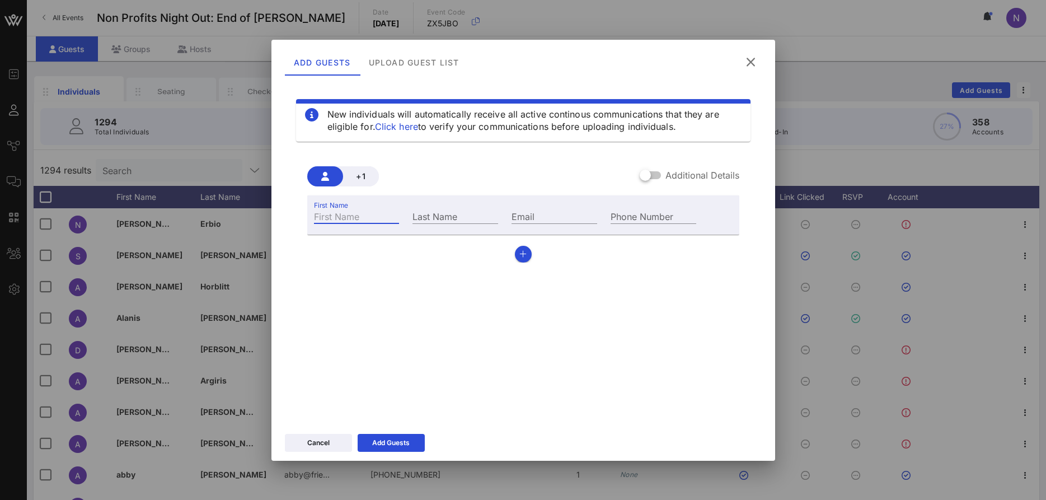
click at [363, 210] on input "First Name" at bounding box center [357, 216] width 86 height 15
click at [747, 60] on icon at bounding box center [751, 62] width 16 height 14
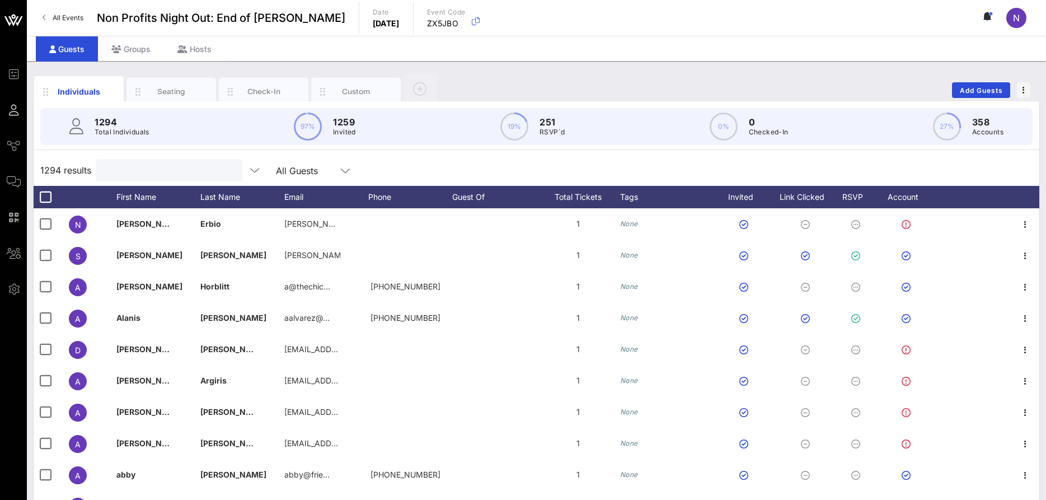
click at [120, 177] on input "text" at bounding box center [167, 170] width 131 height 15
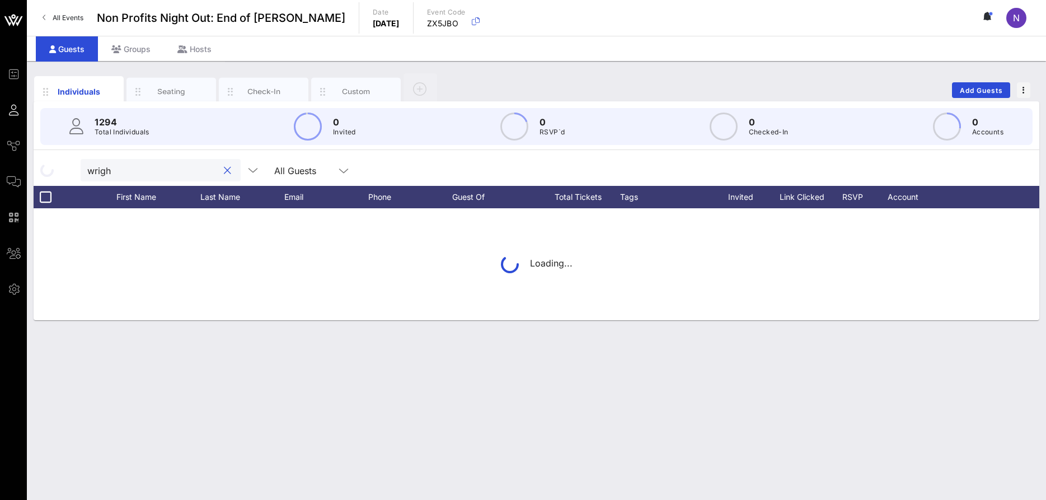
type input "wright"
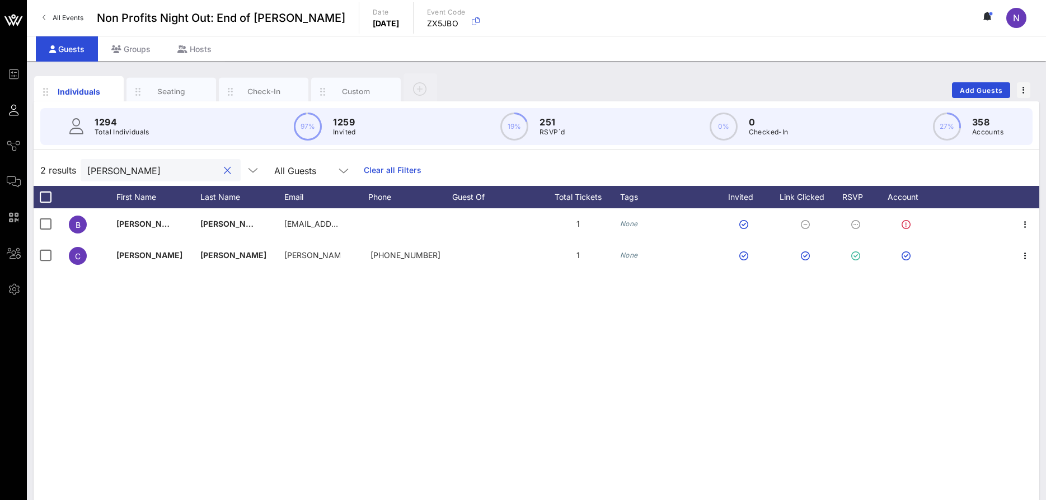
drag, startPoint x: 134, startPoint y: 169, endPoint x: -29, endPoint y: 157, distance: 162.7
click at [87, 163] on input "wright" at bounding box center [152, 170] width 131 height 15
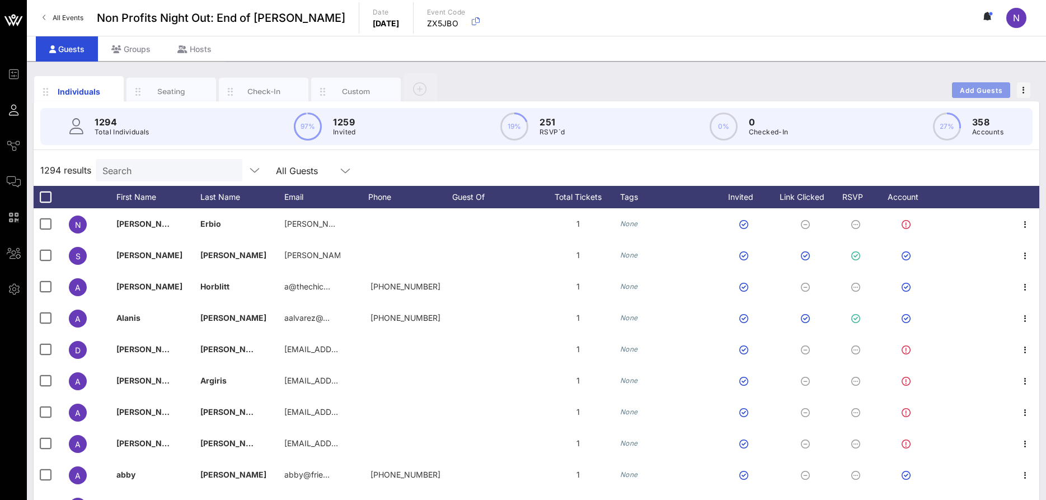
click at [978, 88] on span "Add Guests" at bounding box center [981, 90] width 44 height 8
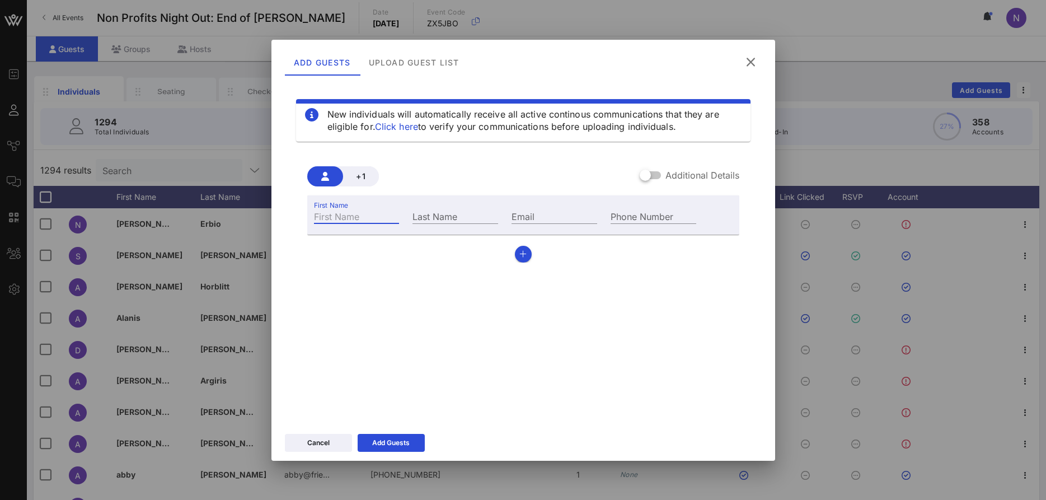
click at [339, 218] on input "First Name" at bounding box center [357, 216] width 86 height 15
click at [353, 221] on div "First Name" at bounding box center [357, 216] width 86 height 15
type input "Allen"
type input "Gorospe"
click at [552, 187] on div "+1 Additional Details First Name Allen Last Name Gorospe Email Phone Number" at bounding box center [523, 214] width 432 height 96
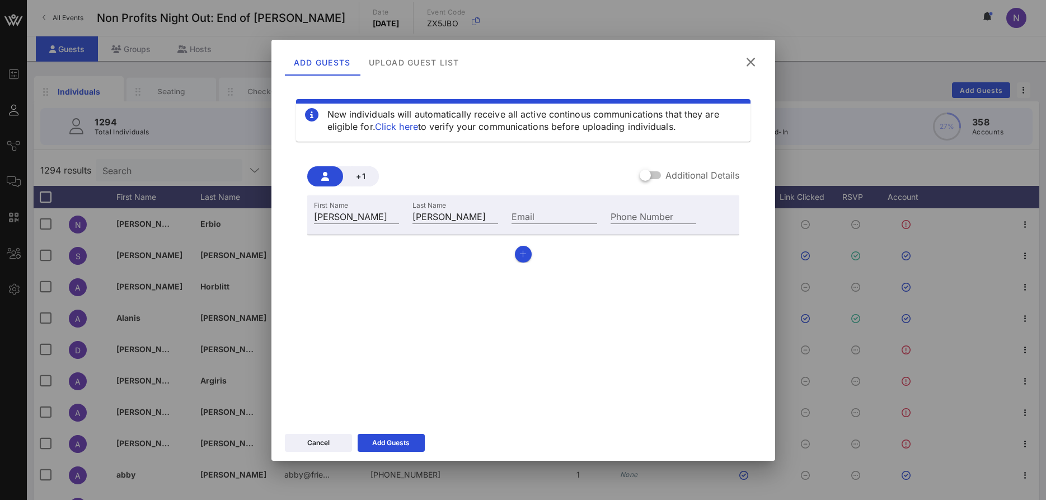
click at [536, 224] on div "Email" at bounding box center [554, 215] width 99 height 30
click at [539, 206] on div "Email" at bounding box center [554, 215] width 99 height 30
click at [532, 214] on input "Email" at bounding box center [555, 216] width 86 height 15
paste input "allen@taylorcreativeinc.com"
type input "allen@taylorcreativeinc.com"
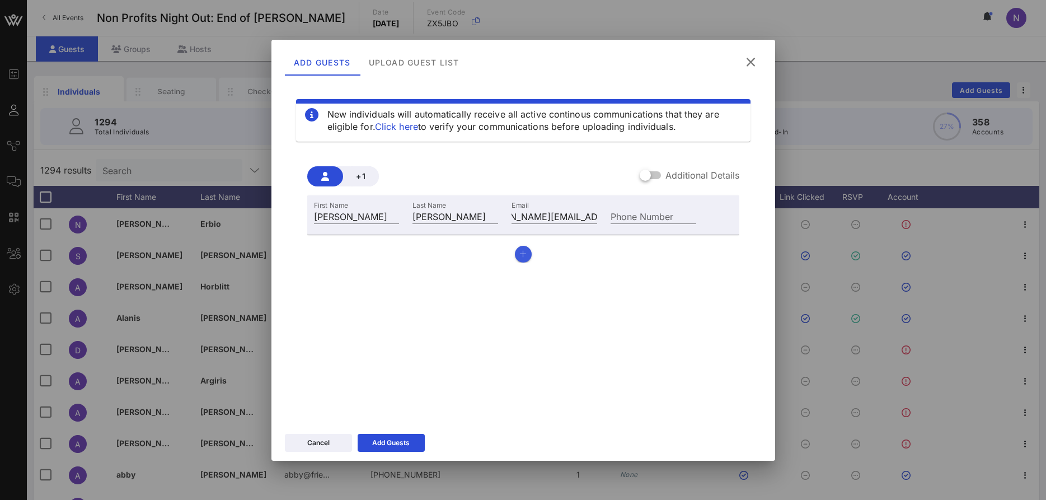
click at [527, 261] on div "First Name Allen Last Name Gorospe Email allen@taylorcreativeinc.com Phone Numb…" at bounding box center [523, 228] width 432 height 67
click at [524, 256] on icon "button" at bounding box center [522, 254] width 7 height 8
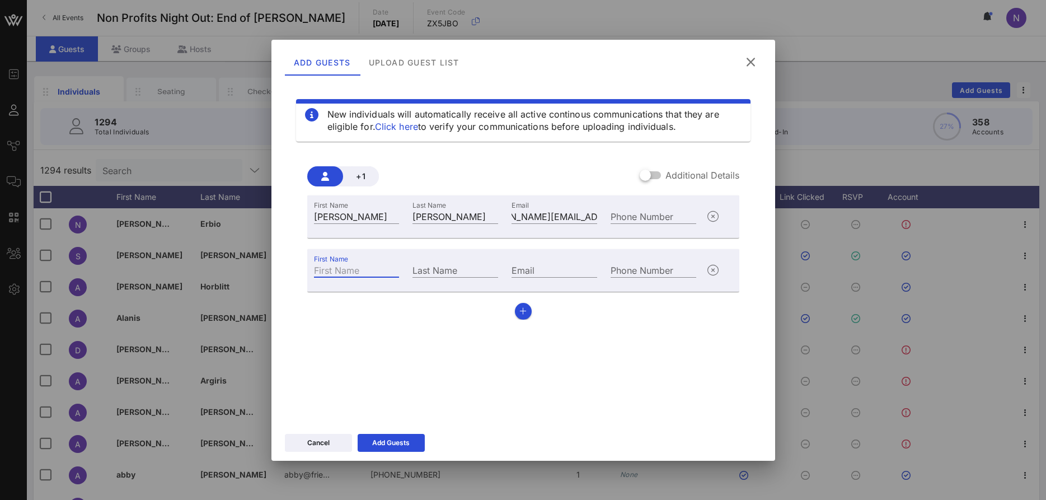
click at [360, 274] on input "First Name" at bounding box center [357, 269] width 86 height 15
type input "Ethelie"
type input "Aruoture"
click at [520, 261] on div "Email" at bounding box center [554, 269] width 99 height 30
click at [537, 271] on input "Email" at bounding box center [555, 269] width 86 height 15
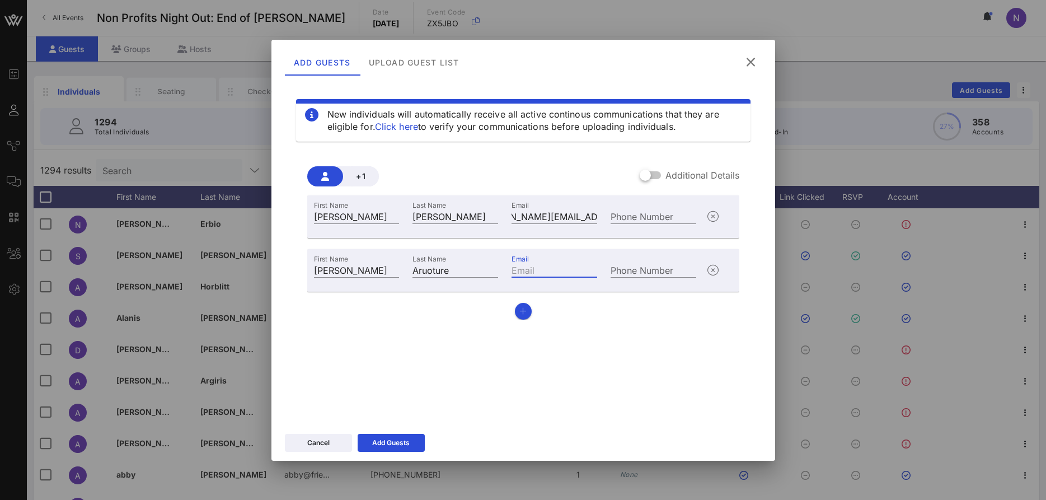
paste input "ethelie@taylorcreativeinc.com"
type input "ethelie@taylorcreativeinc.com"
click at [524, 312] on icon "button" at bounding box center [522, 311] width 7 height 8
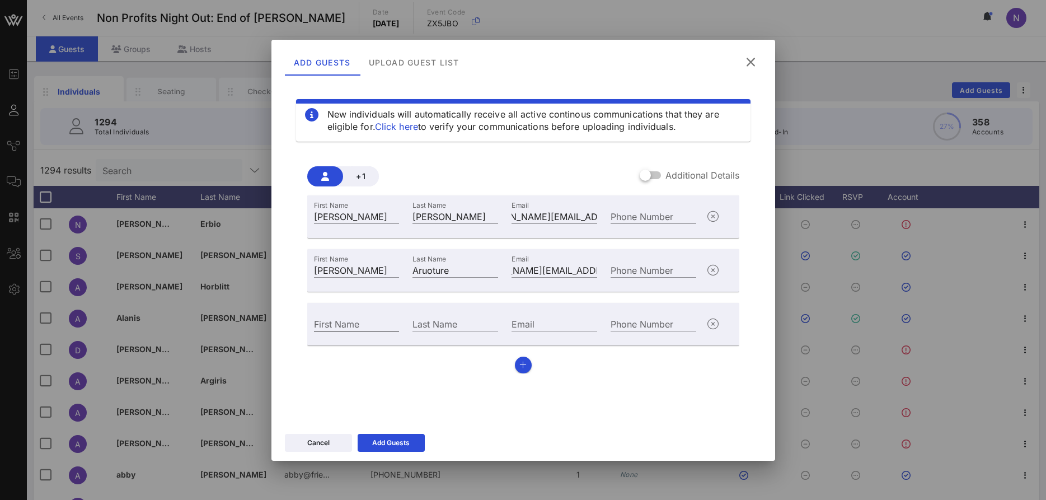
click at [367, 330] on input "First Name" at bounding box center [357, 323] width 86 height 15
type input "Nat"
type input "Center"
paste input "nat@taylorcreativeinc.com"
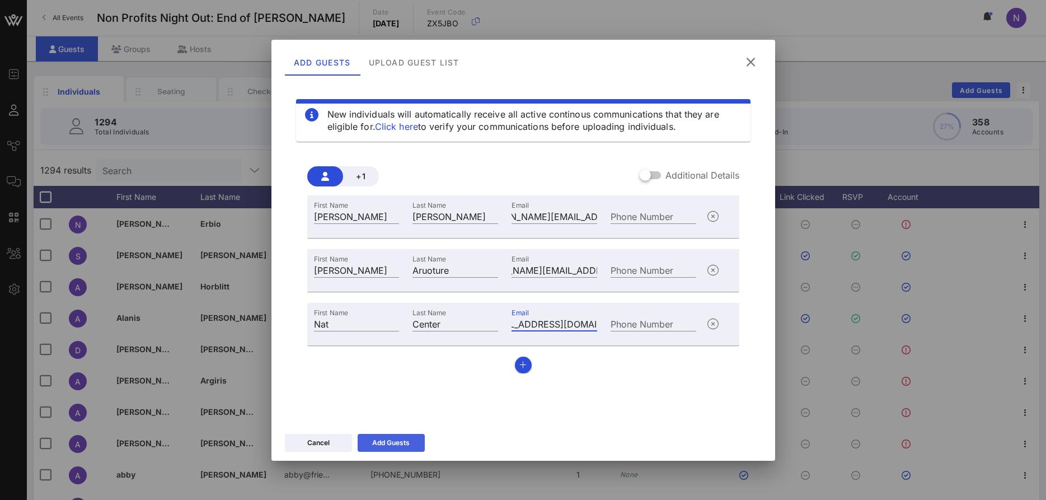
type input "nat@taylorcreativeinc.com"
click at [378, 447] on div "Add Guests" at bounding box center [390, 442] width 37 height 11
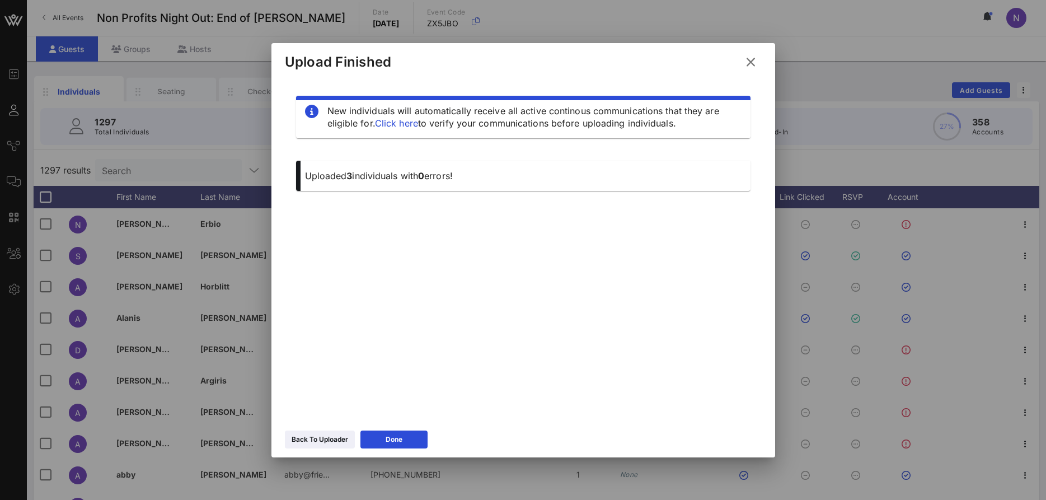
click at [756, 49] on div "Upload Finished" at bounding box center [523, 60] width 504 height 35
click at [749, 61] on icon at bounding box center [751, 61] width 18 height 17
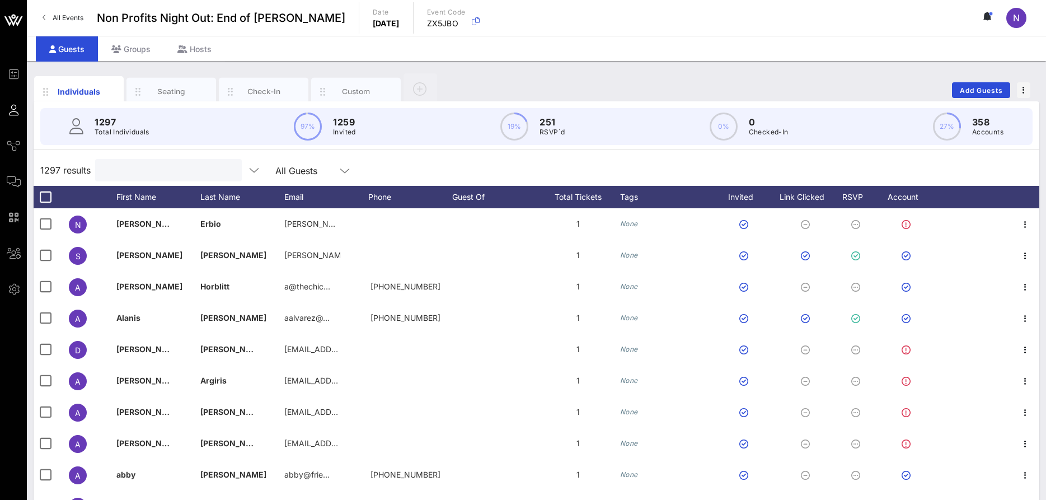
click at [114, 167] on input "text" at bounding box center [167, 170] width 131 height 15
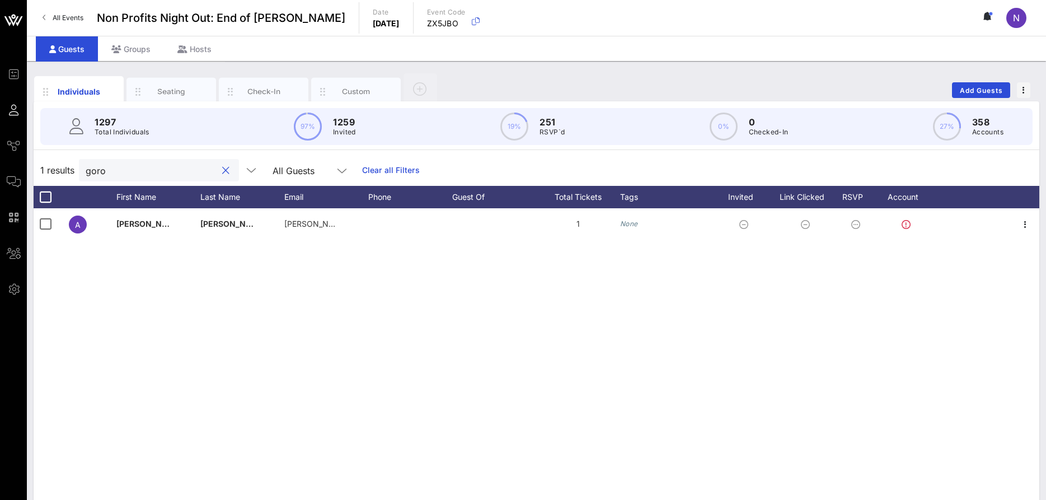
click at [221, 171] on div at bounding box center [225, 170] width 13 height 13
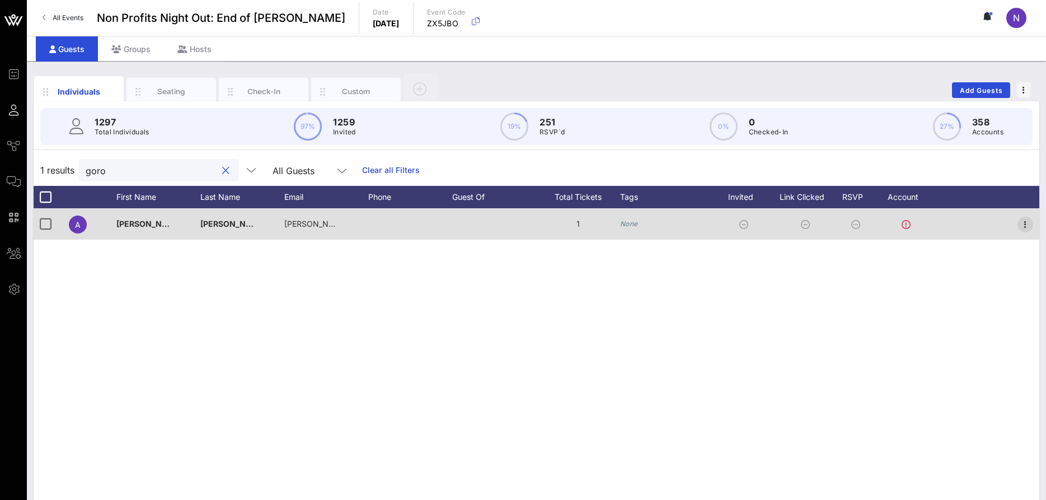
type input "goro"
click at [1026, 221] on icon "button" at bounding box center [1025, 224] width 13 height 13
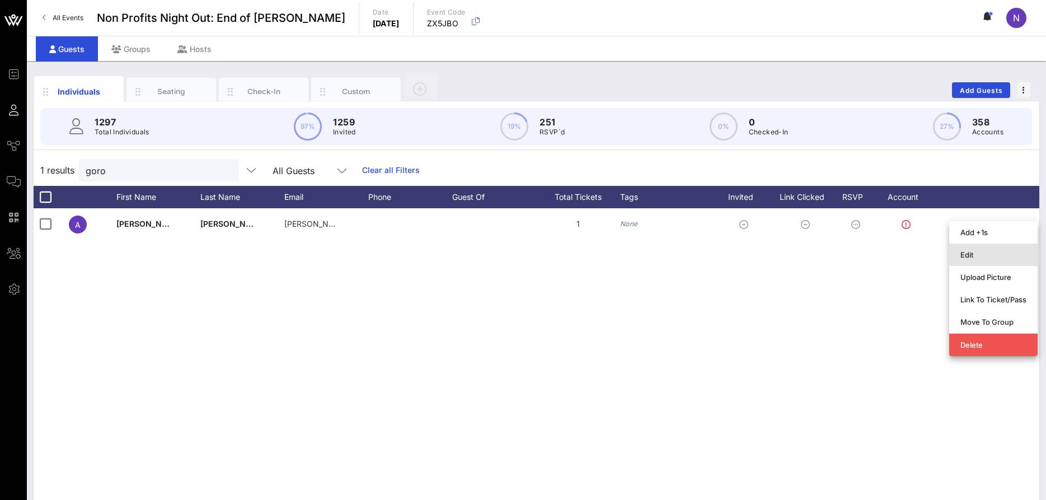
click at [996, 250] on div "Edit" at bounding box center [993, 254] width 66 height 9
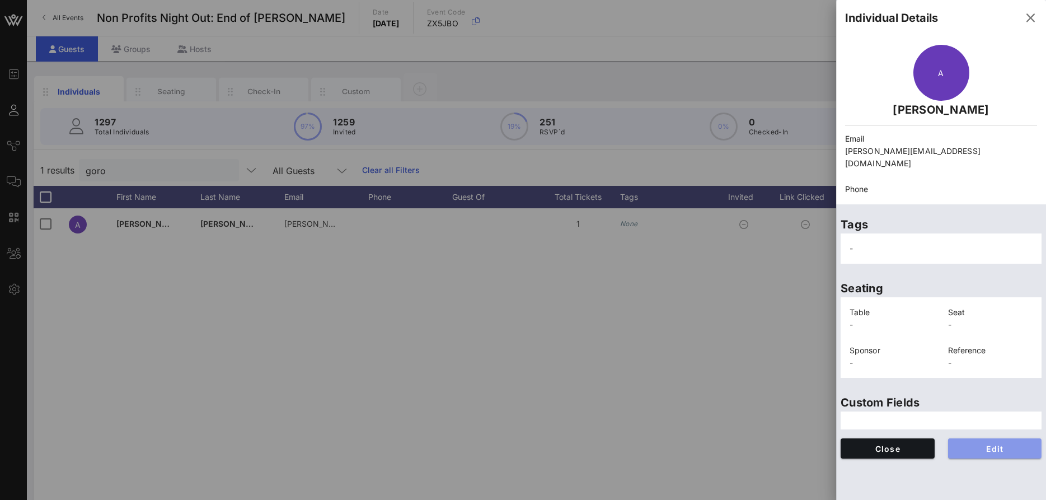
click at [989, 438] on button "Edit" at bounding box center [995, 448] width 94 height 20
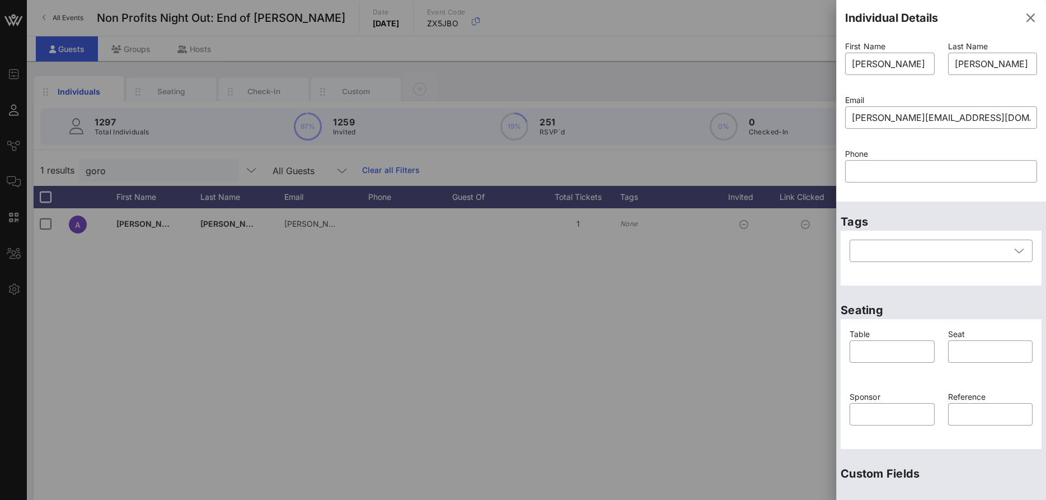
drag, startPoint x: 502, startPoint y: 306, endPoint x: 723, endPoint y: 39, distance: 346.2
click at [502, 306] on div at bounding box center [523, 250] width 1046 height 500
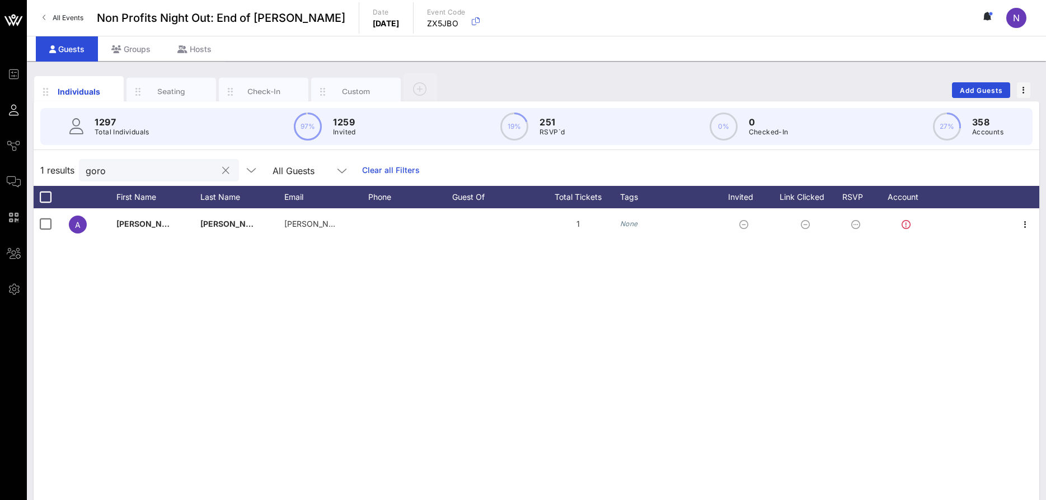
click at [217, 171] on div at bounding box center [225, 170] width 16 height 13
click at [222, 172] on button "clear icon" at bounding box center [225, 170] width 7 height 11
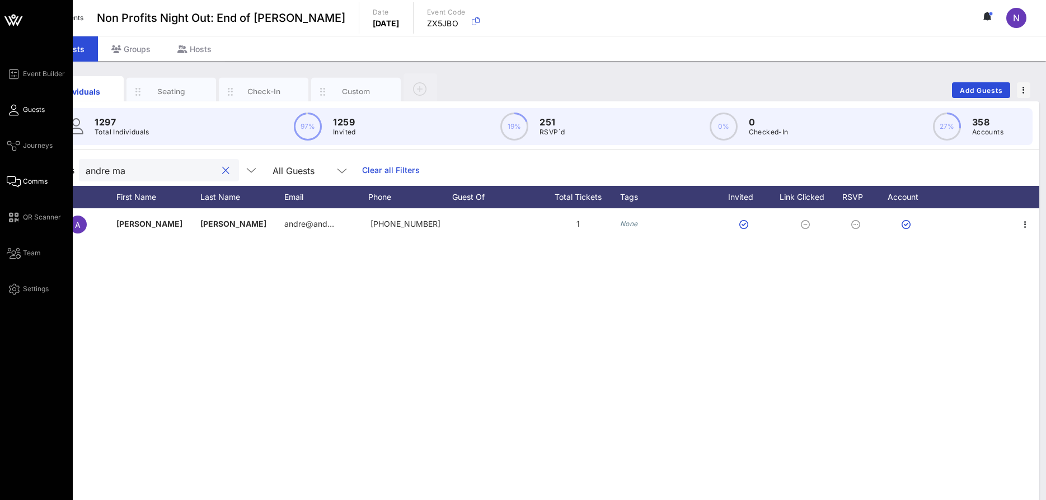
type input "andre ma"
click at [22, 182] on link "Comms" at bounding box center [27, 181] width 41 height 13
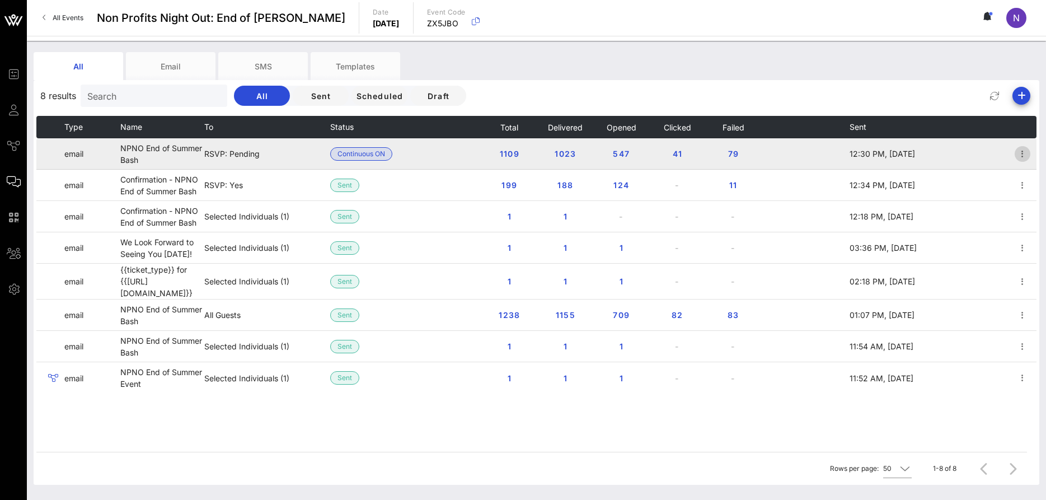
click at [1025, 153] on icon "button" at bounding box center [1022, 153] width 13 height 13
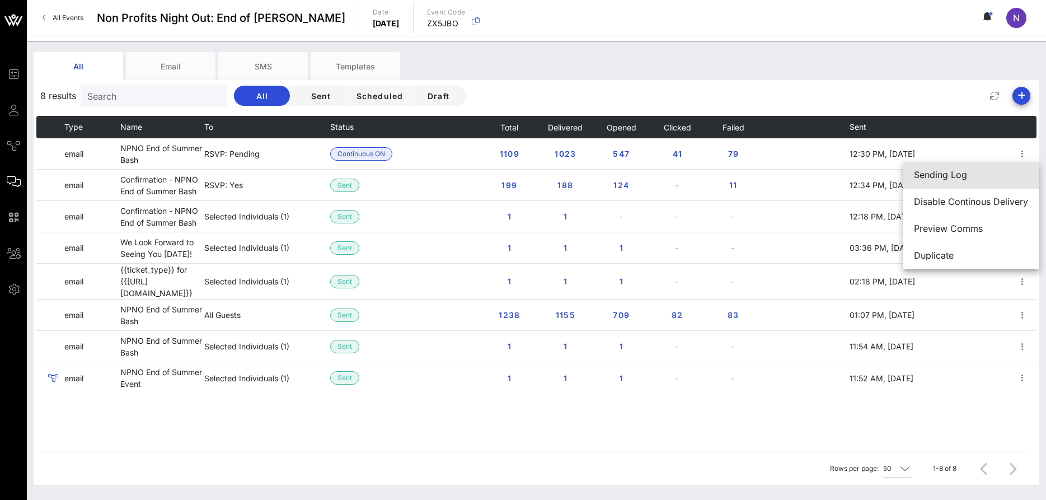
click at [988, 171] on div "Sending Log" at bounding box center [971, 175] width 114 height 11
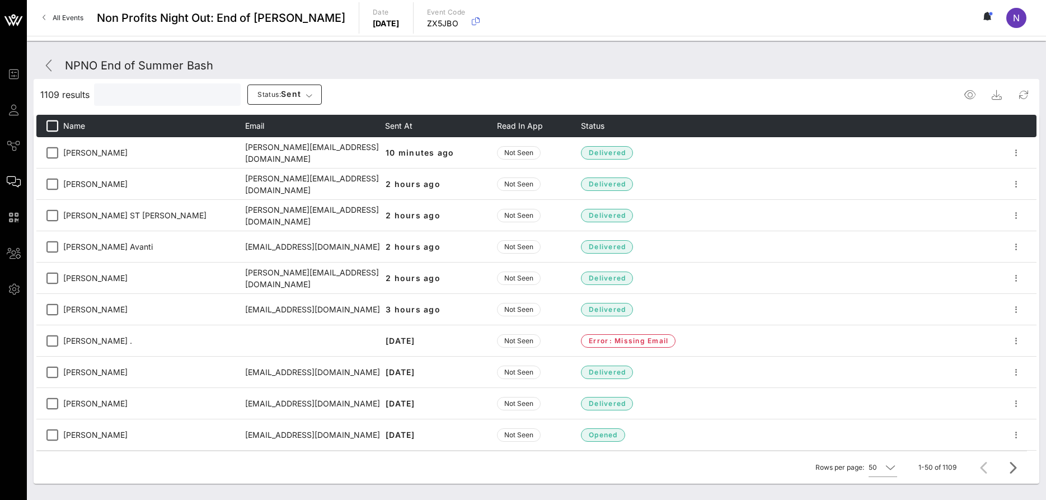
click at [110, 99] on input "text" at bounding box center [166, 94] width 131 height 15
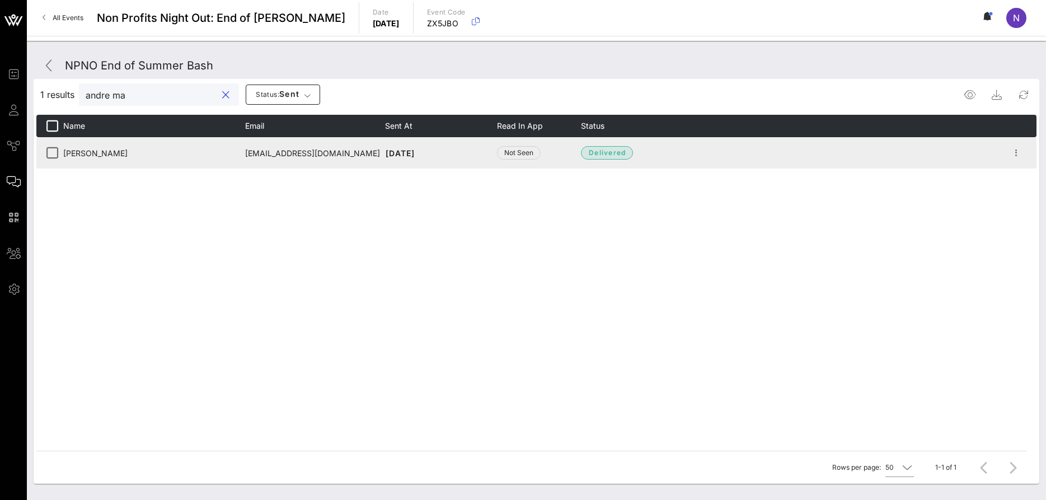
type input "andre ma"
click at [1012, 160] on td at bounding box center [1022, 152] width 28 height 31
click at [1019, 145] on td at bounding box center [1022, 152] width 28 height 31
click at [1018, 152] on icon "button" at bounding box center [1016, 152] width 13 height 13
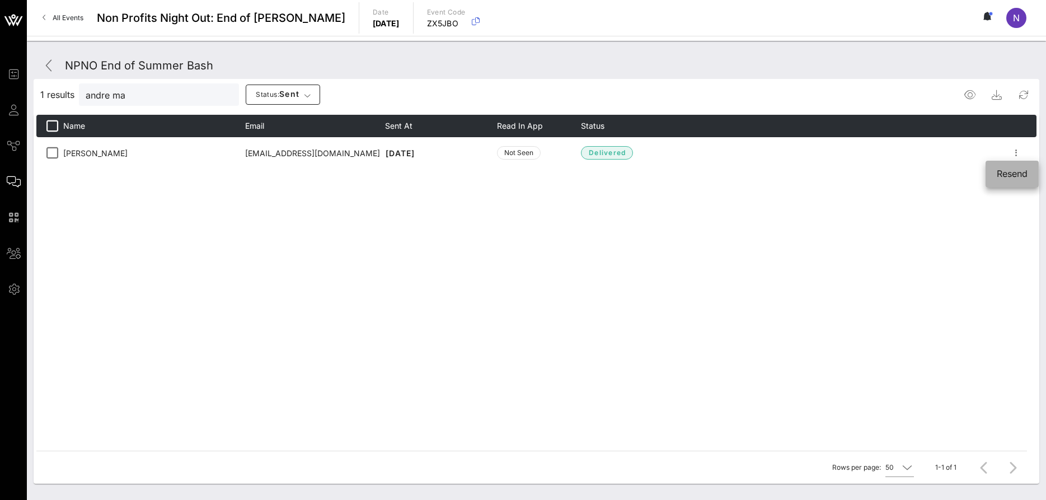
click at [999, 177] on div "Resend" at bounding box center [1012, 173] width 31 height 11
click at [222, 95] on button "clear icon" at bounding box center [225, 95] width 7 height 11
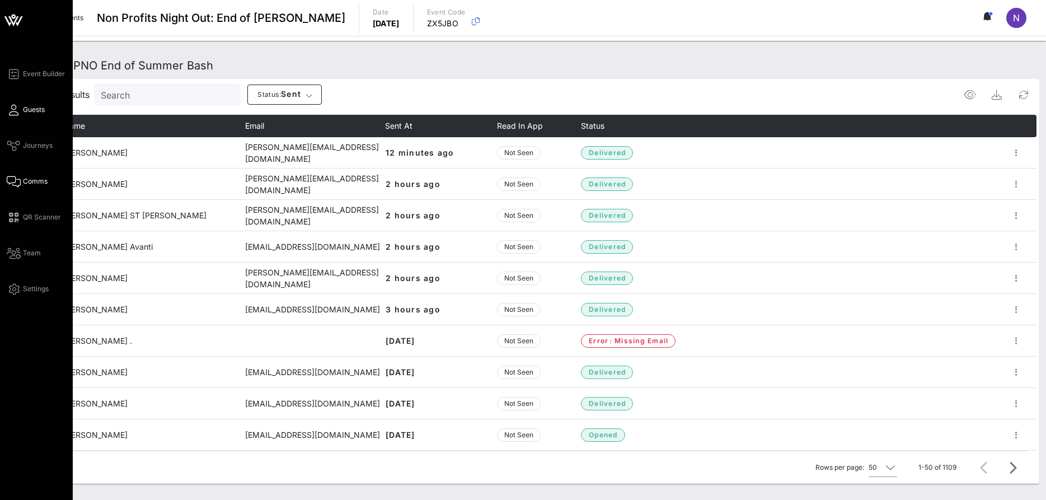
click at [39, 112] on span "Guests" at bounding box center [34, 110] width 22 height 10
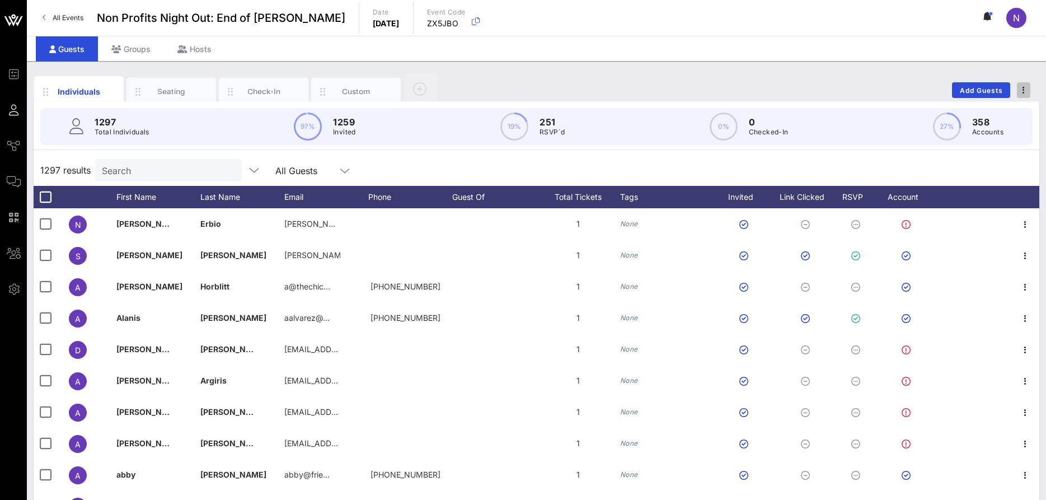
click at [1024, 86] on icon "button" at bounding box center [1023, 90] width 2 height 8
click at [504, 165] on div "1297 results Search All Guests" at bounding box center [537, 169] width 1006 height 31
click at [867, 193] on div "RSVP" at bounding box center [857, 197] width 39 height 22
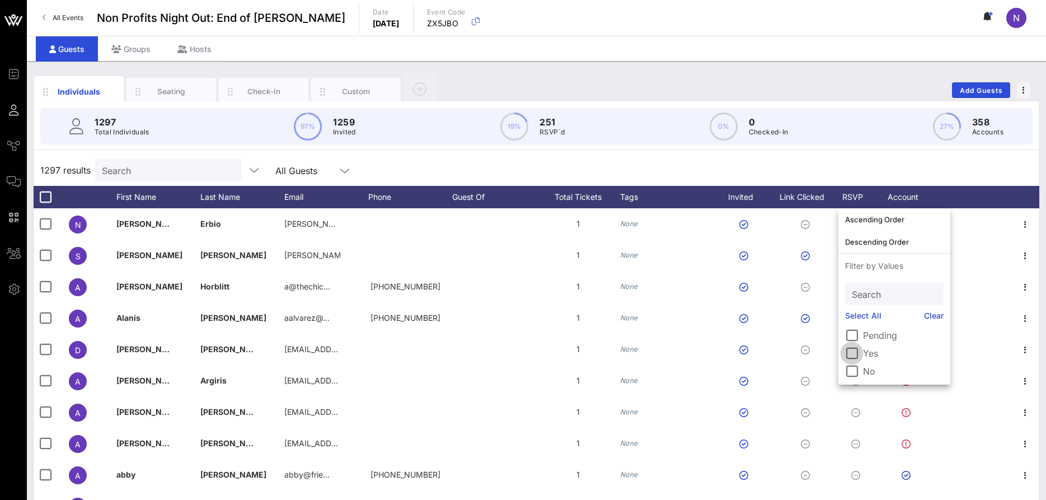
click at [848, 355] on div at bounding box center [851, 353] width 19 height 19
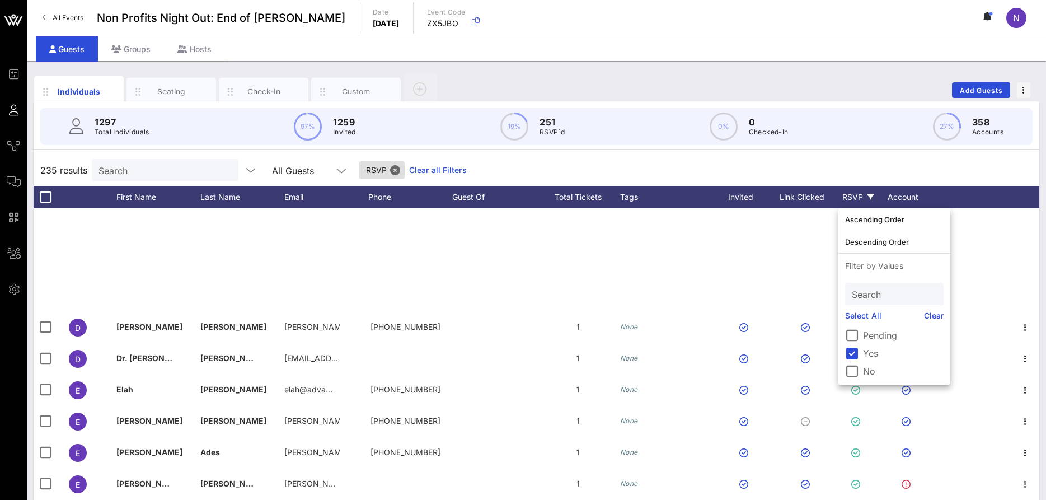
scroll to position [1075, 0]
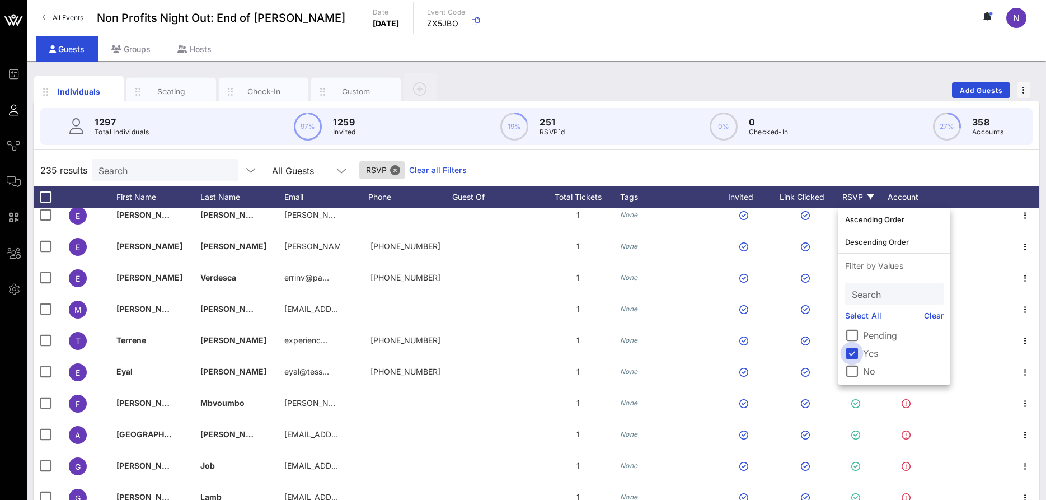
click at [855, 350] on div at bounding box center [851, 353] width 19 height 19
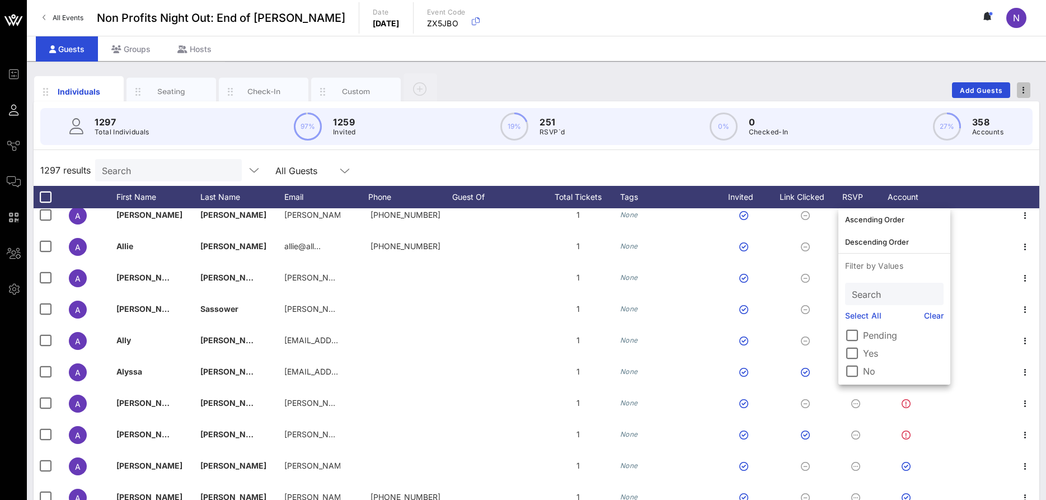
click at [1019, 97] on button "button" at bounding box center [1023, 90] width 13 height 16
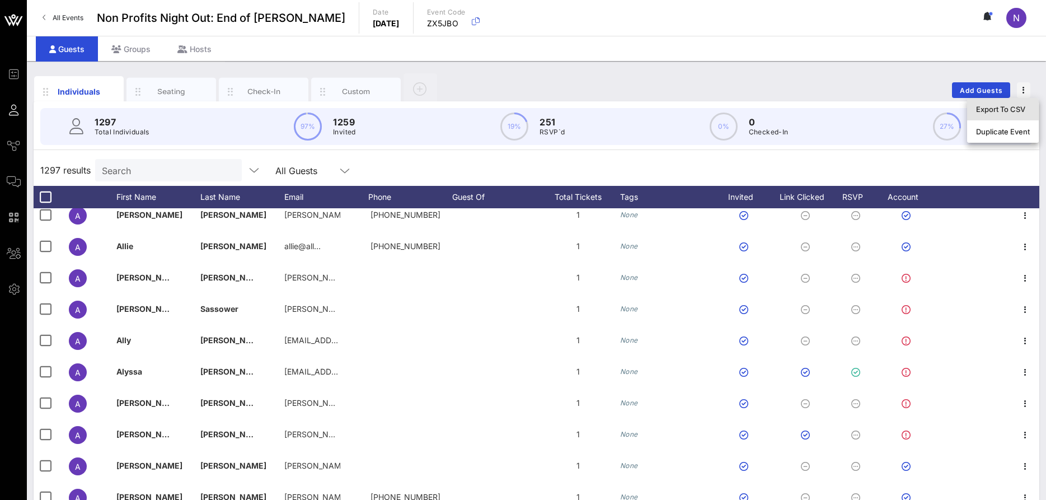
click at [992, 114] on div "Export To CSV" at bounding box center [1003, 109] width 54 height 18
click at [977, 92] on span "Add Guests" at bounding box center [981, 90] width 44 height 8
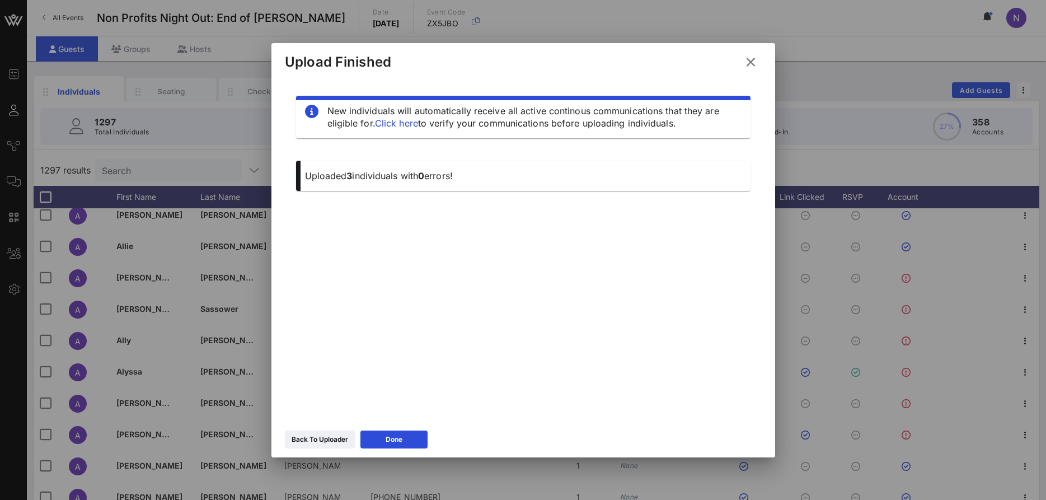
click at [304, 420] on div "New individuals will automatically receive all active continous communications …" at bounding box center [523, 251] width 504 height 347
click at [300, 439] on div "Back To Uploader" at bounding box center [320, 439] width 57 height 11
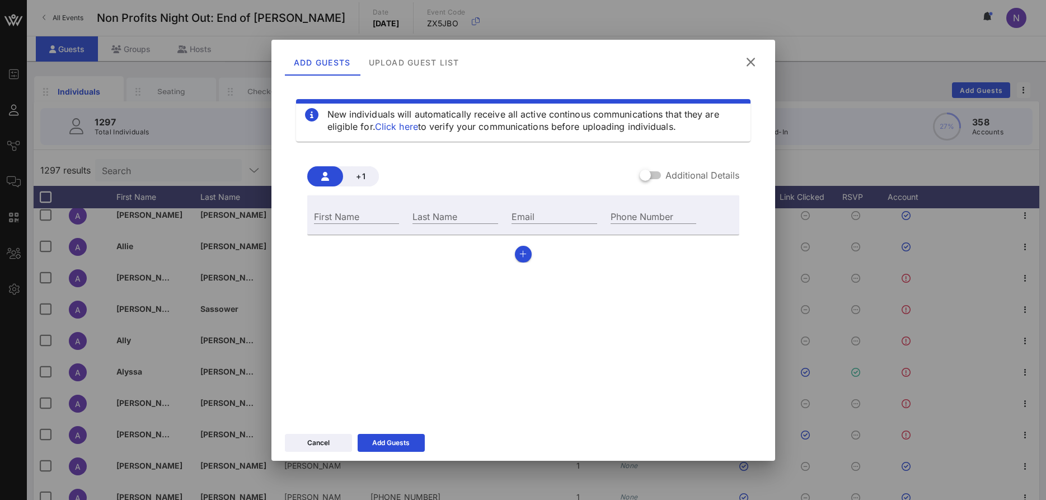
click at [367, 205] on div "First Name" at bounding box center [356, 215] width 99 height 30
click at [363, 212] on input "First Name" at bounding box center [357, 216] width 86 height 15
type input "[PERSON_NAME]"
type input "Said"
click at [522, 222] on input "Email" at bounding box center [555, 216] width 86 height 15
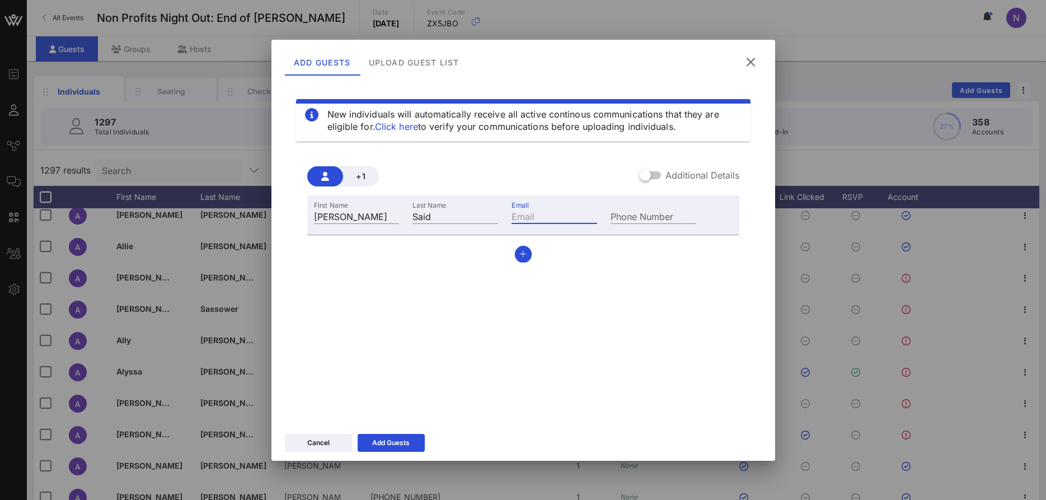
paste input "Amanda.said@mbww.com"
type input "Amanda.said@mbww.com"
click at [509, 256] on div "First Name Amanda Last Name Said Email Amanda.said@mbww.com Phone Number" at bounding box center [523, 228] width 432 height 67
click at [527, 251] on button "button" at bounding box center [523, 254] width 17 height 17
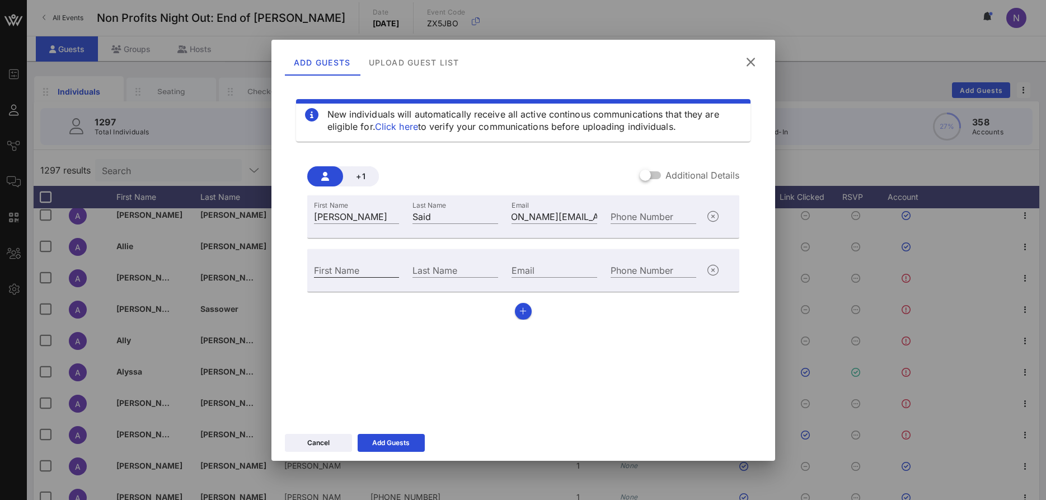
click at [365, 275] on input "First Name" at bounding box center [357, 269] width 86 height 15
type input "[PERSON_NAME]"
click at [549, 281] on div "Email" at bounding box center [554, 269] width 99 height 30
click at [540, 271] on input "Email" at bounding box center [555, 269] width 86 height 15
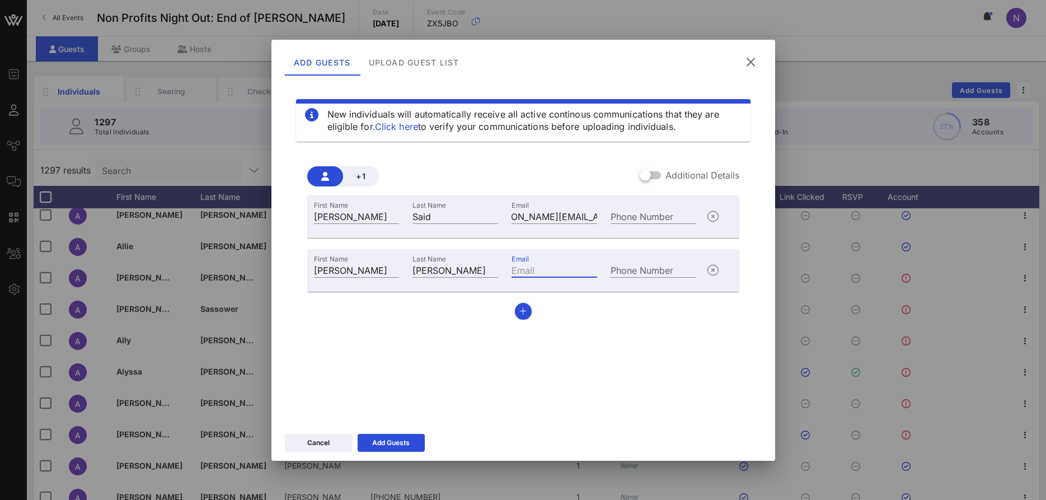
paste input "[PERSON_NAME][EMAIL_ADDRESS][PERSON_NAME][DOMAIN_NAME]"
type input "[PERSON_NAME][EMAIL_ADDRESS][PERSON_NAME][DOMAIN_NAME]"
click at [524, 309] on icon "button" at bounding box center [522, 311] width 7 height 8
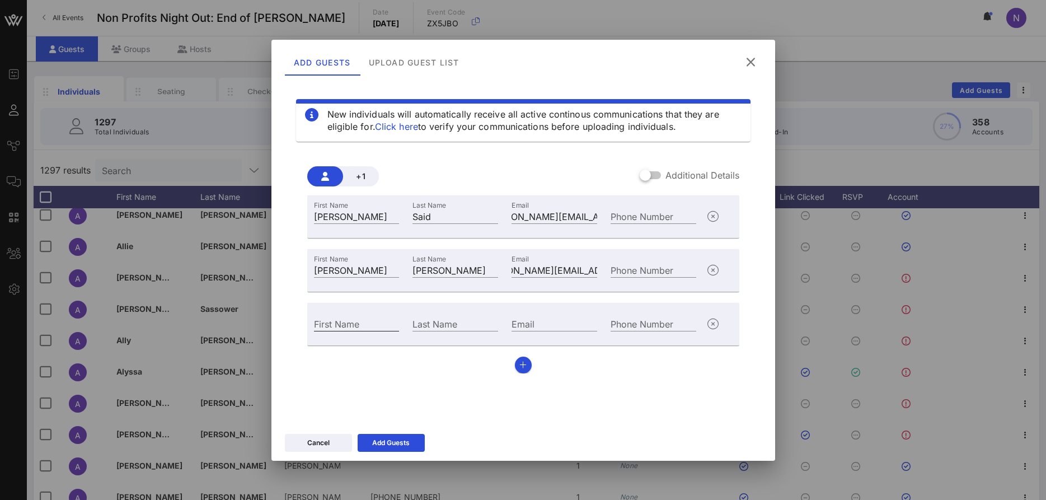
click at [357, 323] on input "First Name" at bounding box center [357, 323] width 86 height 15
paste input "[PERSON_NAME]"
type input "[PERSON_NAME]"
click at [448, 325] on input "Last Name" at bounding box center [455, 323] width 86 height 15
paste input "[PERSON_NAME]"
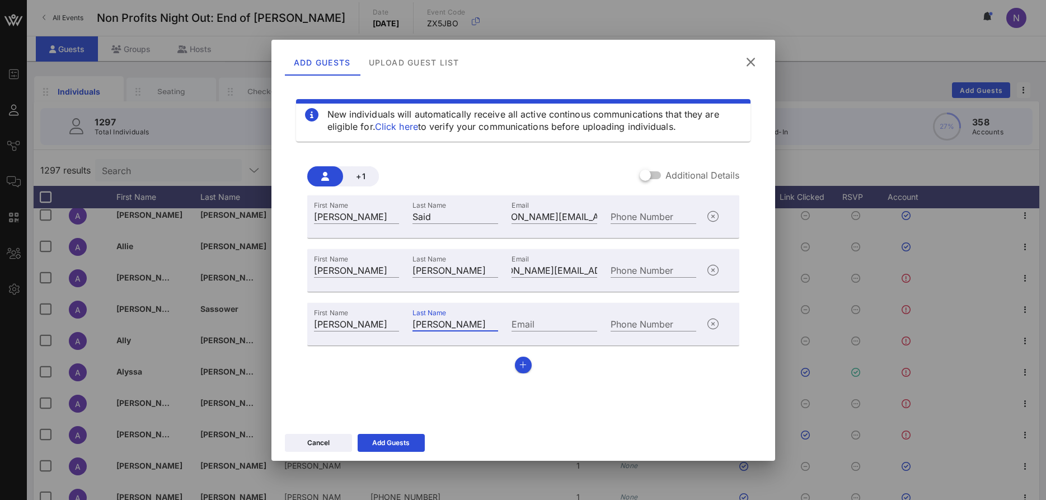
type input "[PERSON_NAME]"
click at [524, 331] on div "Email" at bounding box center [554, 322] width 99 height 30
click at [524, 327] on input "Email" at bounding box center [555, 323] width 86 height 15
paste input "[PERSON_NAME][EMAIL_ADDRESS][PERSON_NAME][DOMAIN_NAME]"
type input "[PERSON_NAME][EMAIL_ADDRESS][PERSON_NAME][DOMAIN_NAME]"
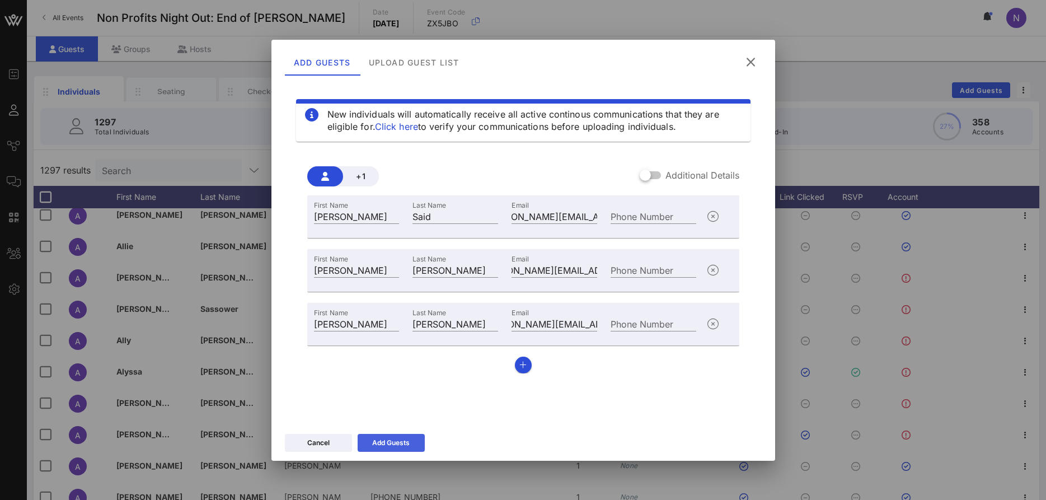
scroll to position [0, 30]
click at [373, 450] on button "Add Guests" at bounding box center [391, 443] width 67 height 18
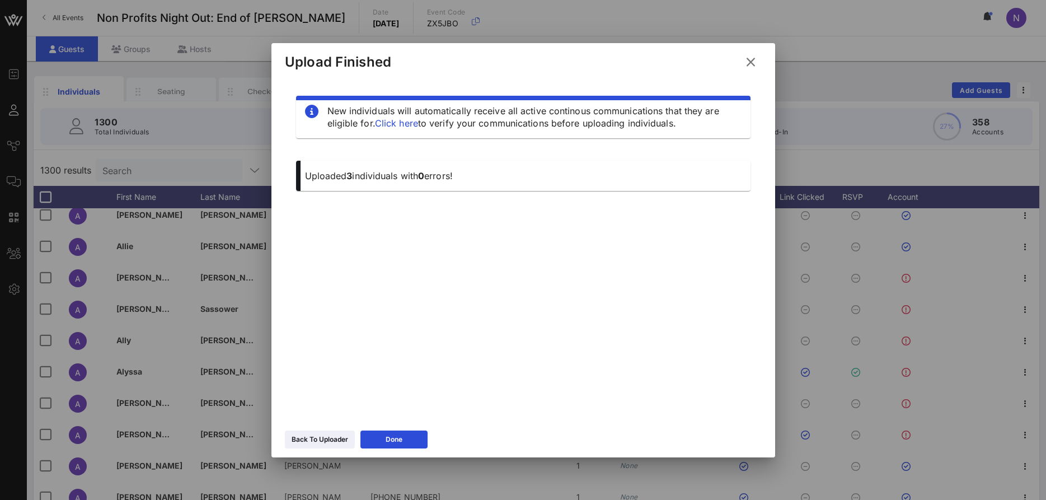
click at [753, 59] on icon at bounding box center [750, 61] width 15 height 13
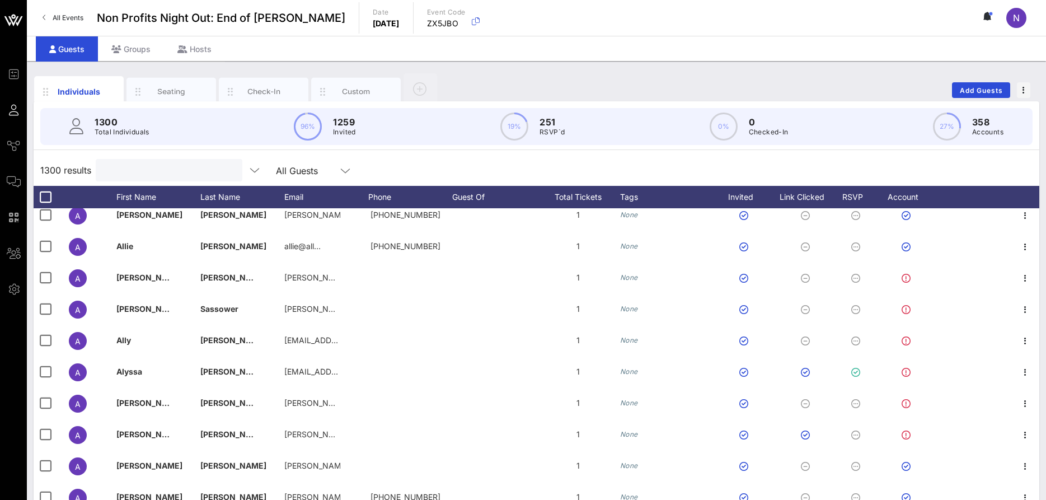
click at [156, 173] on input "text" at bounding box center [167, 170] width 131 height 15
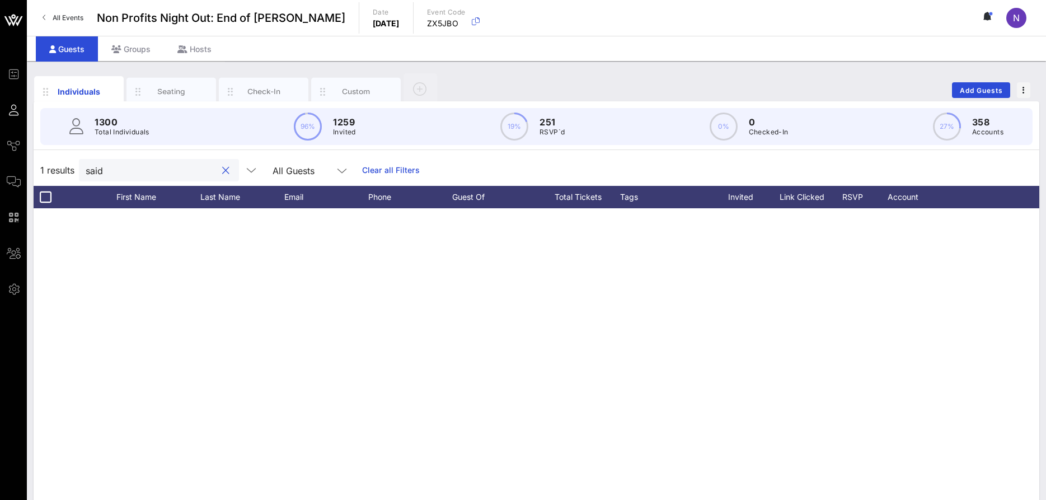
drag, startPoint x: 121, startPoint y: 171, endPoint x: 37, endPoint y: 177, distance: 83.7
click at [86, 177] on input "said" at bounding box center [151, 170] width 131 height 15
type input "[PERSON_NAME] said"
click at [866, 192] on div "RSVP" at bounding box center [857, 197] width 39 height 22
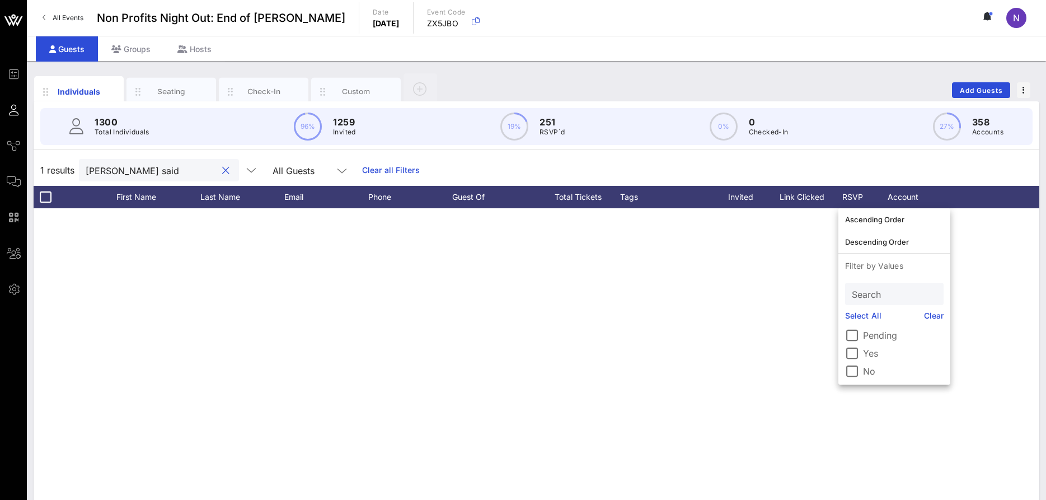
click at [187, 174] on input "[PERSON_NAME] said" at bounding box center [151, 170] width 131 height 15
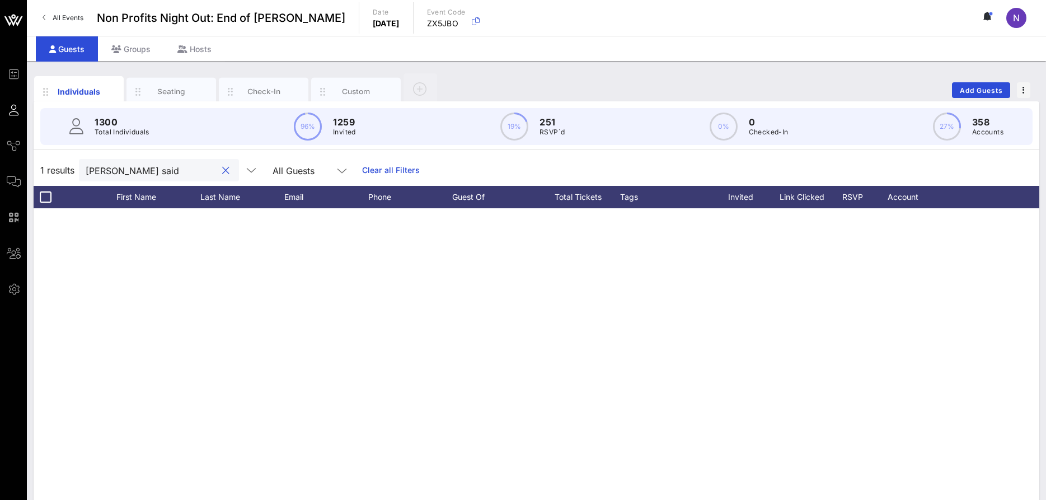
click at [219, 171] on div at bounding box center [225, 170] width 13 height 13
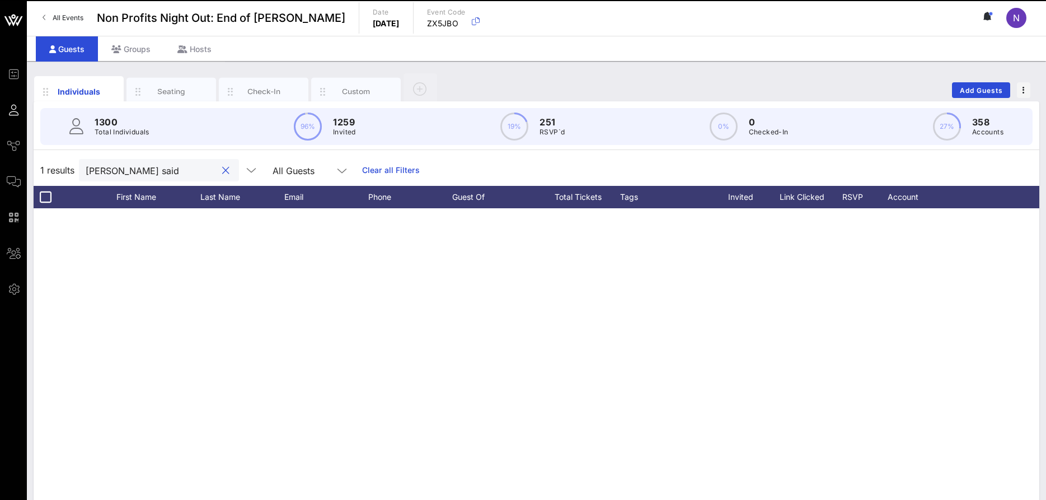
click at [222, 171] on button "clear icon" at bounding box center [225, 170] width 7 height 11
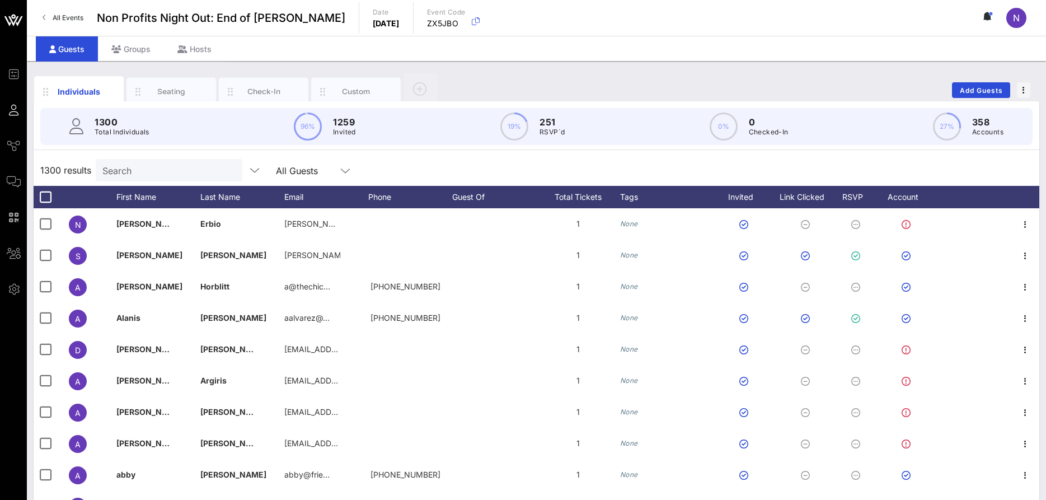
click at [123, 172] on input "Search" at bounding box center [167, 170] width 131 height 15
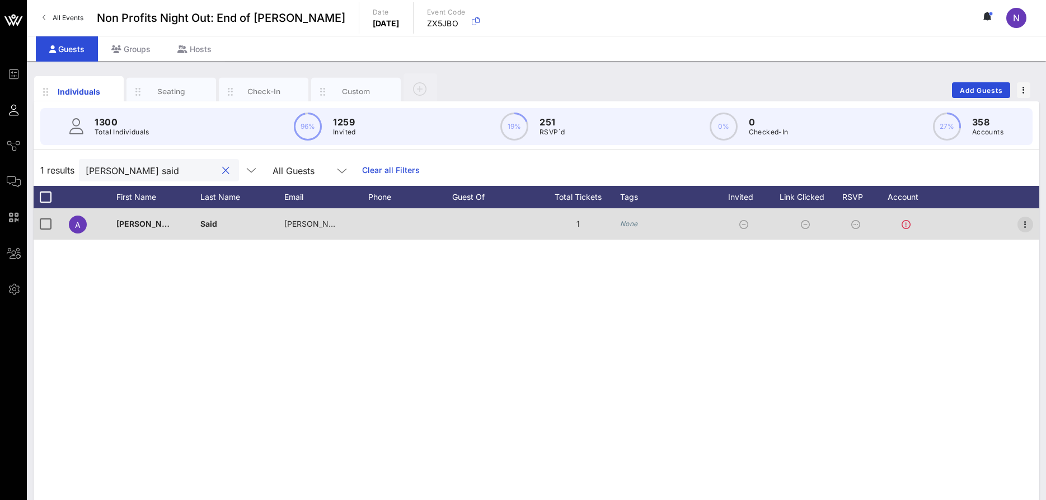
type input "[PERSON_NAME] said"
click at [1022, 228] on icon "button" at bounding box center [1025, 224] width 13 height 13
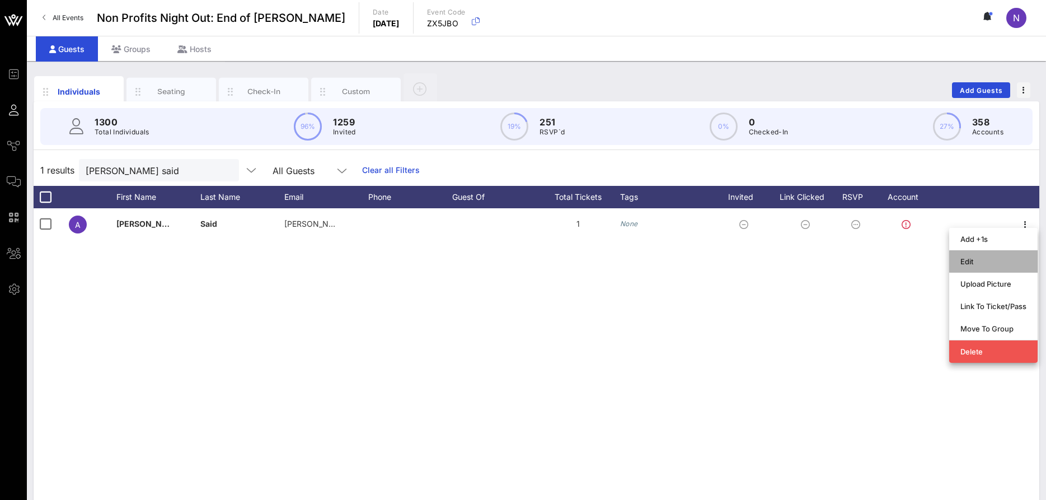
click at [978, 265] on div "Edit" at bounding box center [993, 261] width 66 height 9
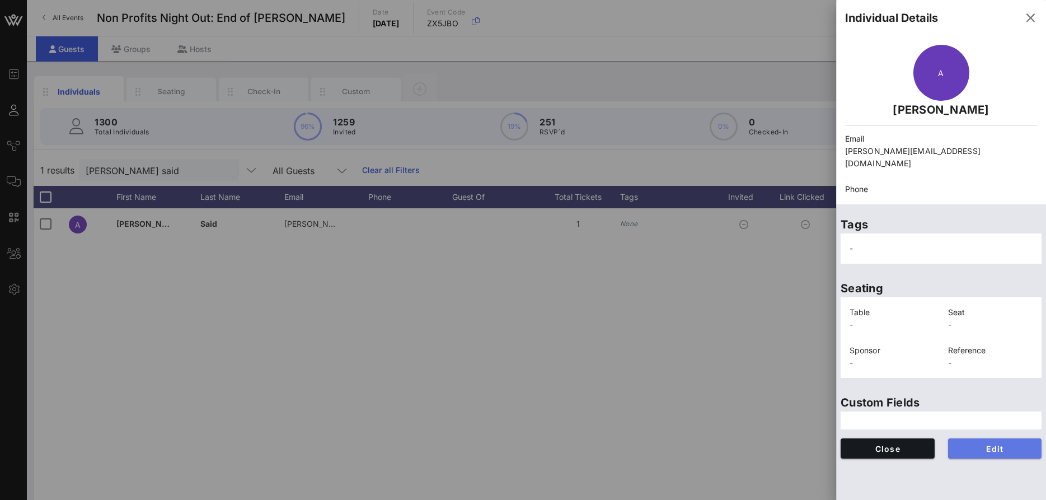
click at [1002, 444] on span "Edit" at bounding box center [995, 449] width 76 height 10
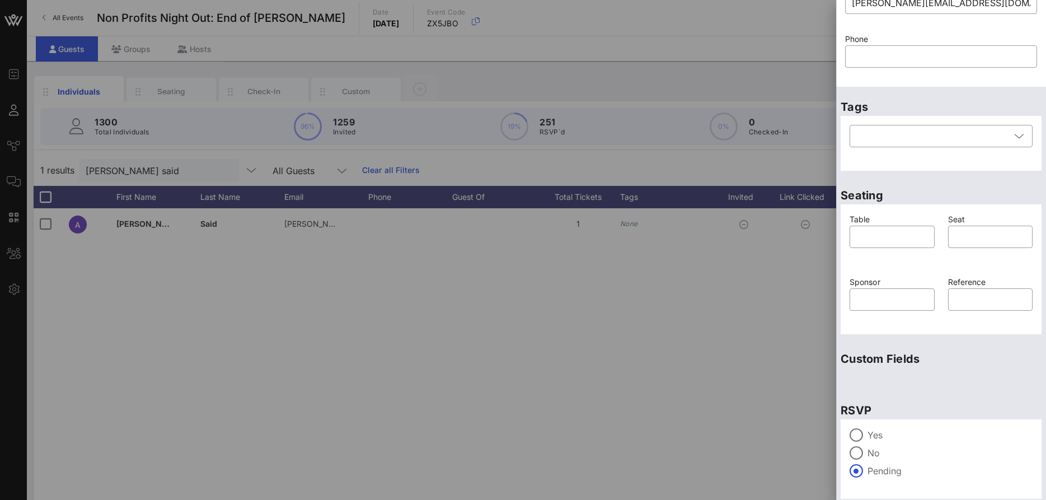
scroll to position [149, 0]
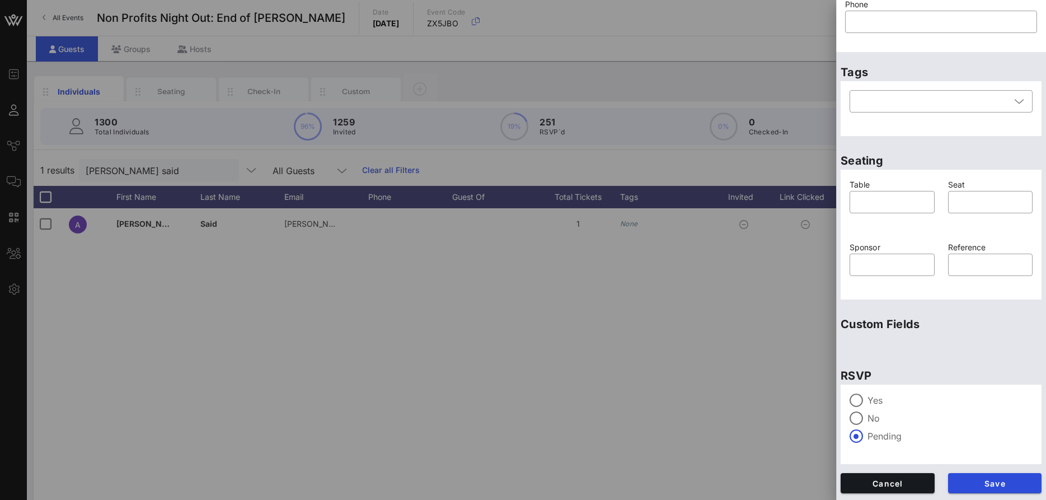
click at [876, 401] on label "Yes" at bounding box center [949, 400] width 165 height 11
click at [978, 489] on button "Save" at bounding box center [995, 483] width 94 height 20
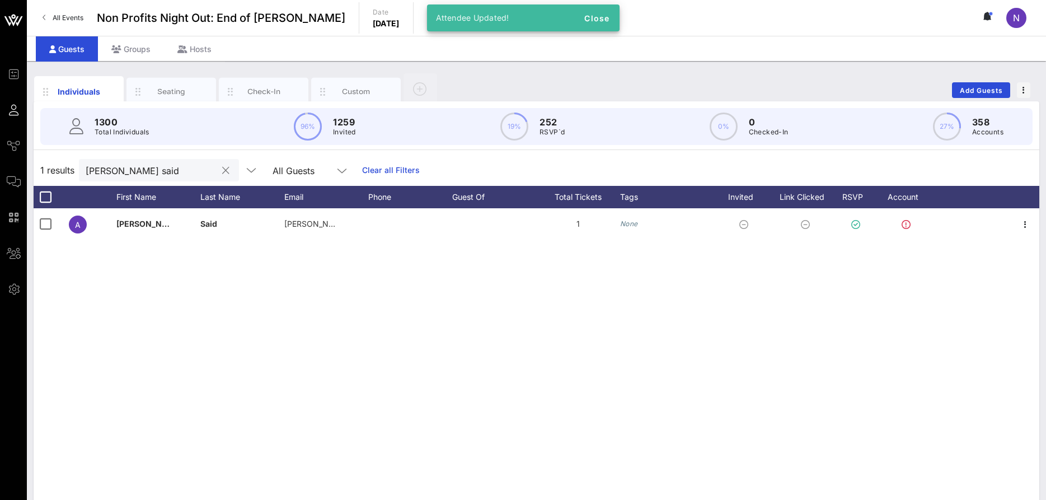
click at [224, 170] on div "[PERSON_NAME] said" at bounding box center [159, 170] width 160 height 22
click at [222, 170] on button "clear icon" at bounding box center [225, 170] width 7 height 11
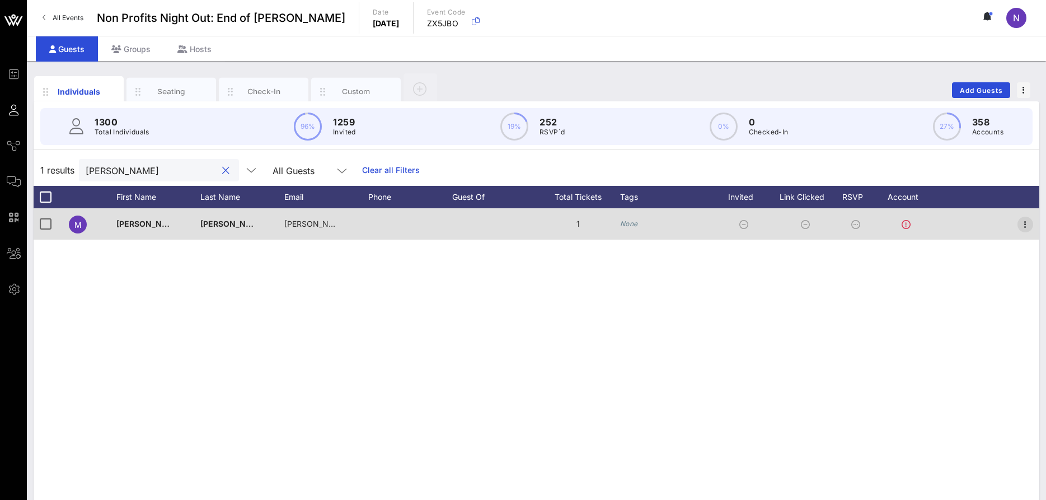
type input "[PERSON_NAME]"
click at [1023, 221] on icon "button" at bounding box center [1025, 224] width 13 height 13
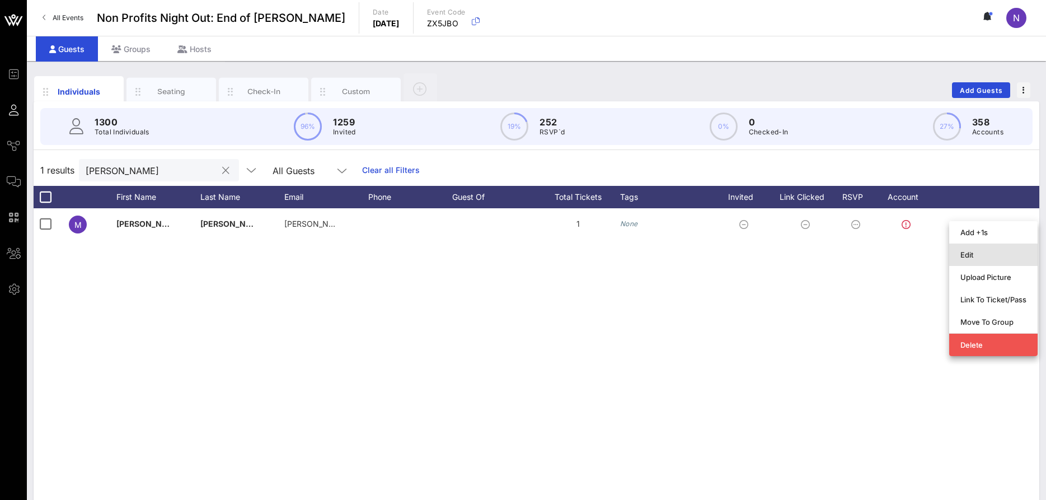
click at [965, 259] on div "Edit" at bounding box center [993, 254] width 66 height 9
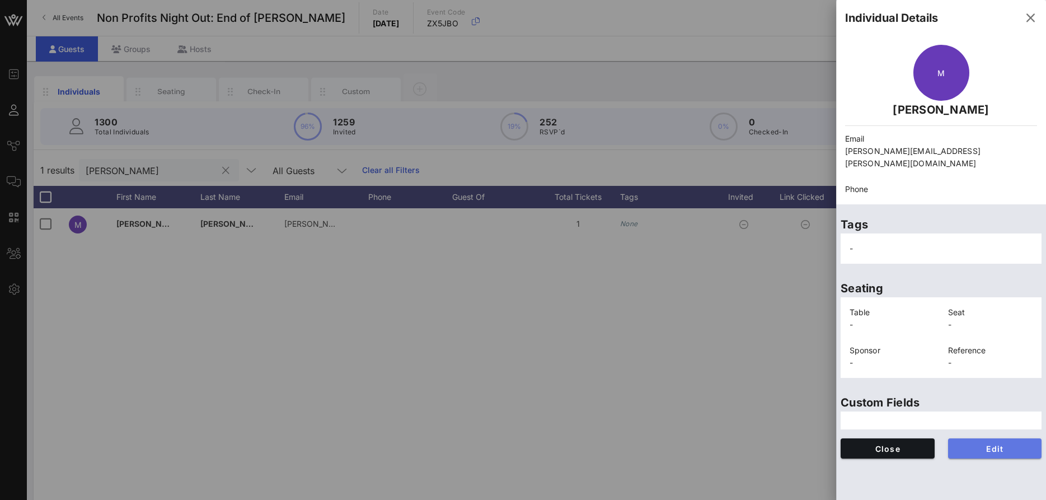
click at [993, 444] on span "Edit" at bounding box center [995, 449] width 76 height 10
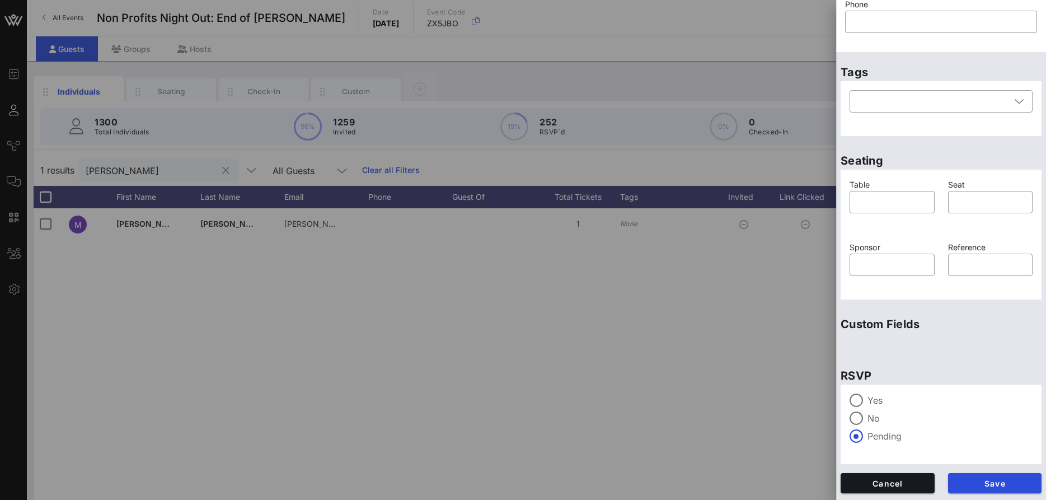
click at [866, 401] on div "Yes" at bounding box center [941, 399] width 183 height 13
drag, startPoint x: 981, startPoint y: 476, endPoint x: 973, endPoint y: 473, distance: 8.1
click at [982, 476] on button "Save" at bounding box center [995, 483] width 94 height 20
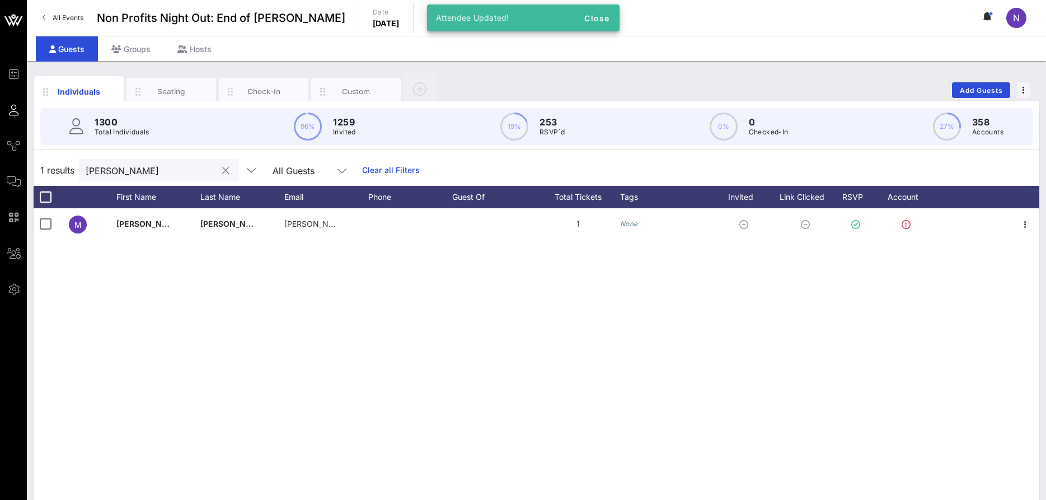
click at [222, 173] on button "clear icon" at bounding box center [225, 170] width 7 height 11
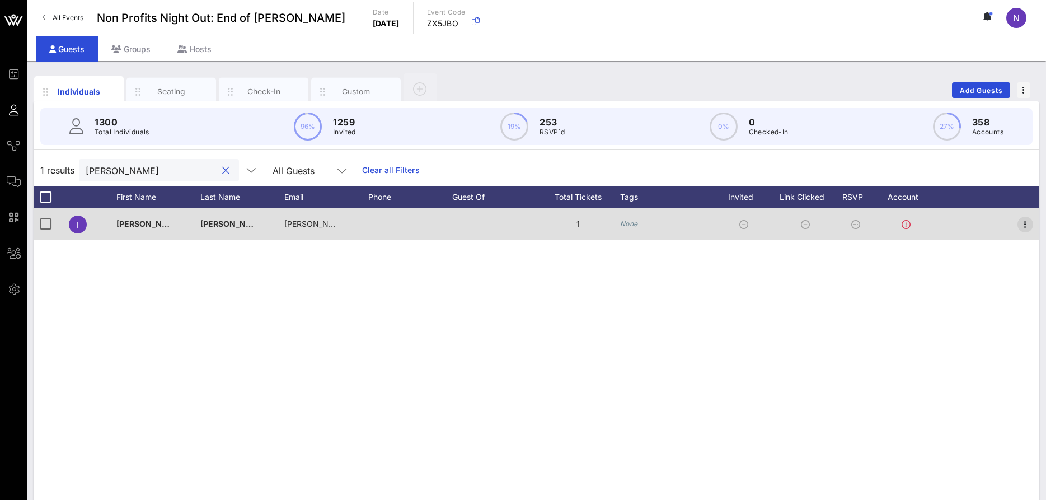
type input "[PERSON_NAME]"
click at [1024, 222] on icon "button" at bounding box center [1025, 224] width 13 height 13
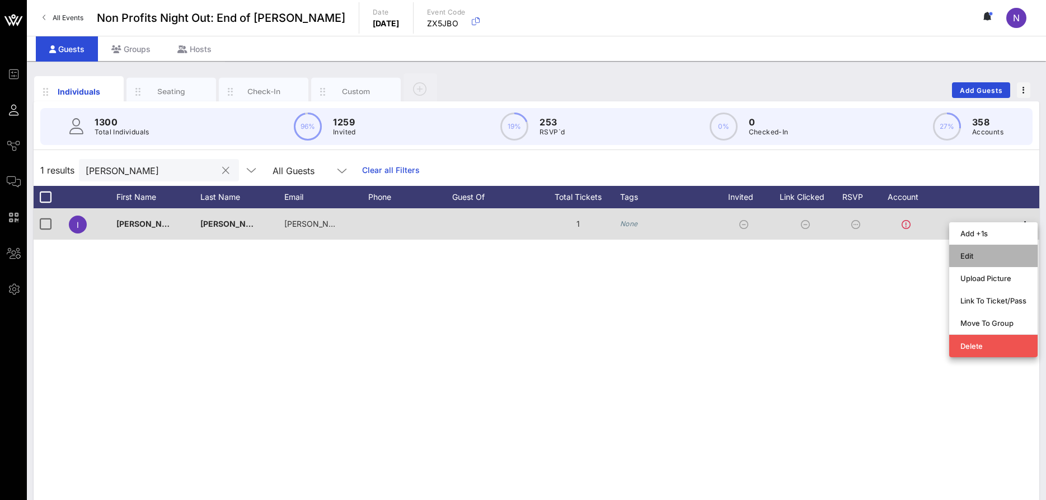
drag, startPoint x: 988, startPoint y: 257, endPoint x: 679, endPoint y: 218, distance: 311.4
click at [987, 257] on div "Edit" at bounding box center [993, 255] width 66 height 9
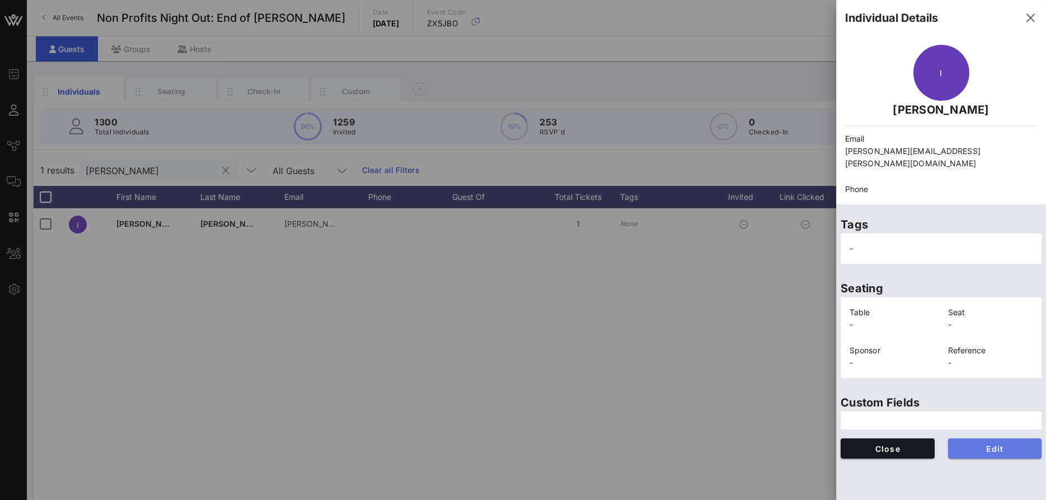
click at [988, 442] on button "Edit" at bounding box center [995, 448] width 94 height 20
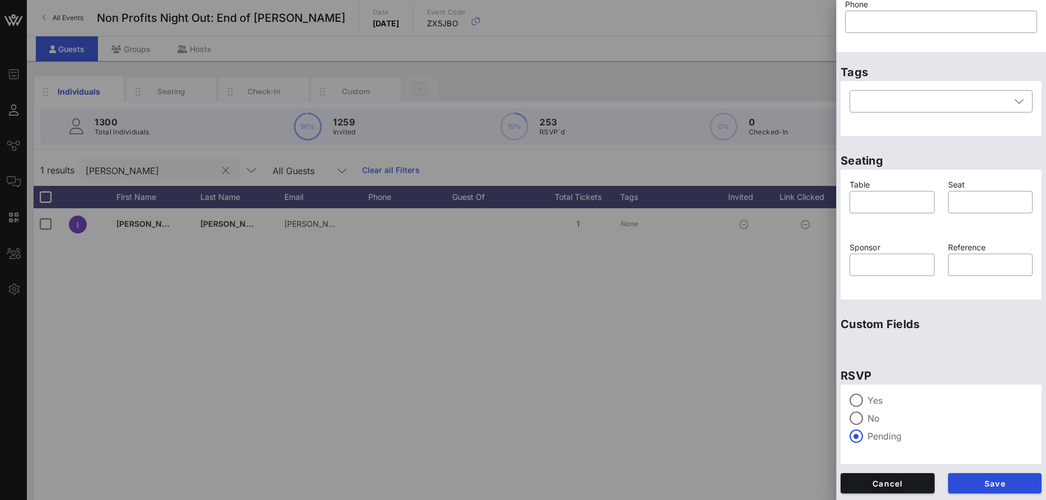
click at [878, 406] on div "Yes" at bounding box center [941, 399] width 183 height 13
click at [1008, 476] on button "Save" at bounding box center [995, 483] width 94 height 20
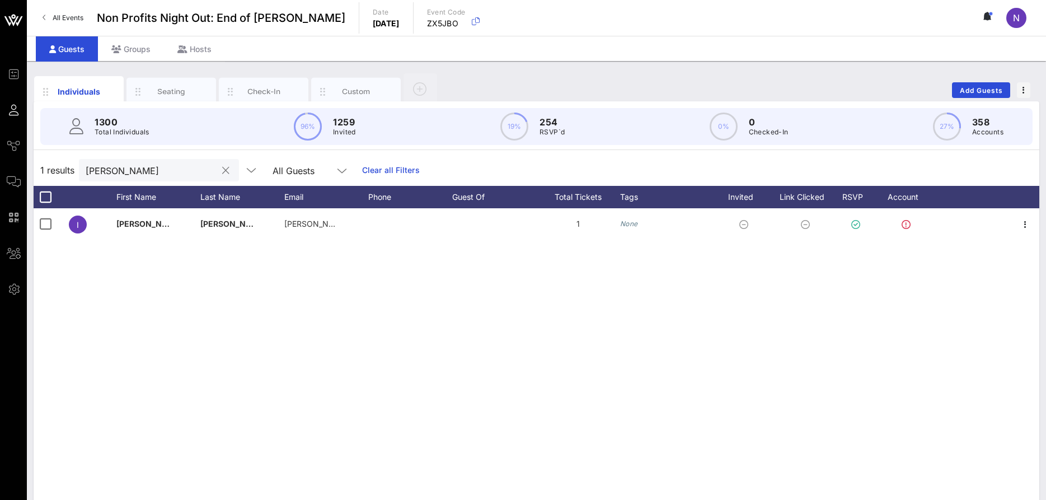
click at [222, 170] on button "clear icon" at bounding box center [225, 170] width 7 height 11
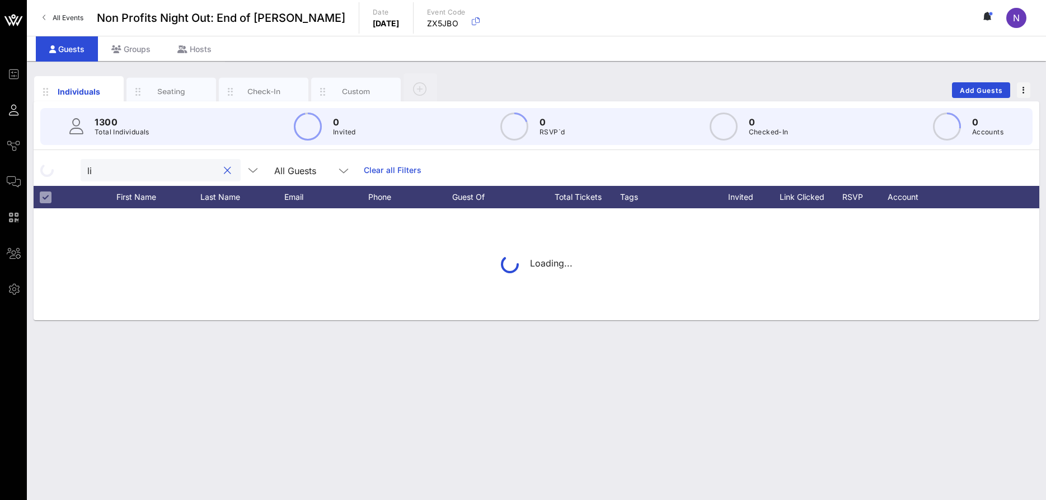
type input "l"
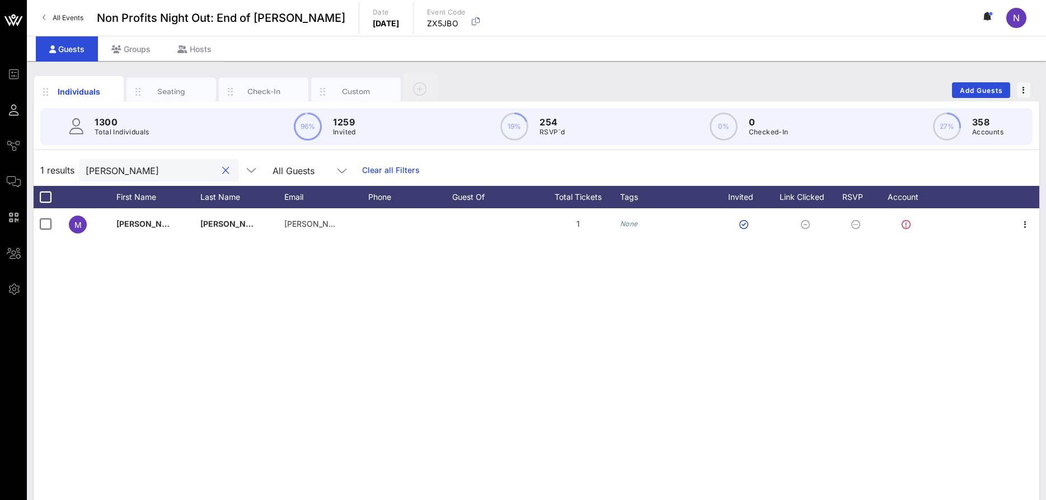
drag, startPoint x: 148, startPoint y: 168, endPoint x: -29, endPoint y: 156, distance: 176.7
click at [86, 163] on input "[PERSON_NAME]" at bounding box center [151, 170] width 131 height 15
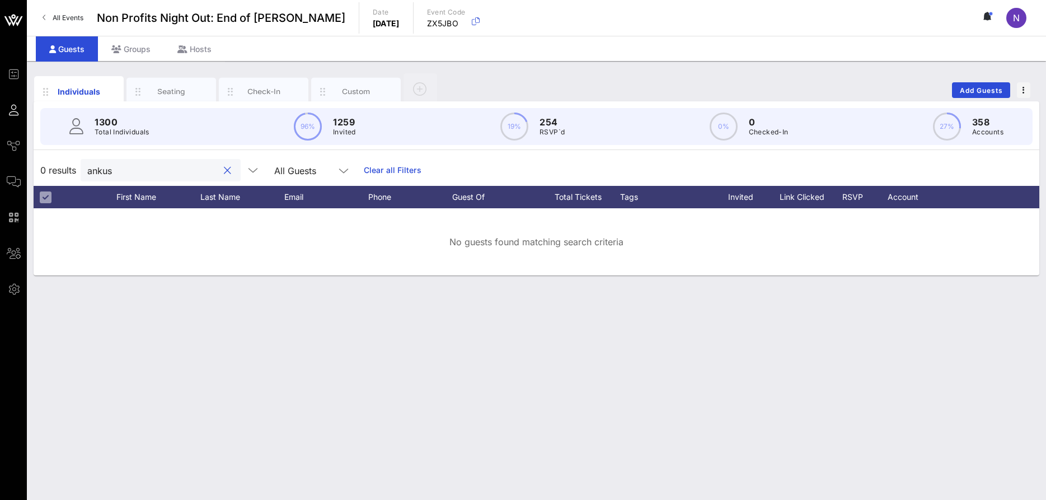
type input "[PERSON_NAME]"
drag, startPoint x: 140, startPoint y: 176, endPoint x: -29, endPoint y: 178, distance: 168.5
click at [87, 177] on input "[PERSON_NAME]" at bounding box center [152, 170] width 131 height 15
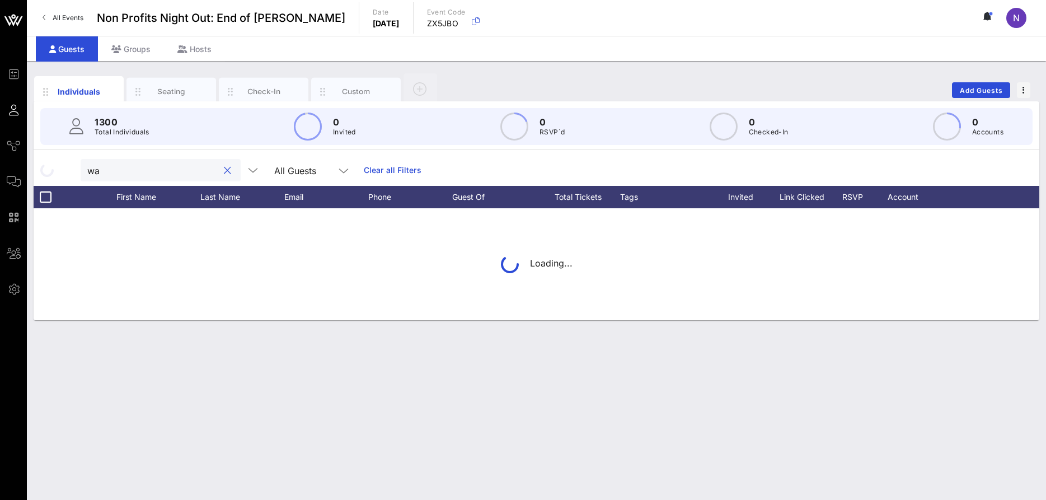
type input "w"
type input "y"
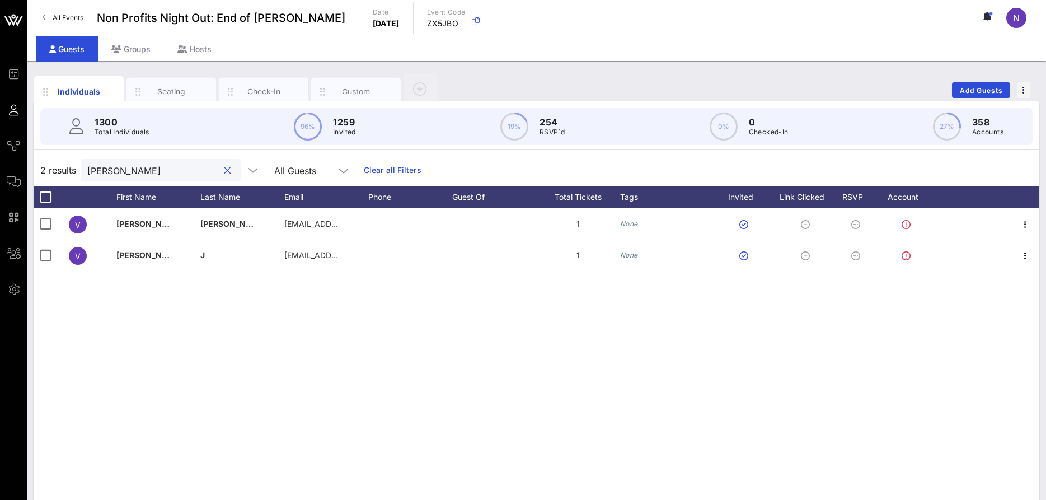
drag, startPoint x: 145, startPoint y: 168, endPoint x: -29, endPoint y: 143, distance: 175.4
click at [87, 163] on input "[PERSON_NAME]" at bounding box center [152, 170] width 131 height 15
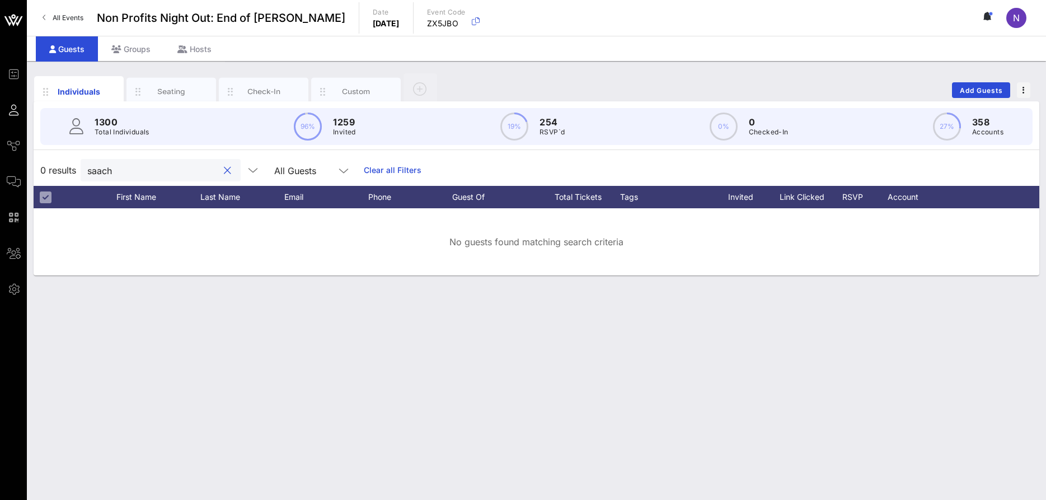
drag, startPoint x: 113, startPoint y: 176, endPoint x: -29, endPoint y: 159, distance: 142.7
click at [87, 163] on input "saach" at bounding box center [152, 170] width 131 height 15
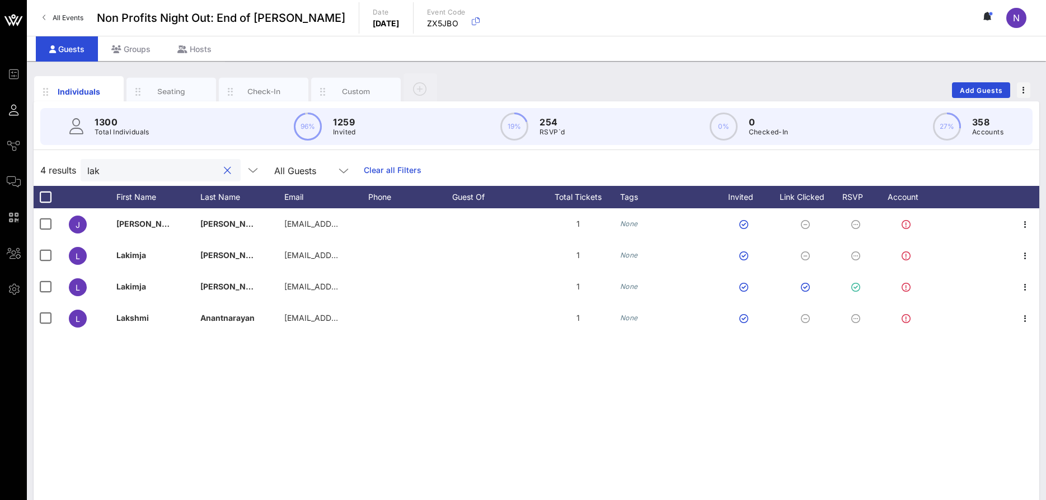
drag, startPoint x: 85, startPoint y: 175, endPoint x: 53, endPoint y: 177, distance: 31.5
click at [87, 177] on input "lak" at bounding box center [152, 170] width 131 height 15
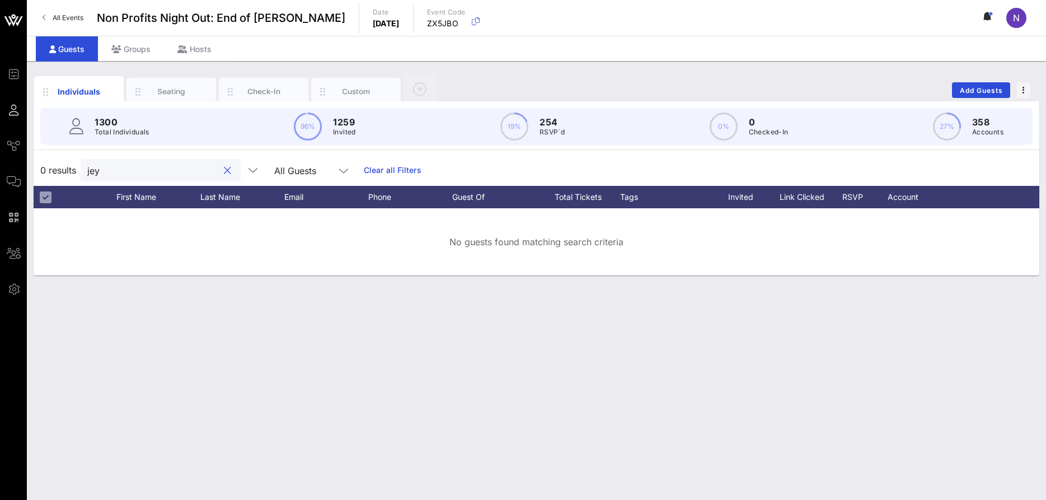
type input "jey"
click at [185, 168] on input "jey" at bounding box center [152, 170] width 131 height 15
drag, startPoint x: 129, startPoint y: 167, endPoint x: 77, endPoint y: 164, distance: 52.2
click at [87, 164] on input "jey" at bounding box center [152, 170] width 131 height 15
click at [224, 172] on button "clear icon" at bounding box center [227, 170] width 7 height 11
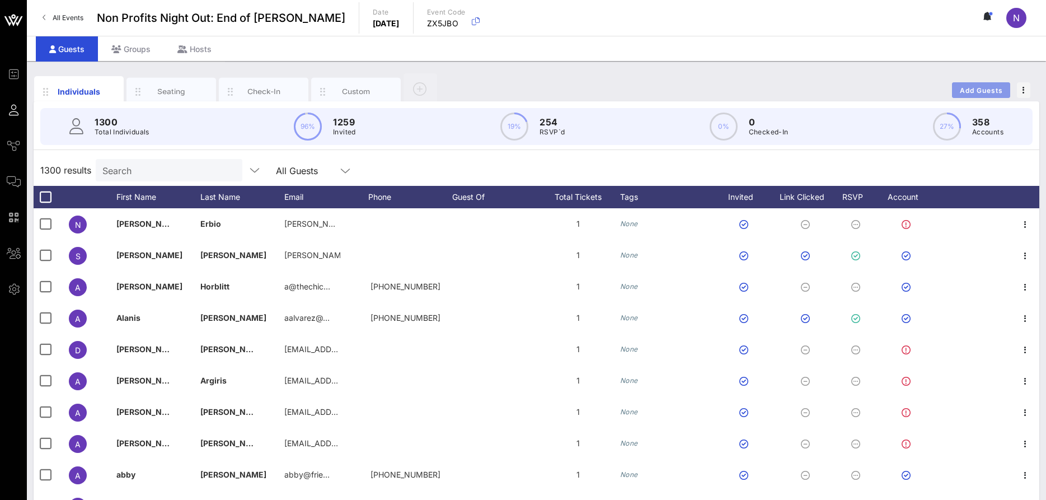
click at [980, 84] on button "Add Guests" at bounding box center [981, 90] width 58 height 16
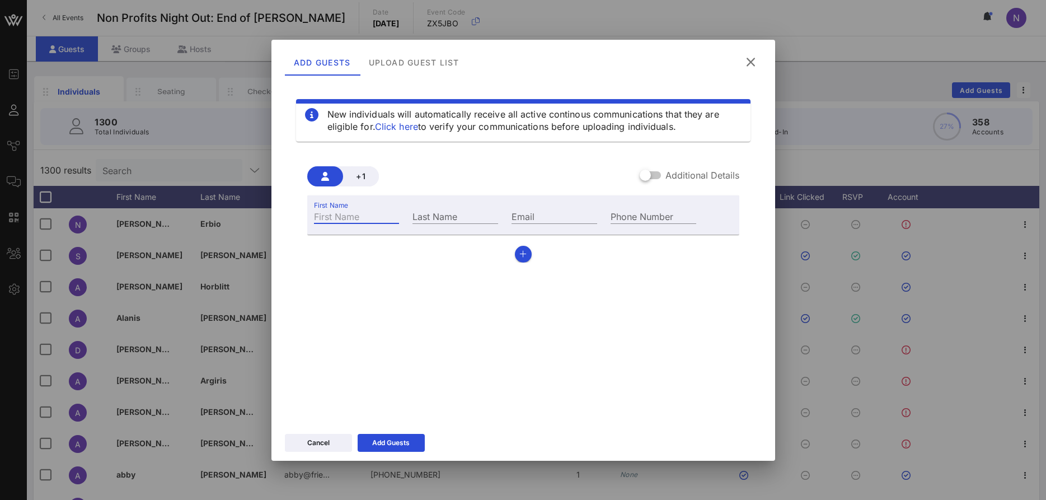
click at [323, 217] on input "First Name" at bounding box center [357, 216] width 86 height 15
type input "Ed"
type input "Young"
click at [545, 222] on input "Email" at bounding box center [555, 216] width 86 height 15
paste input "[EMAIL_ADDRESS][DOMAIN_NAME]"
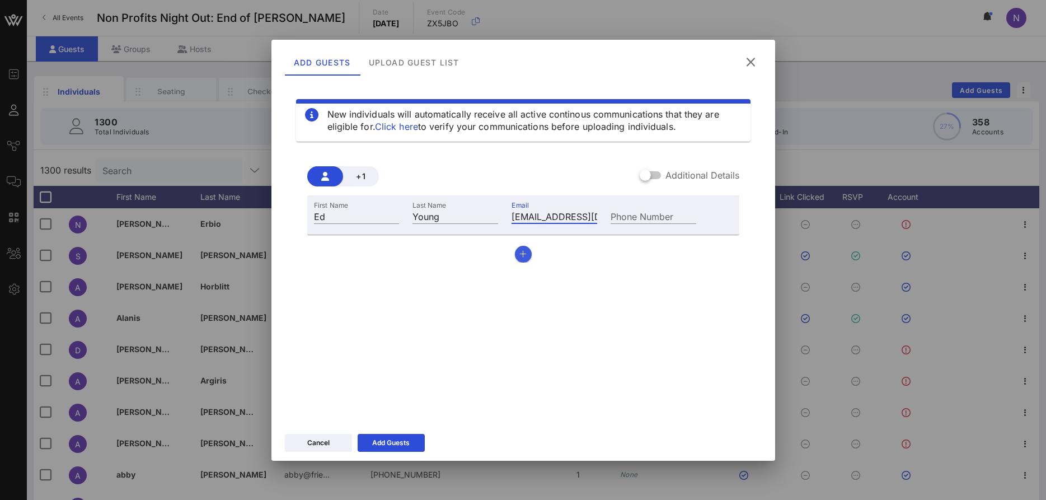
type input "[EMAIL_ADDRESS][DOMAIN_NAME]"
click at [522, 247] on button "button" at bounding box center [523, 254] width 17 height 17
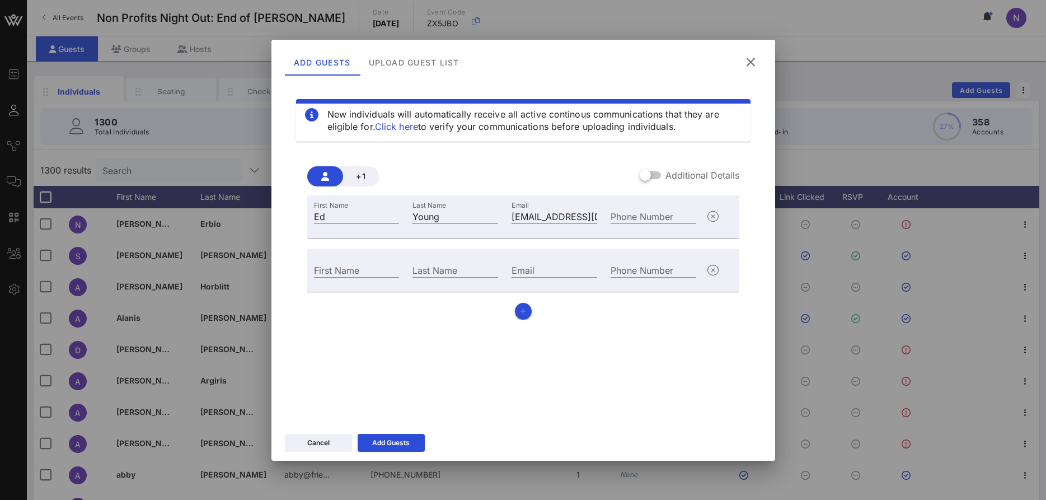
click at [326, 262] on div "First Name" at bounding box center [356, 269] width 99 height 30
click at [327, 270] on input "First Name" at bounding box center [357, 269] width 86 height 15
paste input "Lakimja"
type input "Lakimja"
click at [435, 263] on div "Last Name" at bounding box center [455, 269] width 86 height 15
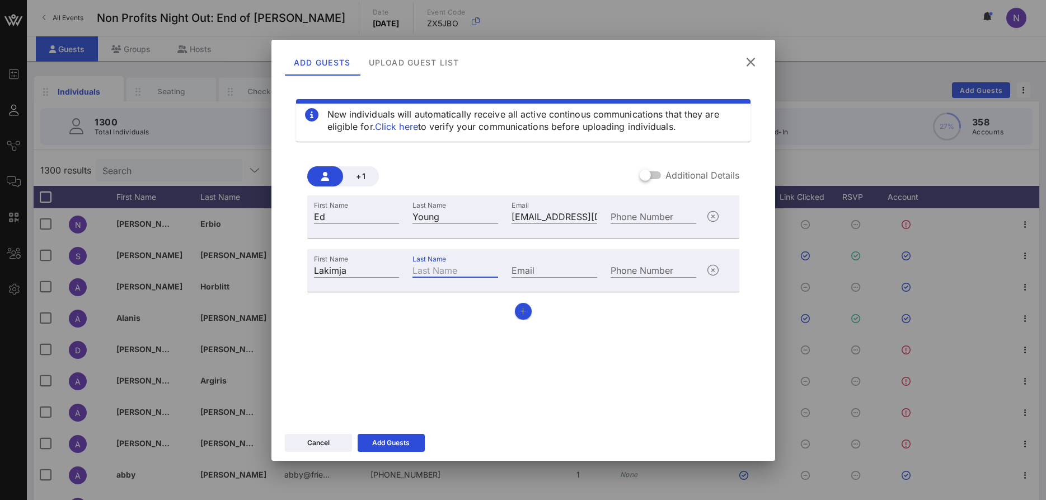
paste input "[PERSON_NAME]"
type input "[PERSON_NAME]"
click at [498, 253] on div "First Name [PERSON_NAME] Last Name [PERSON_NAME] Email Phone Number" at bounding box center [523, 270] width 432 height 43
click at [527, 271] on input "Email" at bounding box center [555, 269] width 86 height 15
paste input "[EMAIL_ADDRESS][DOMAIN_NAME]"
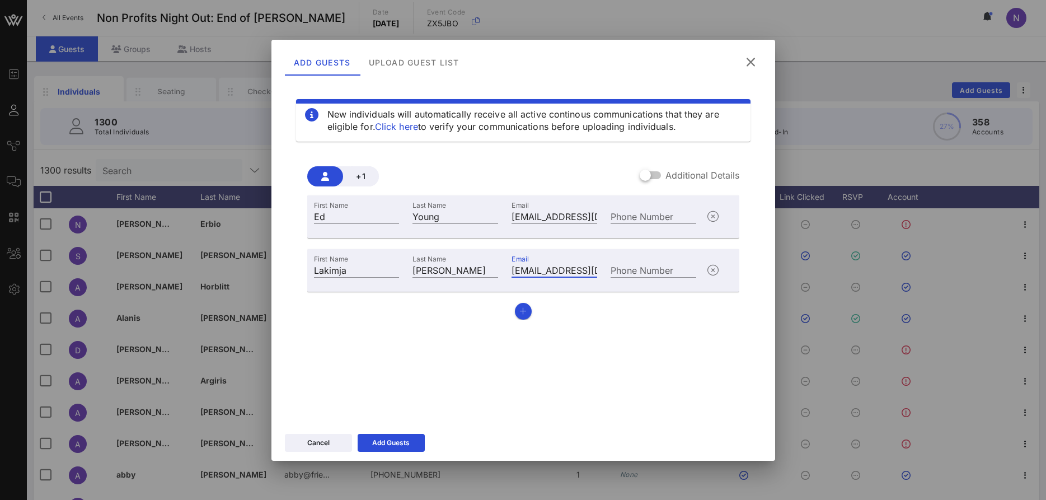
scroll to position [0, 34]
type input "[EMAIL_ADDRESS][DOMAIN_NAME]"
click at [398, 440] on div "Add Guests" at bounding box center [390, 442] width 37 height 11
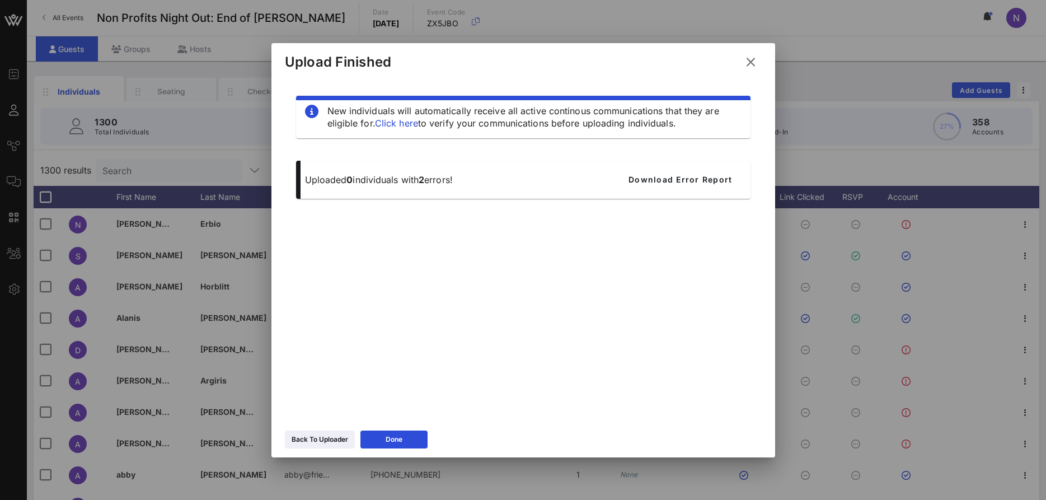
click at [752, 63] on icon at bounding box center [751, 62] width 20 height 19
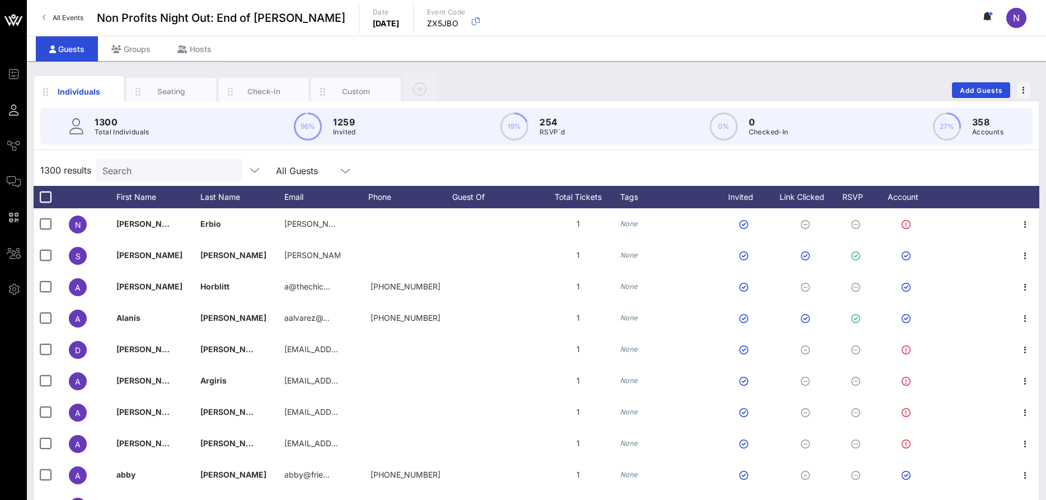
drag, startPoint x: 151, startPoint y: 182, endPoint x: 152, endPoint y: 173, distance: 8.5
click at [151, 180] on div "1300 results Search All Guests" at bounding box center [537, 169] width 1006 height 31
click at [152, 173] on input "text" at bounding box center [167, 170] width 131 height 15
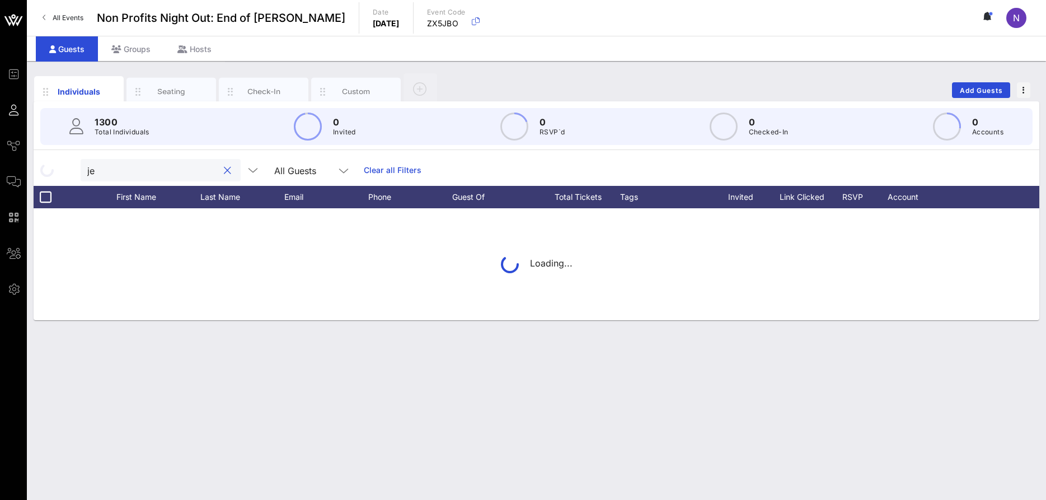
type input "jey"
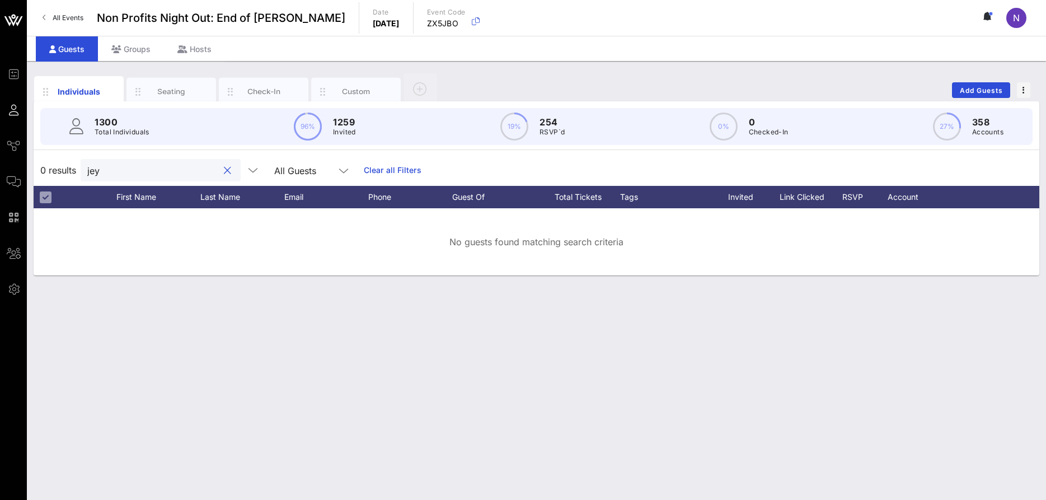
click at [224, 172] on button "clear icon" at bounding box center [227, 170] width 7 height 11
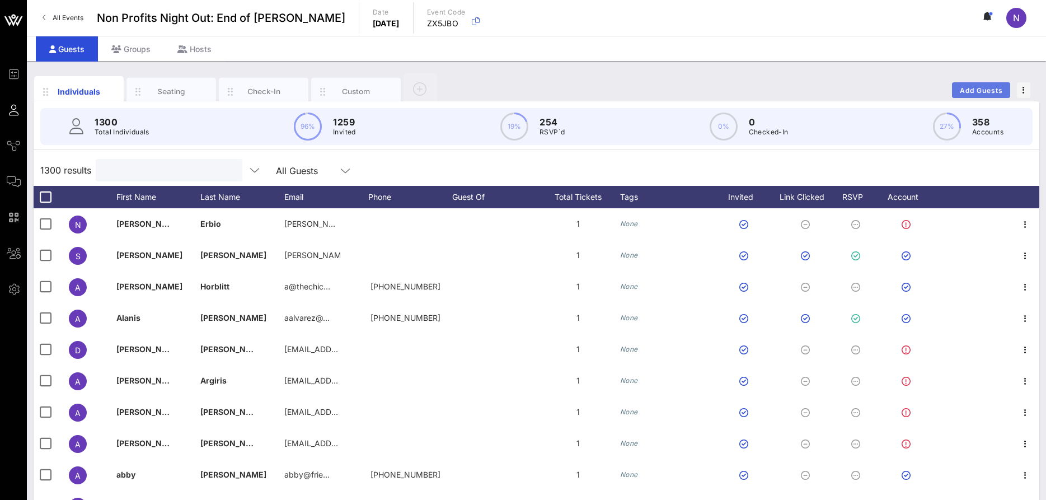
click at [961, 84] on button "Add Guests" at bounding box center [981, 90] width 58 height 16
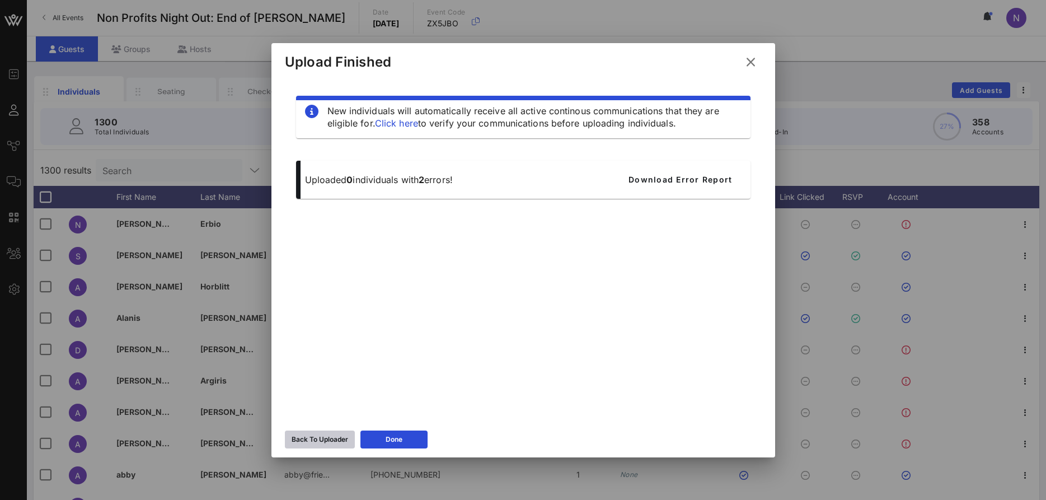
click at [324, 442] on div "Back To Uploader" at bounding box center [320, 439] width 57 height 11
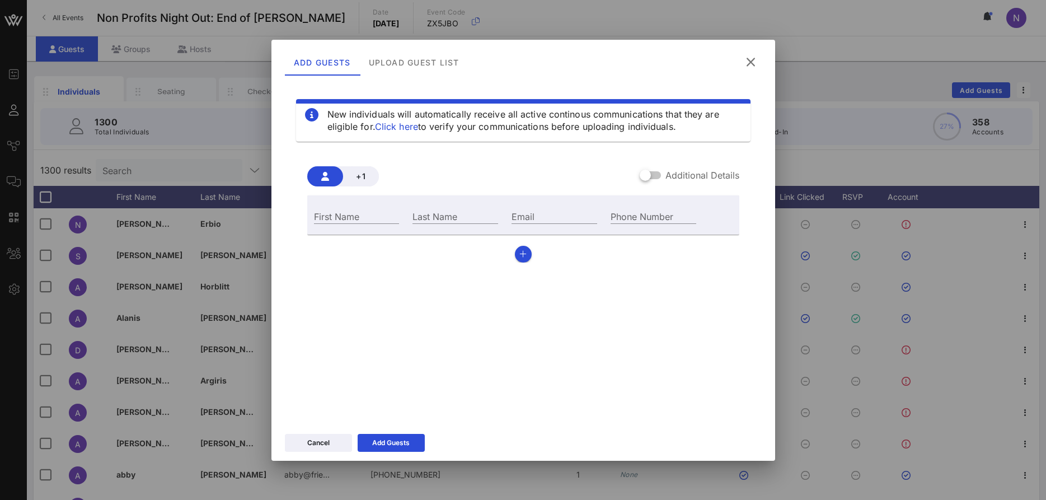
click at [744, 67] on button at bounding box center [751, 62] width 22 height 20
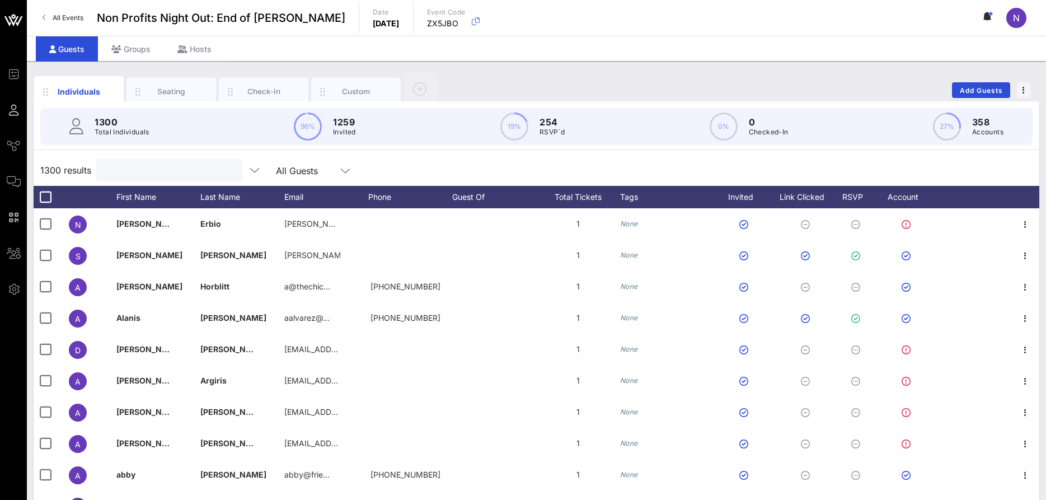
click at [153, 175] on input "text" at bounding box center [167, 170] width 131 height 15
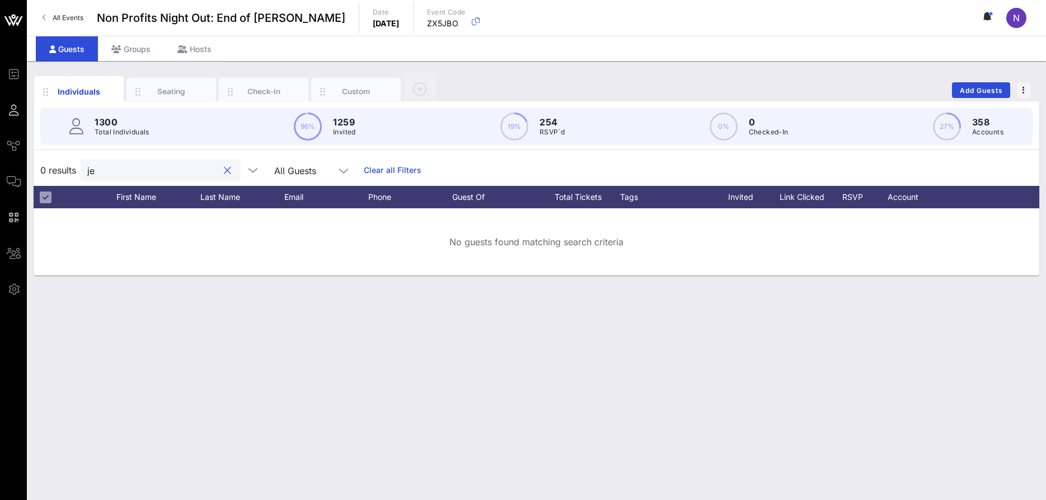
type input "j"
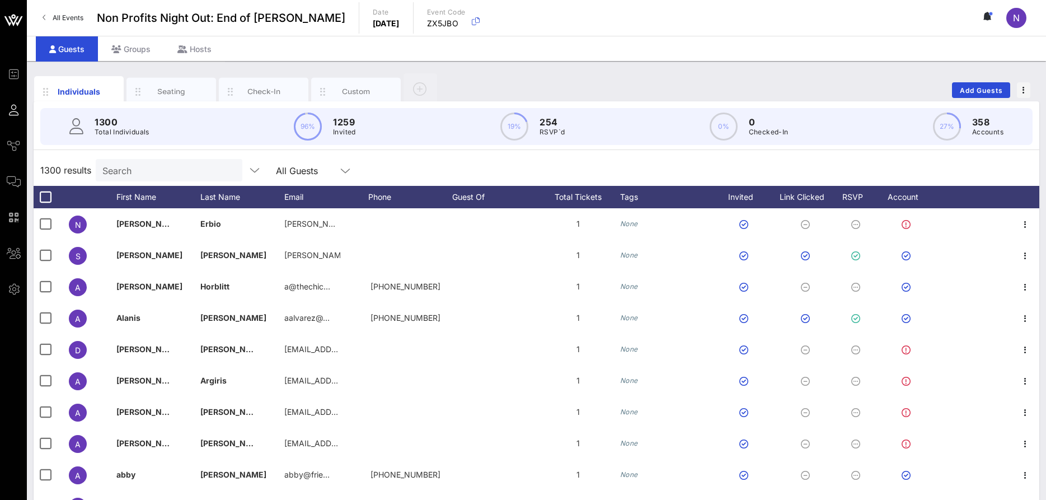
click at [957, 79] on div "Individuals Seating Check-In Custom Add Guests" at bounding box center [537, 90] width 1006 height 36
click at [961, 90] on span "Add Guests" at bounding box center [981, 90] width 44 height 8
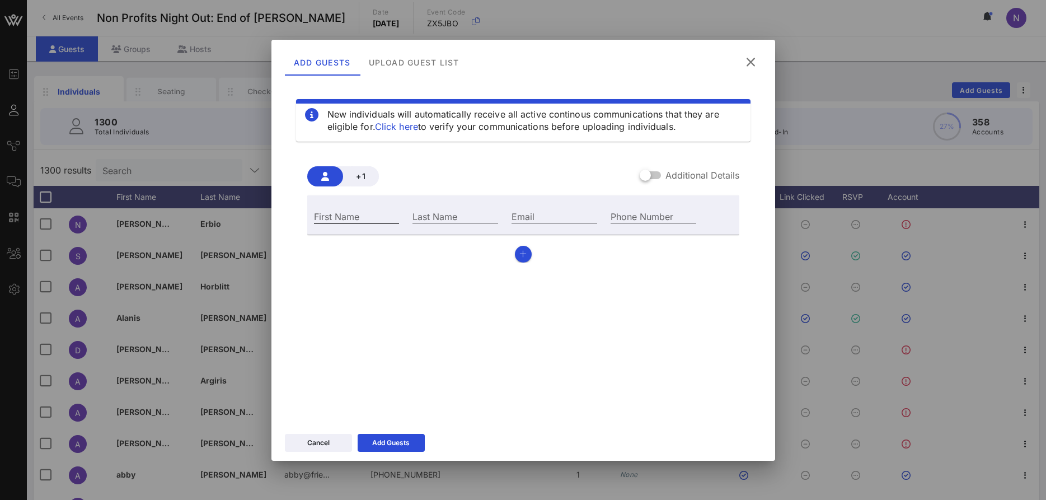
click at [325, 210] on div "First Name" at bounding box center [357, 216] width 86 height 15
type input "Jeyandini"
type input "[PERSON_NAME]"
paste input "[EMAIL_ADDRESS][DOMAIN_NAME]"
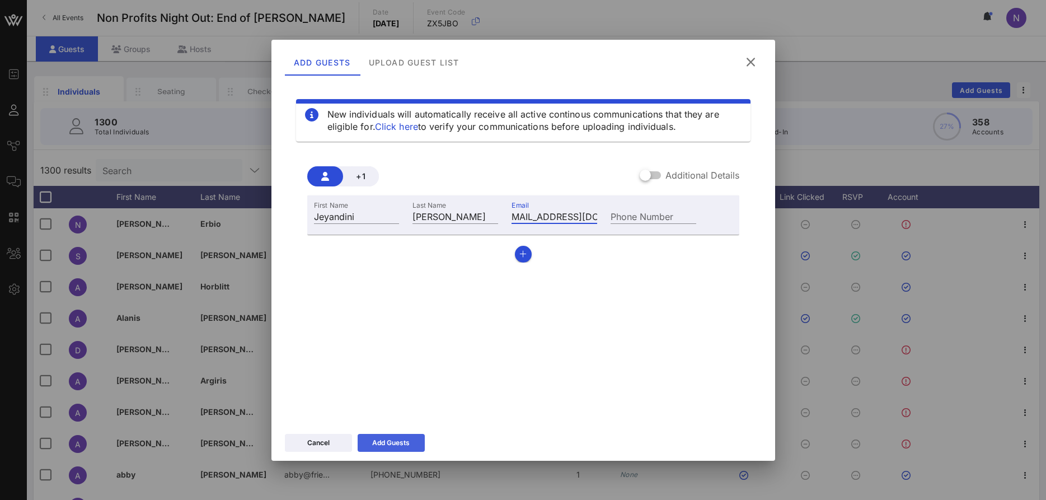
type input "[EMAIL_ADDRESS][DOMAIN_NAME]"
click at [401, 440] on div "Add Guests" at bounding box center [390, 442] width 37 height 11
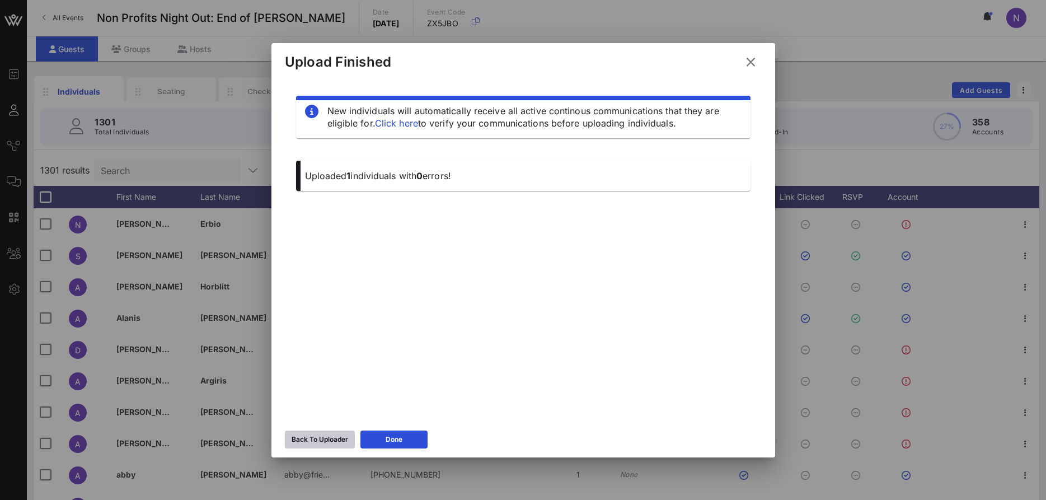
click at [313, 444] on div "Back To Uploader" at bounding box center [320, 439] width 57 height 11
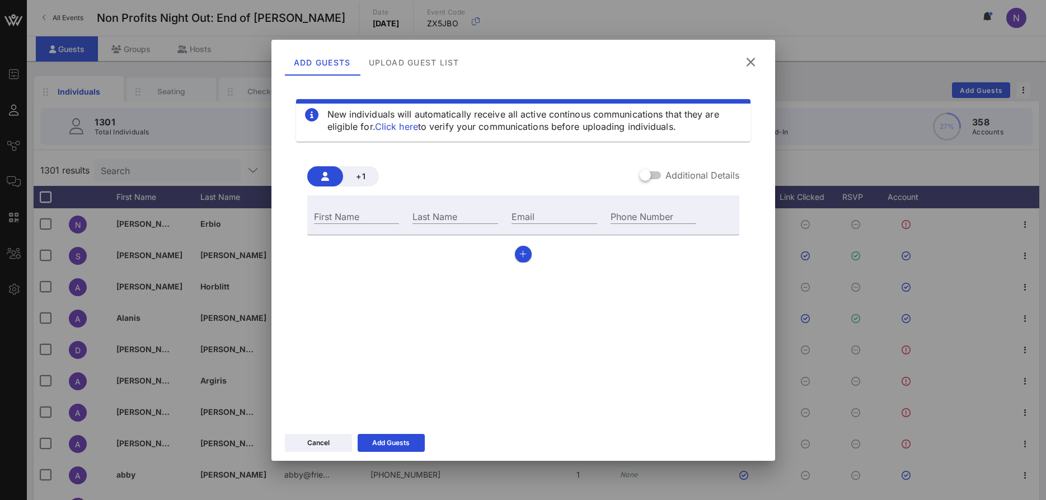
click at [749, 69] on icon at bounding box center [750, 62] width 17 height 16
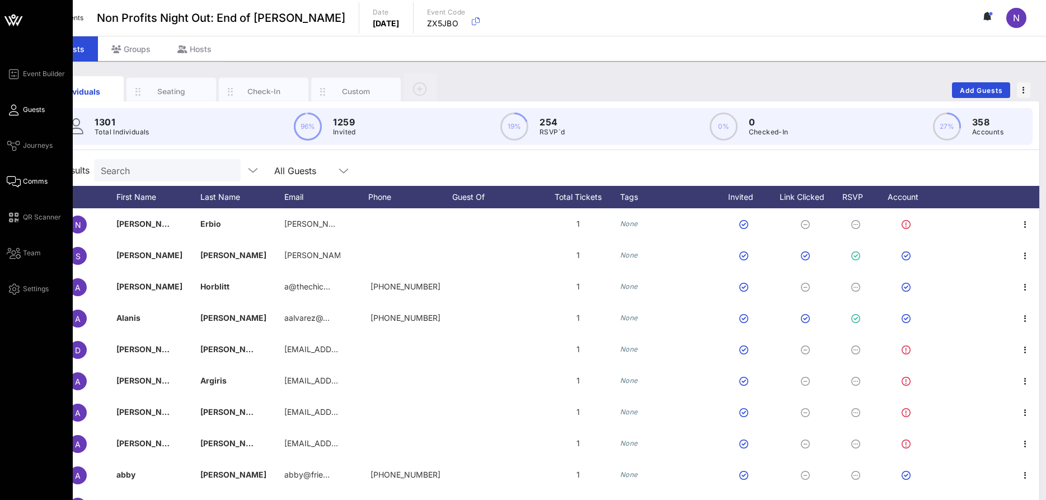
click at [36, 181] on span "Comms" at bounding box center [35, 181] width 25 height 10
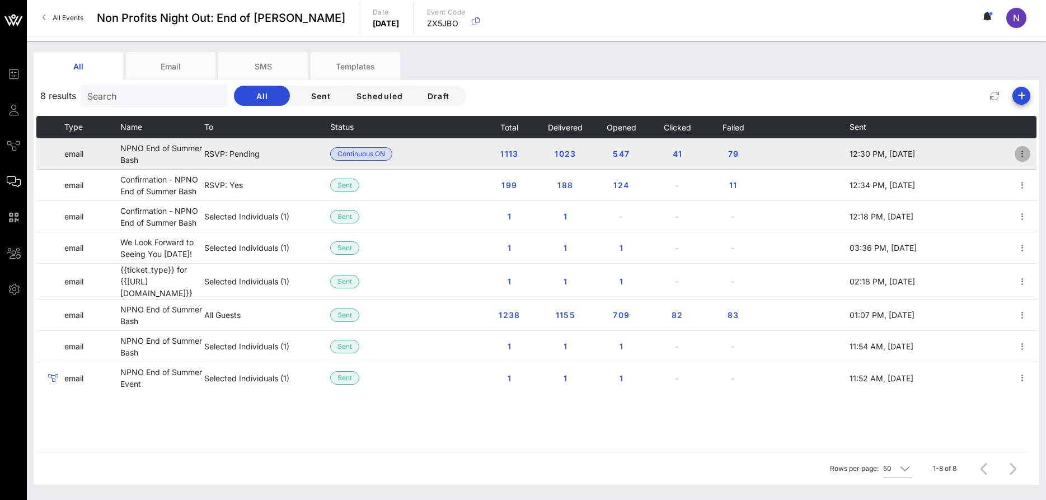
click at [1022, 151] on icon "button" at bounding box center [1022, 153] width 13 height 13
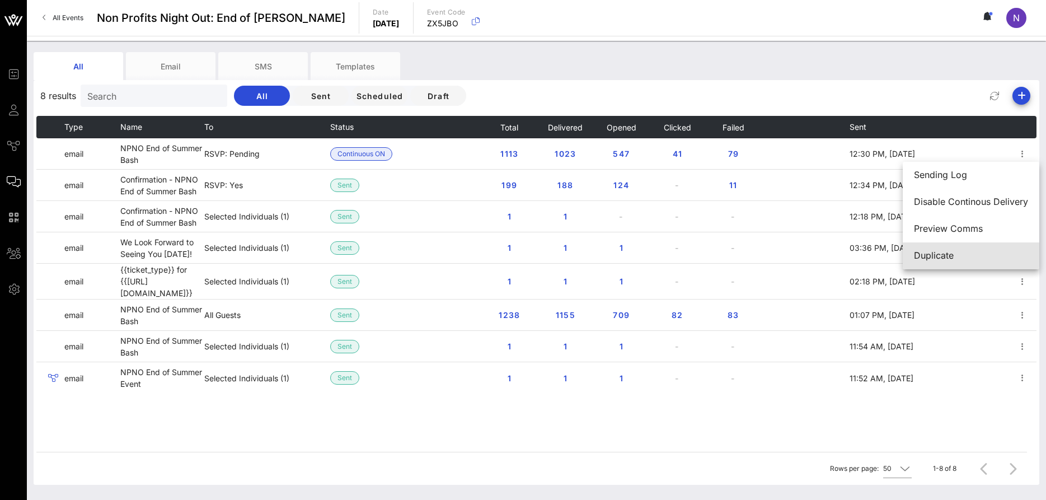
click at [936, 261] on div "Duplicate" at bounding box center [971, 255] width 114 height 24
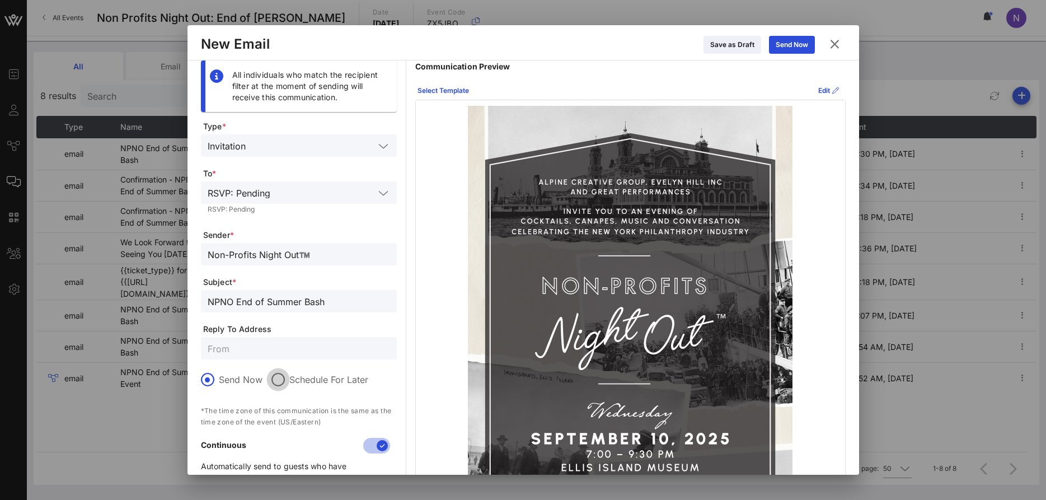
click at [274, 379] on div at bounding box center [278, 379] width 19 height 19
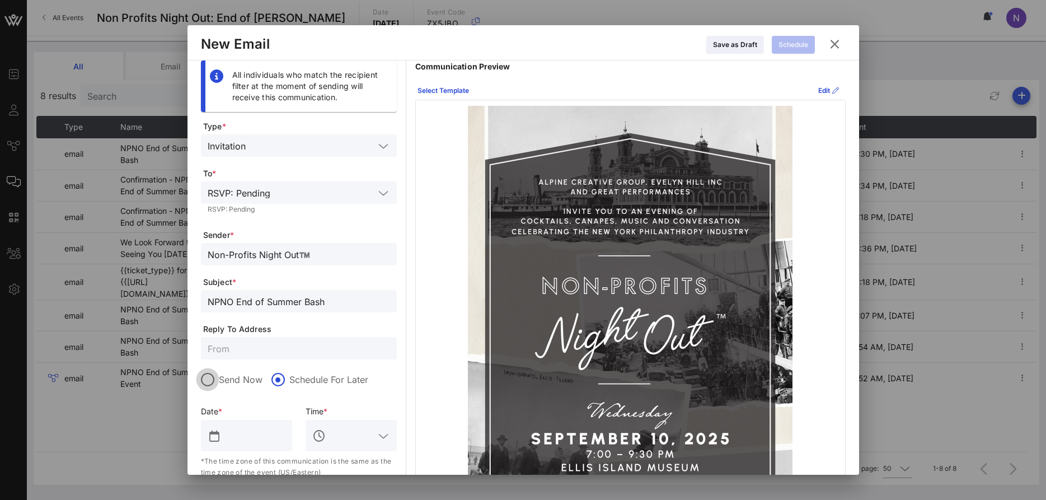
click at [215, 378] on div at bounding box center [207, 379] width 19 height 19
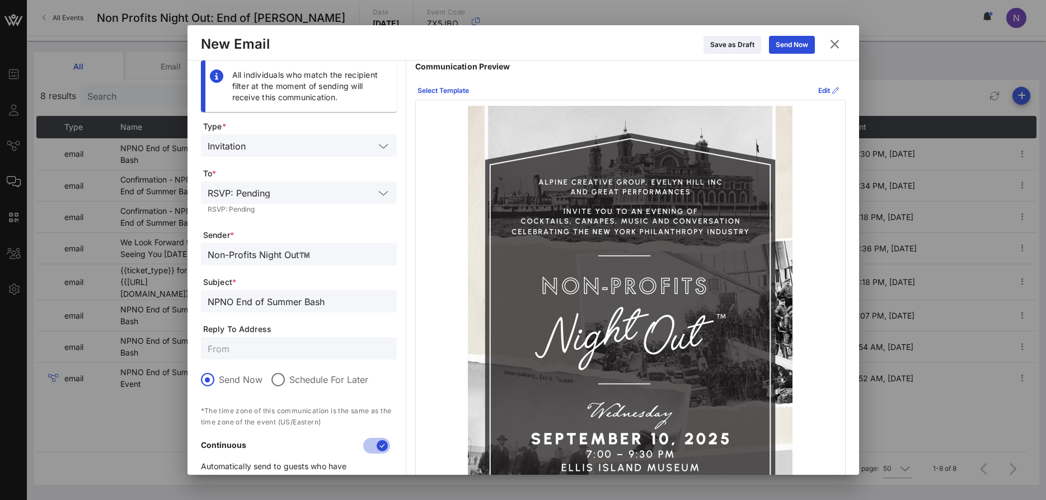
click at [319, 194] on input "text" at bounding box center [325, 192] width 100 height 15
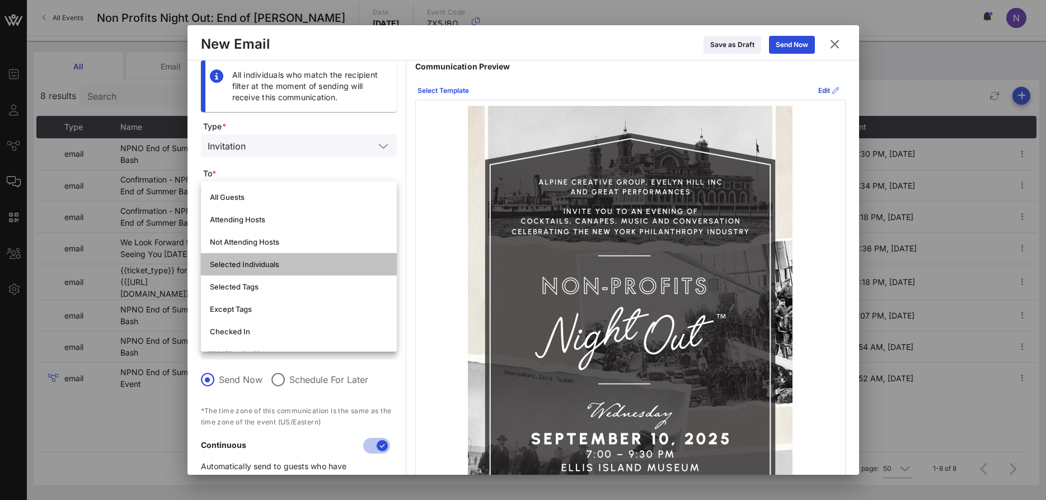
click at [254, 272] on div "Selected Individuals" at bounding box center [299, 264] width 178 height 18
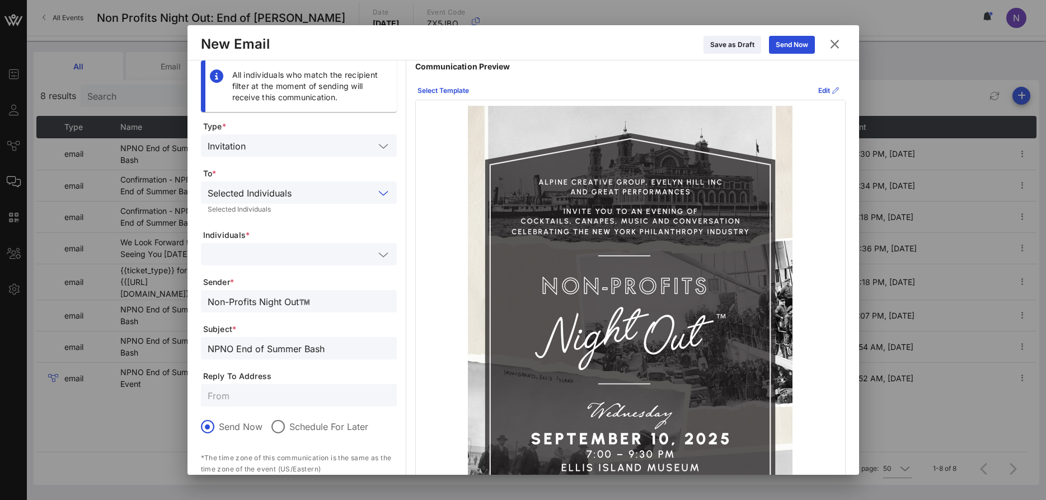
click at [261, 255] on input "text" at bounding box center [291, 254] width 167 height 15
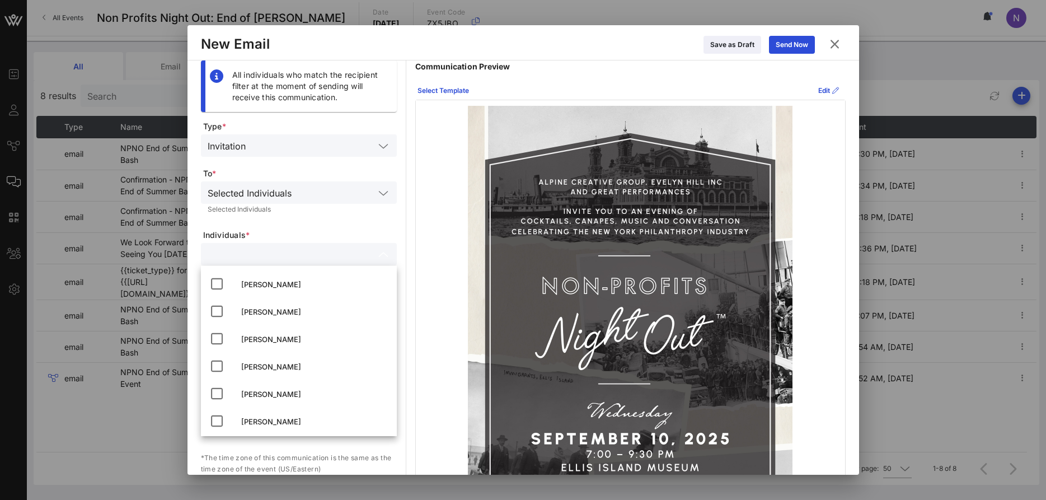
click at [390, 246] on div at bounding box center [299, 254] width 196 height 22
click at [834, 44] on icon at bounding box center [834, 43] width 16 height 15
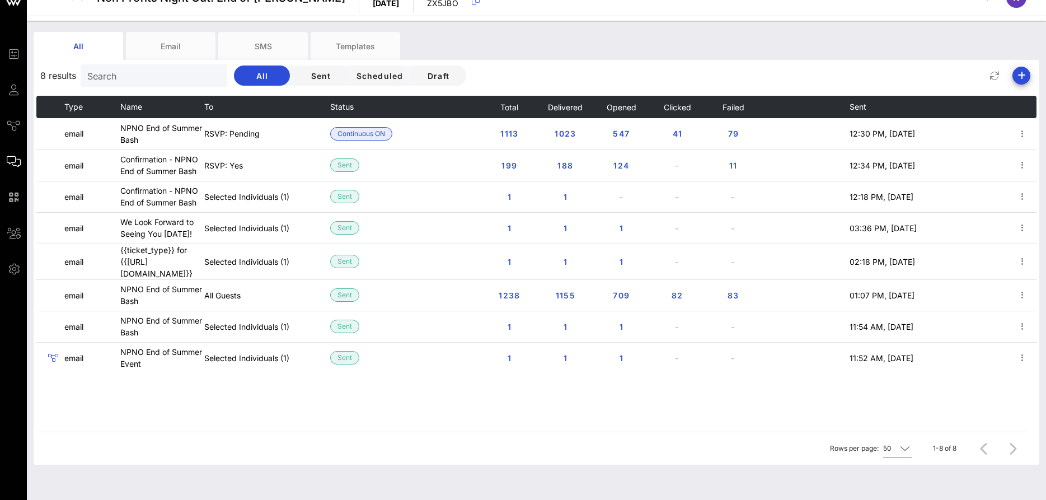
scroll to position [32, 0]
